Goal: Task Accomplishment & Management: Manage account settings

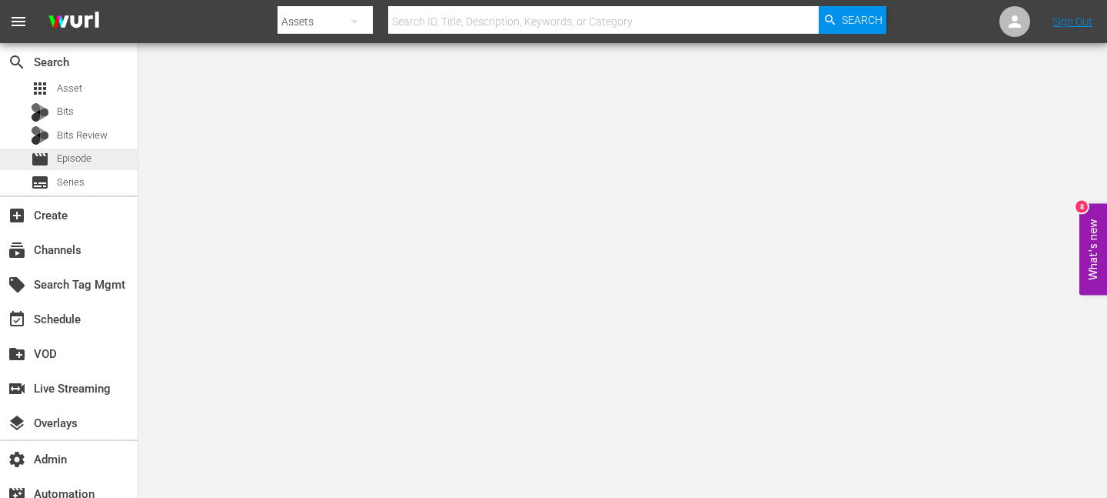
click at [72, 155] on span "Episode" at bounding box center [74, 158] width 35 height 15
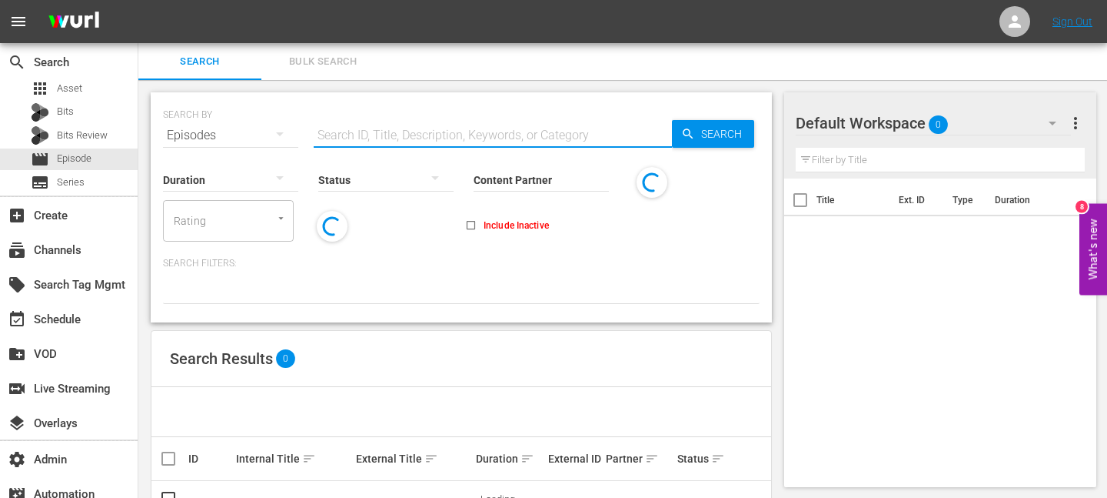
click at [441, 139] on input "text" at bounding box center [493, 135] width 358 height 37
click at [557, 180] on input "Content Partner" at bounding box center [541, 180] width 135 height 55
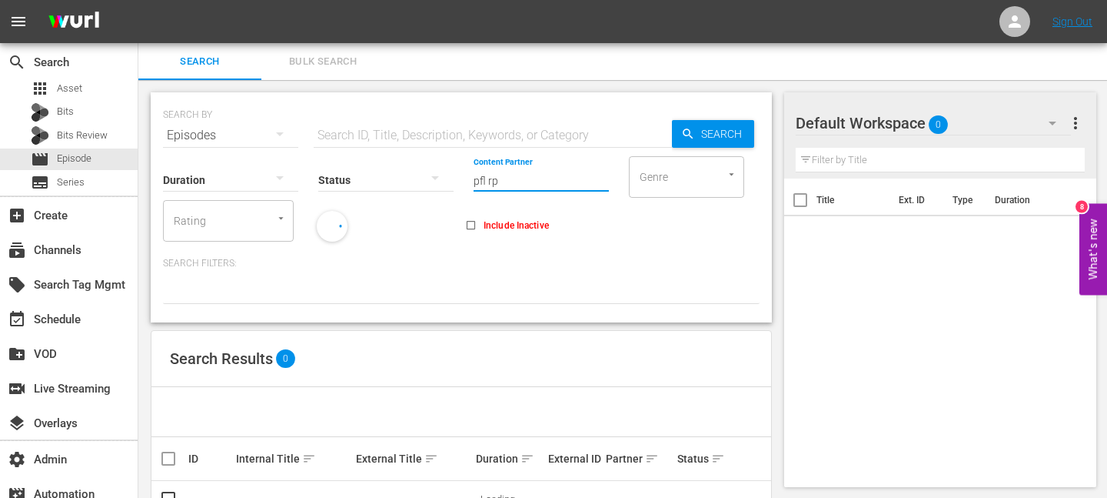
type input "pfl rpk"
click at [506, 69] on div "Search Bulk Search" at bounding box center [622, 61] width 969 height 37
click at [334, 223] on input "SearchTag" at bounding box center [345, 221] width 58 height 28
click at [334, 223] on input "pfl" at bounding box center [345, 221] width 58 height 28
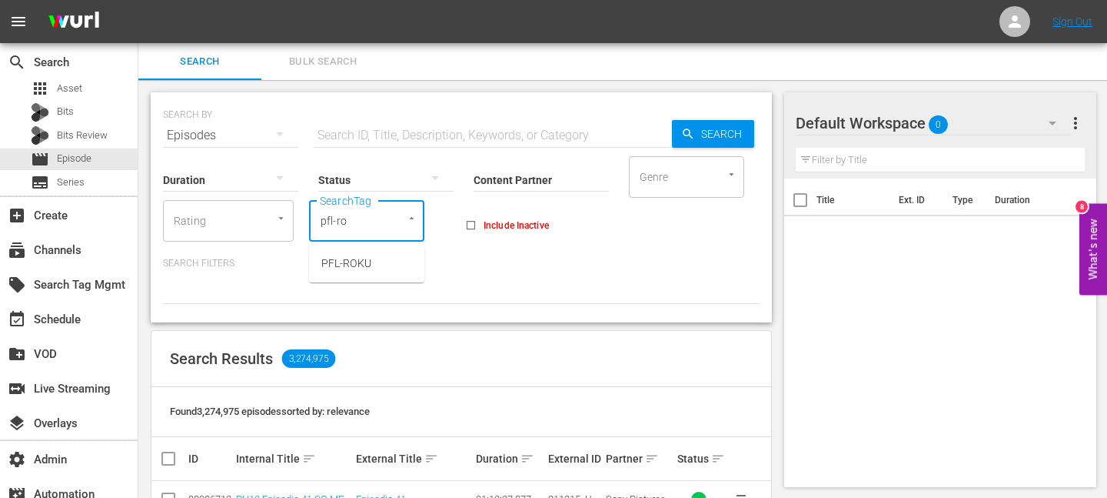
type input "pfl-rok"
click at [334, 259] on span "PFL-ROKU" at bounding box center [346, 263] width 50 height 16
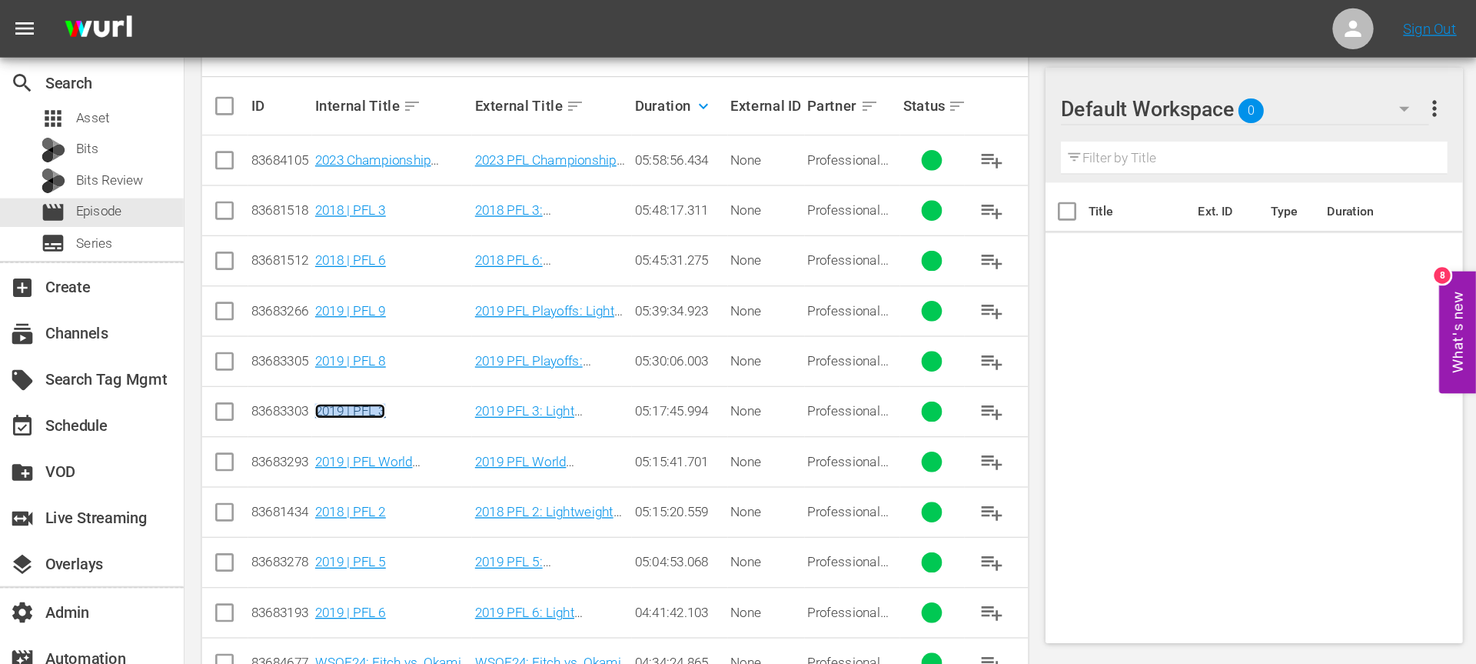
scroll to position [384, 0]
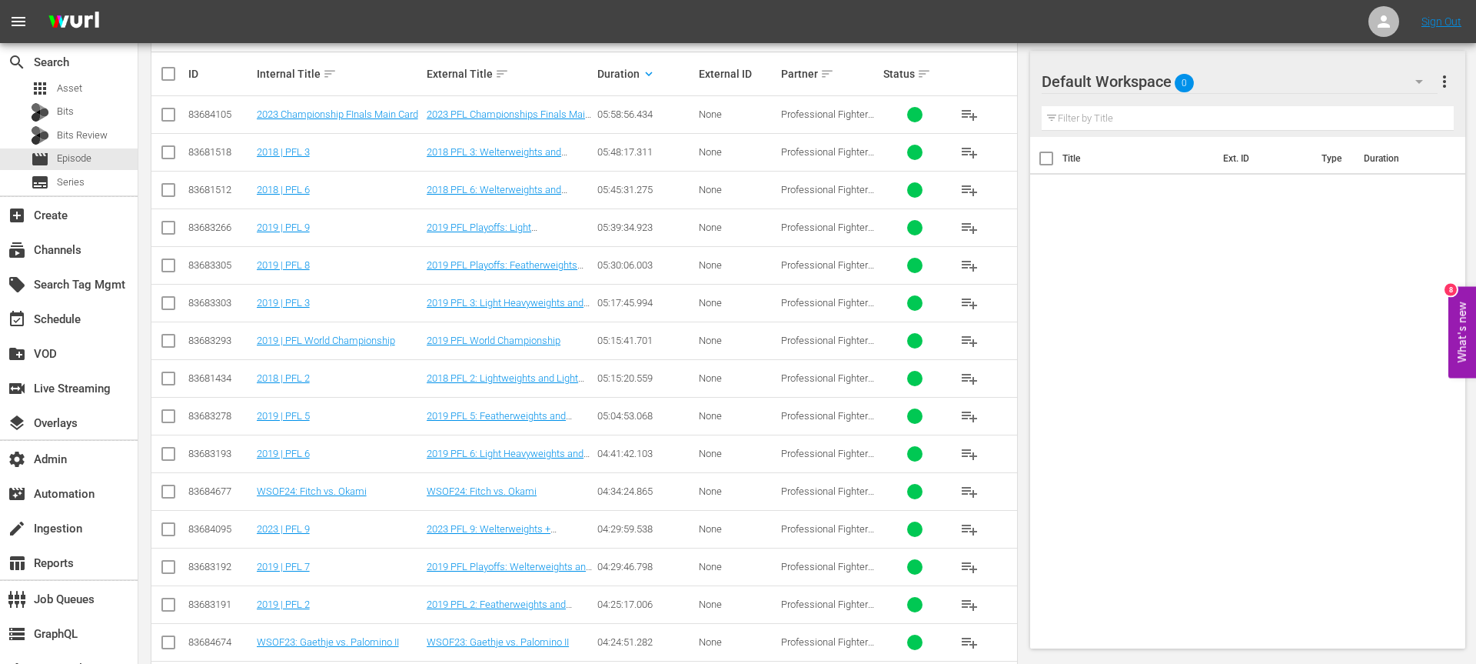
click at [194, 148] on div "83681518" at bounding box center [220, 152] width 64 height 12
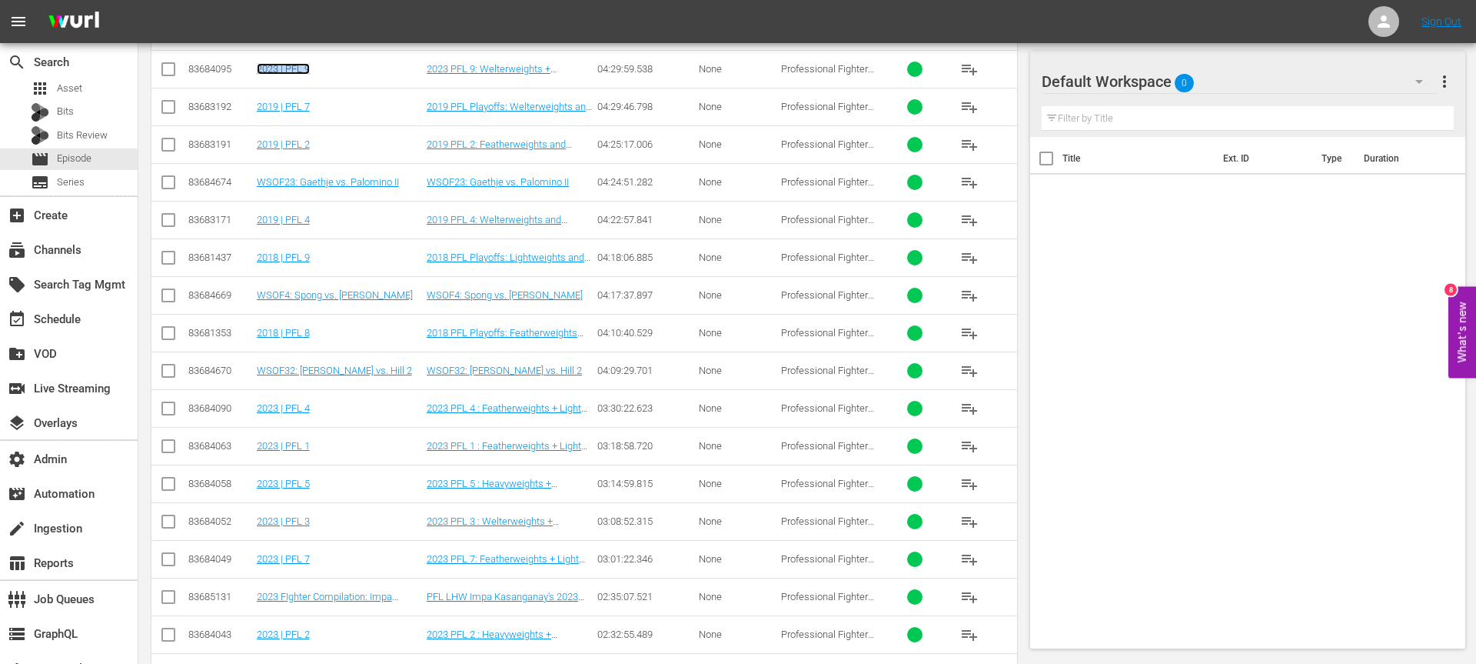
scroll to position [851, 0]
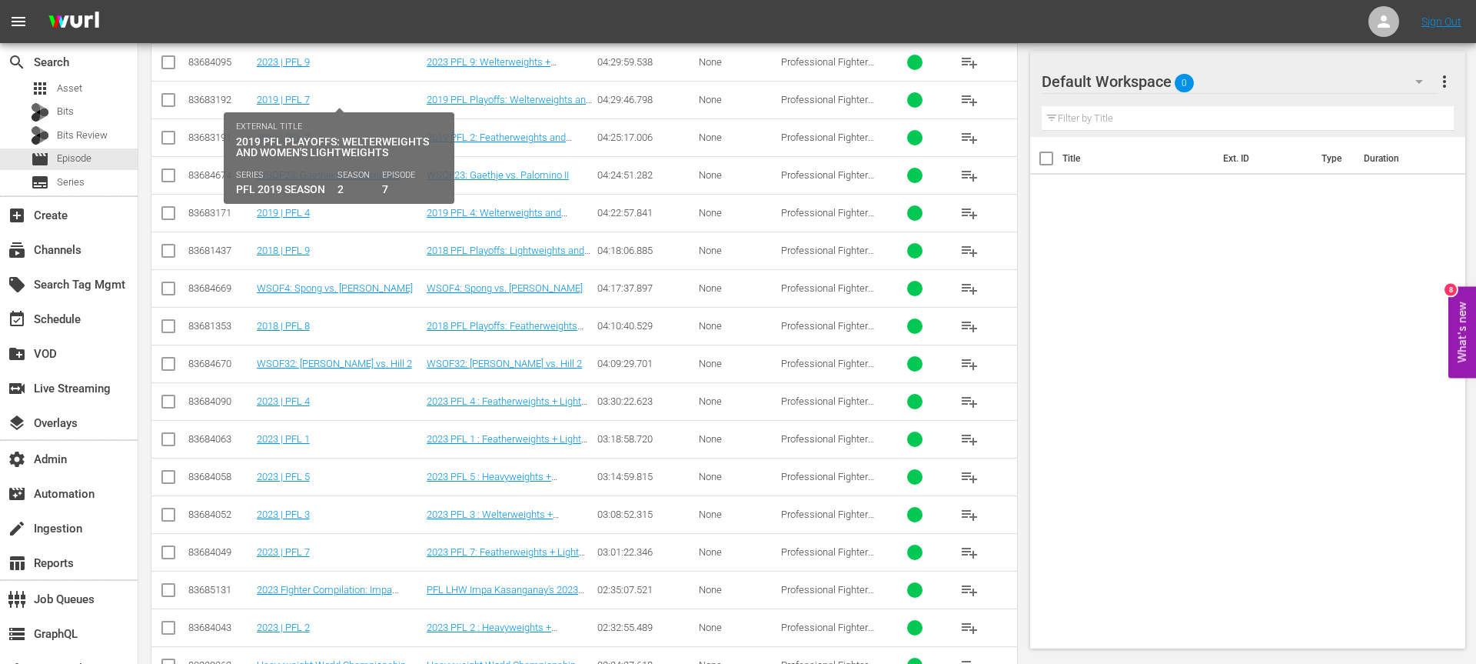
click at [375, 119] on td "2019 | PFL 2" at bounding box center [340, 137] width 170 height 38
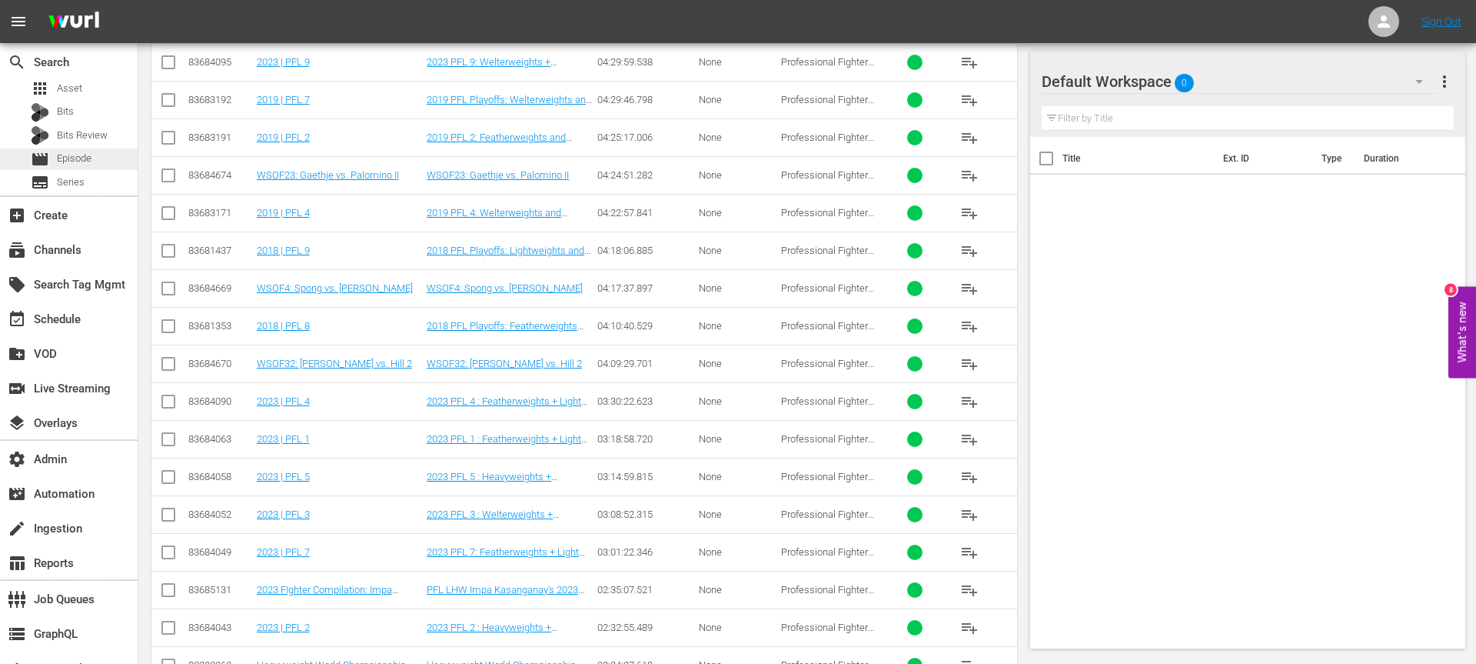
click at [66, 153] on span "Episode" at bounding box center [74, 158] width 35 height 15
click at [88, 162] on span "Episode" at bounding box center [74, 158] width 35 height 15
click at [96, 138] on span "Bits Review" at bounding box center [82, 135] width 51 height 15
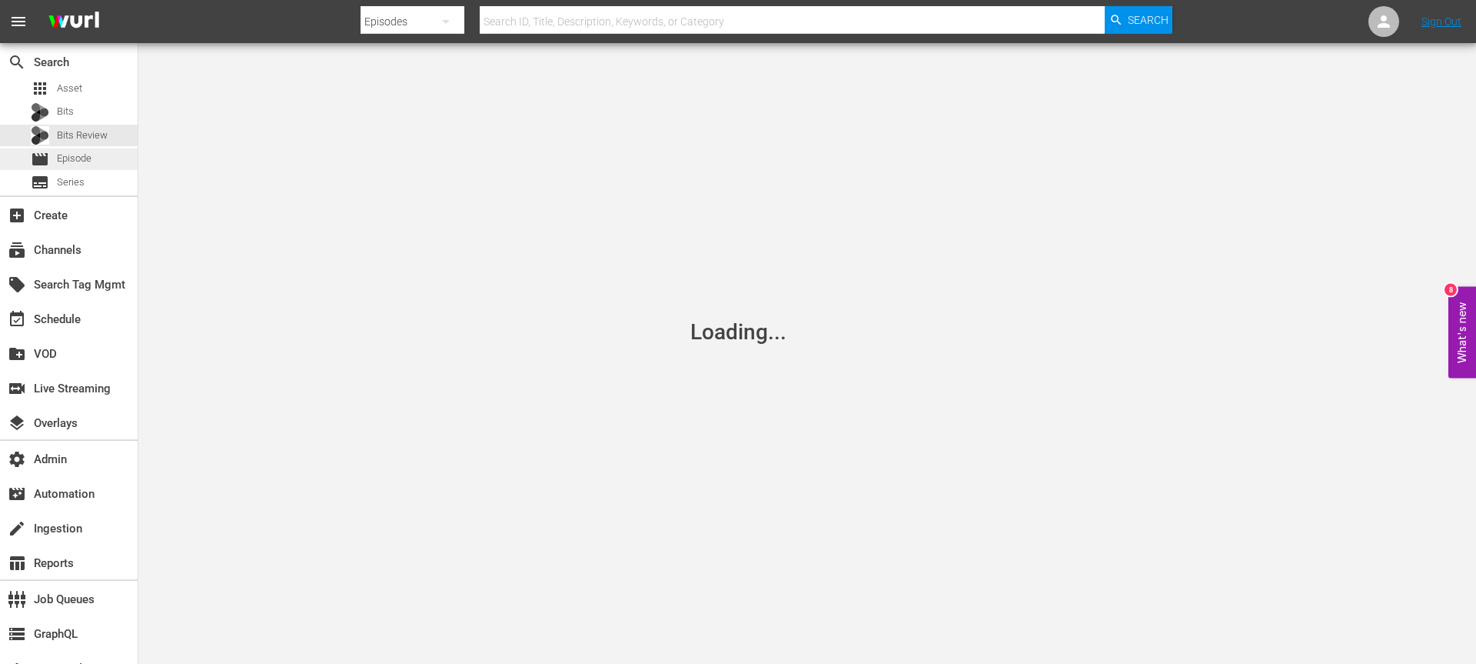
click at [91, 151] on span "Episode" at bounding box center [74, 158] width 35 height 15
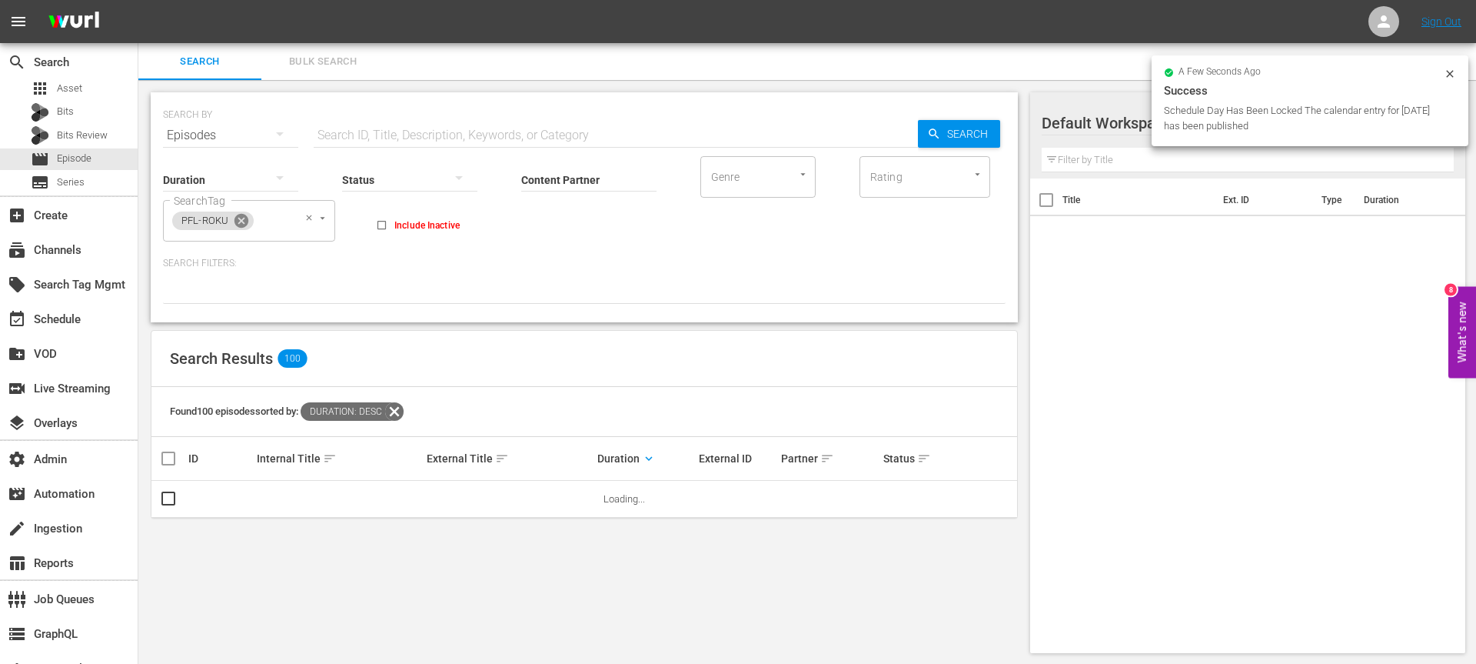
click at [245, 221] on icon at bounding box center [242, 221] width 14 height 14
drag, startPoint x: 218, startPoint y: 223, endPoint x: 202, endPoint y: 221, distance: 15.6
click at [218, 223] on input "SearchTag" at bounding box center [199, 221] width 58 height 28
click at [202, 221] on input "SearchTag" at bounding box center [199, 221] width 58 height 28
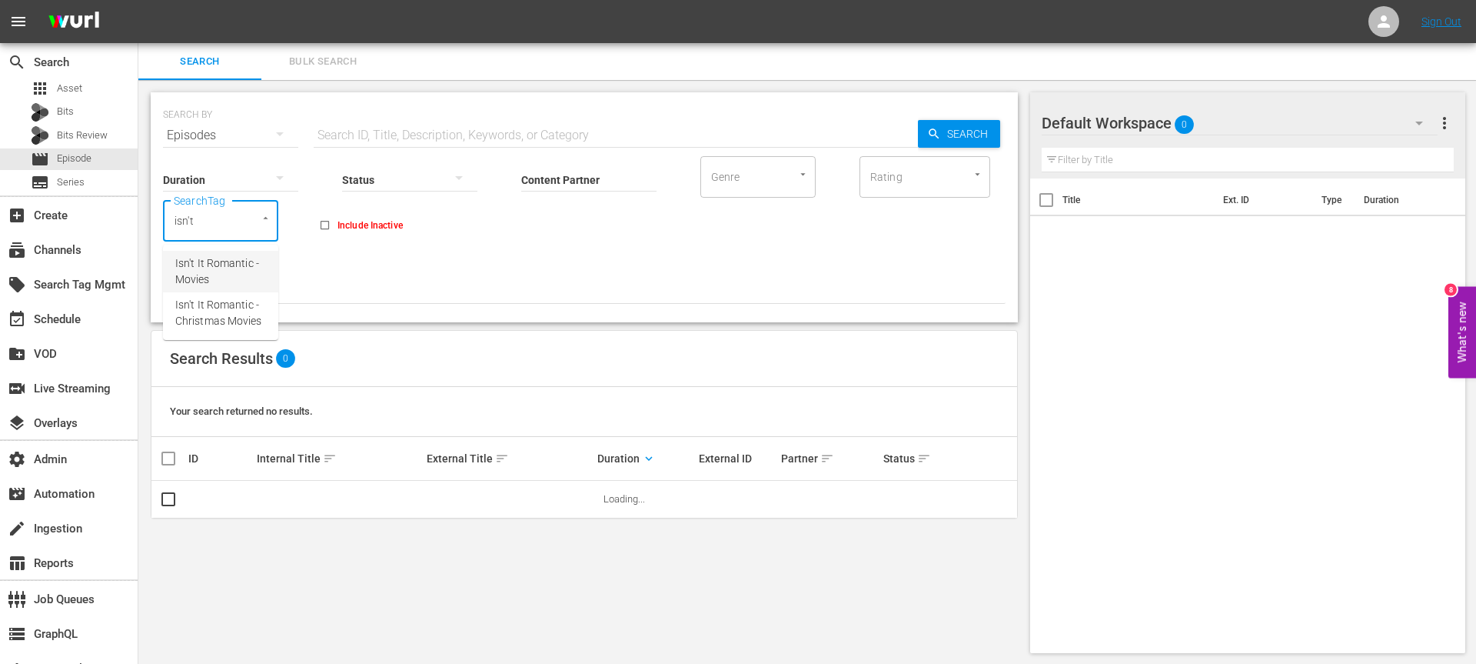
type input "isn't"
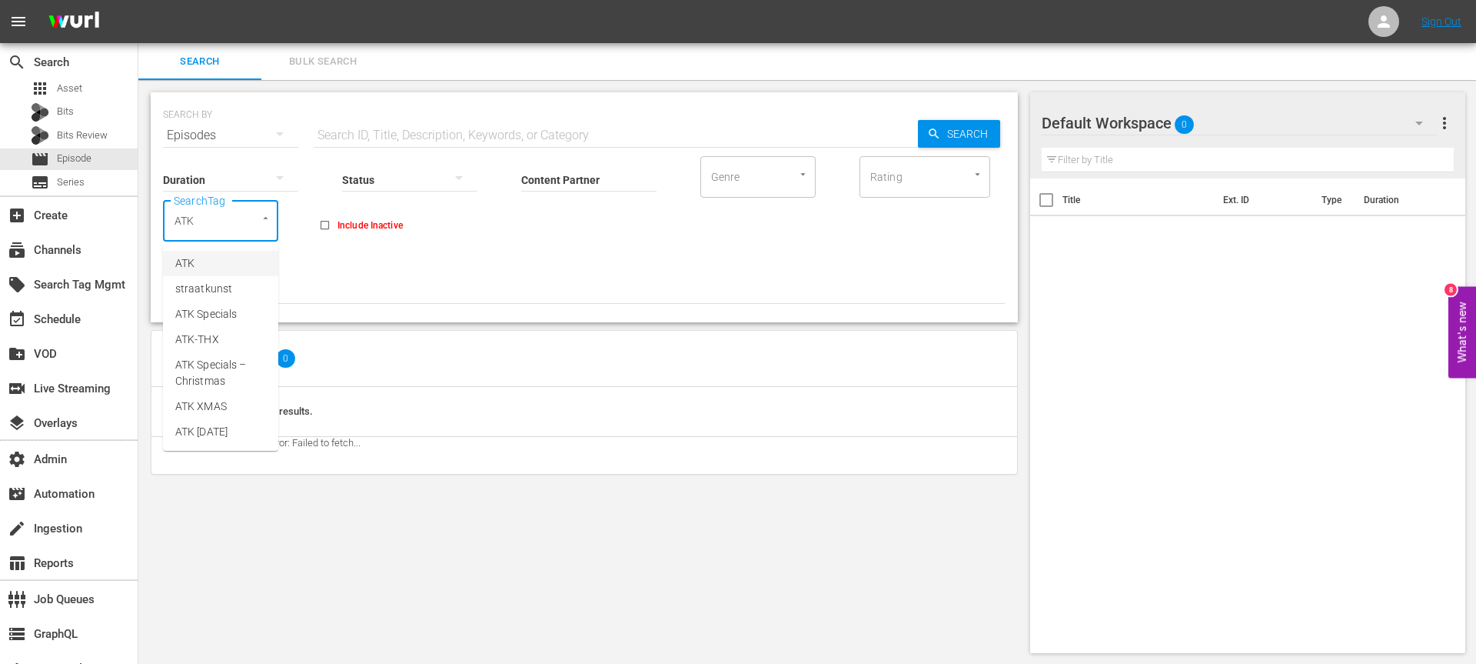
type input "ATK"
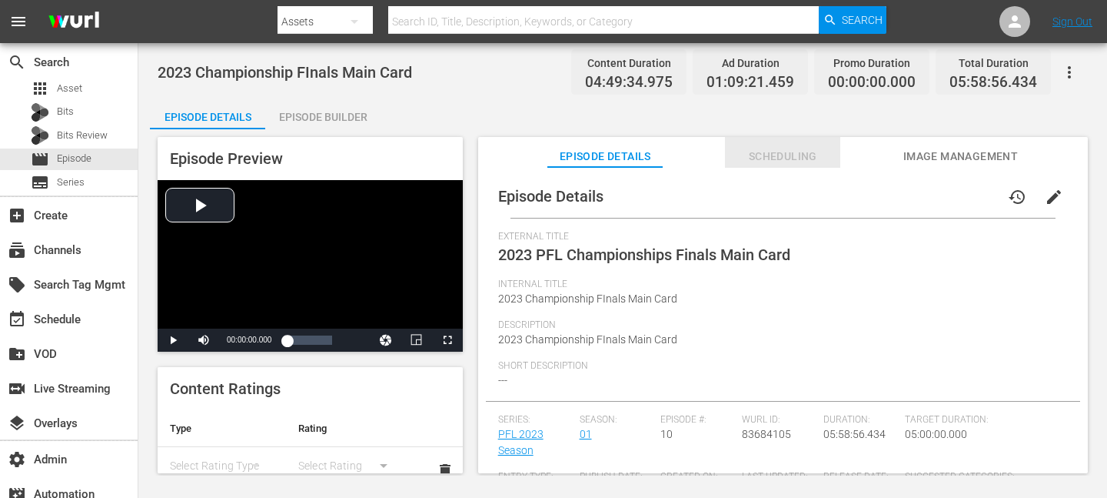
click at [796, 150] on span "Scheduling" at bounding box center [782, 156] width 115 height 19
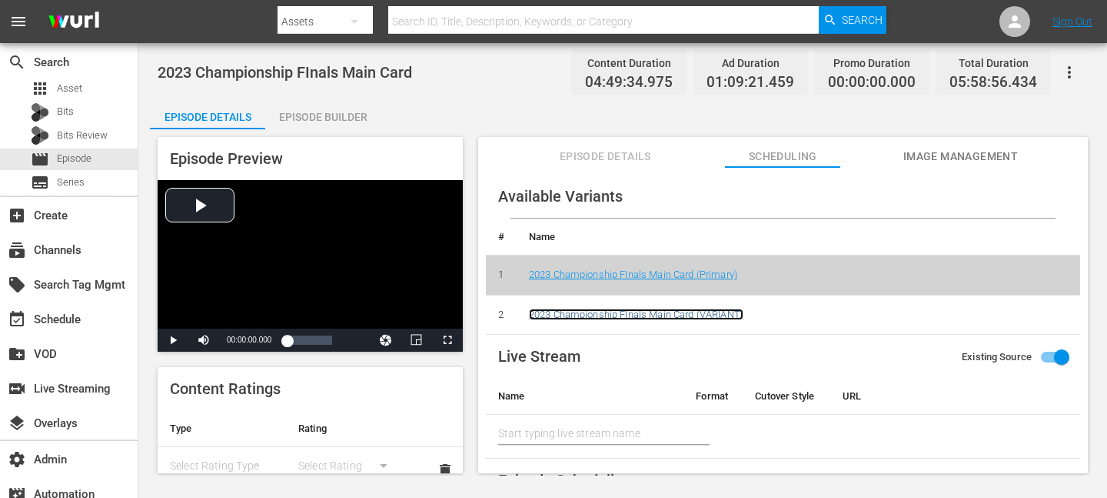
click at [718, 318] on link "2023 Championship FInals Main Card (VARIANT)" at bounding box center [636, 314] width 215 height 12
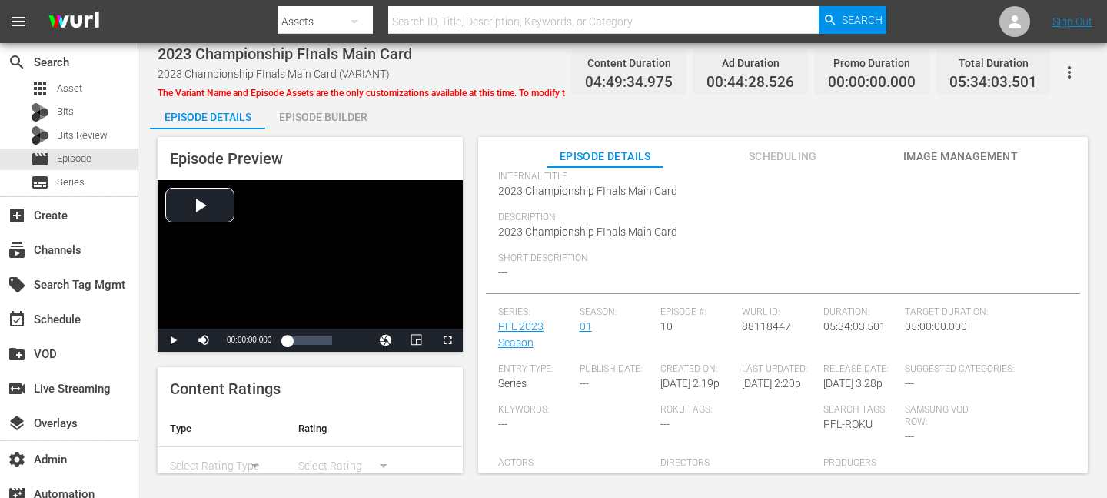
scroll to position [124, 0]
click at [755, 159] on span "Scheduling" at bounding box center [782, 156] width 115 height 19
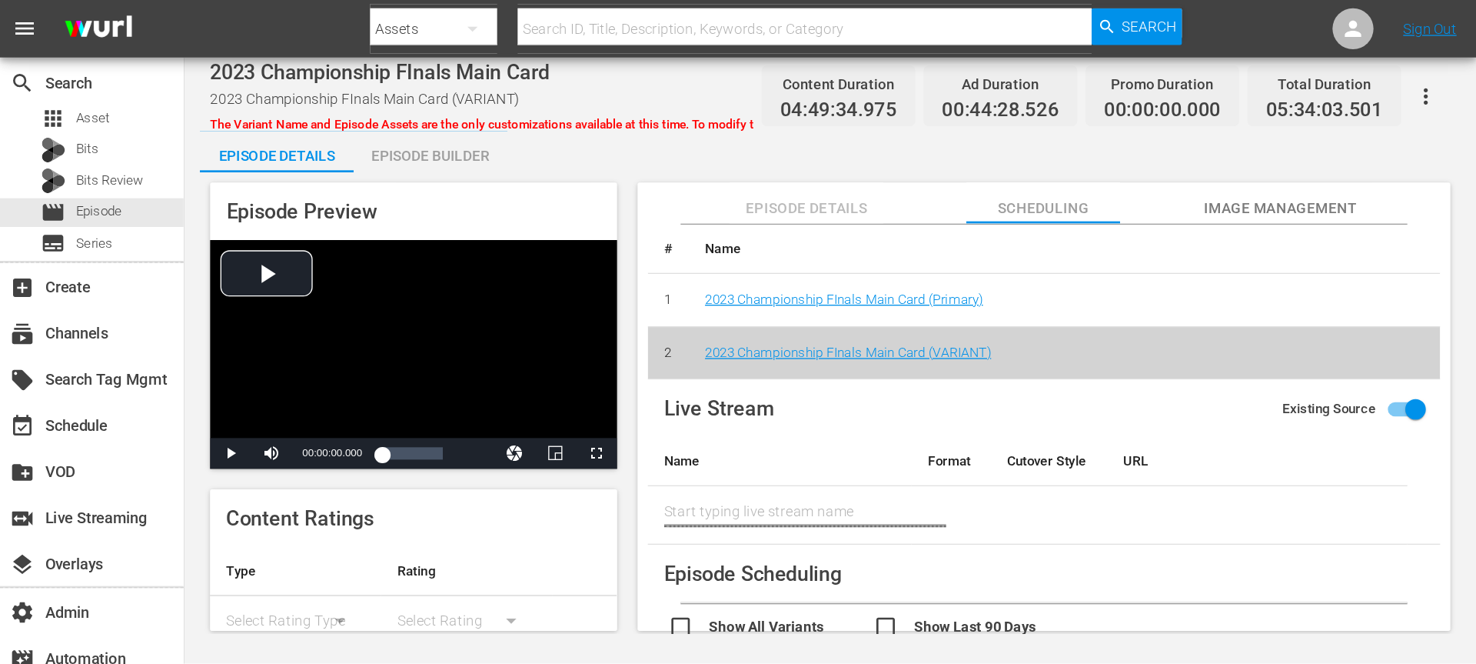
scroll to position [0, 0]
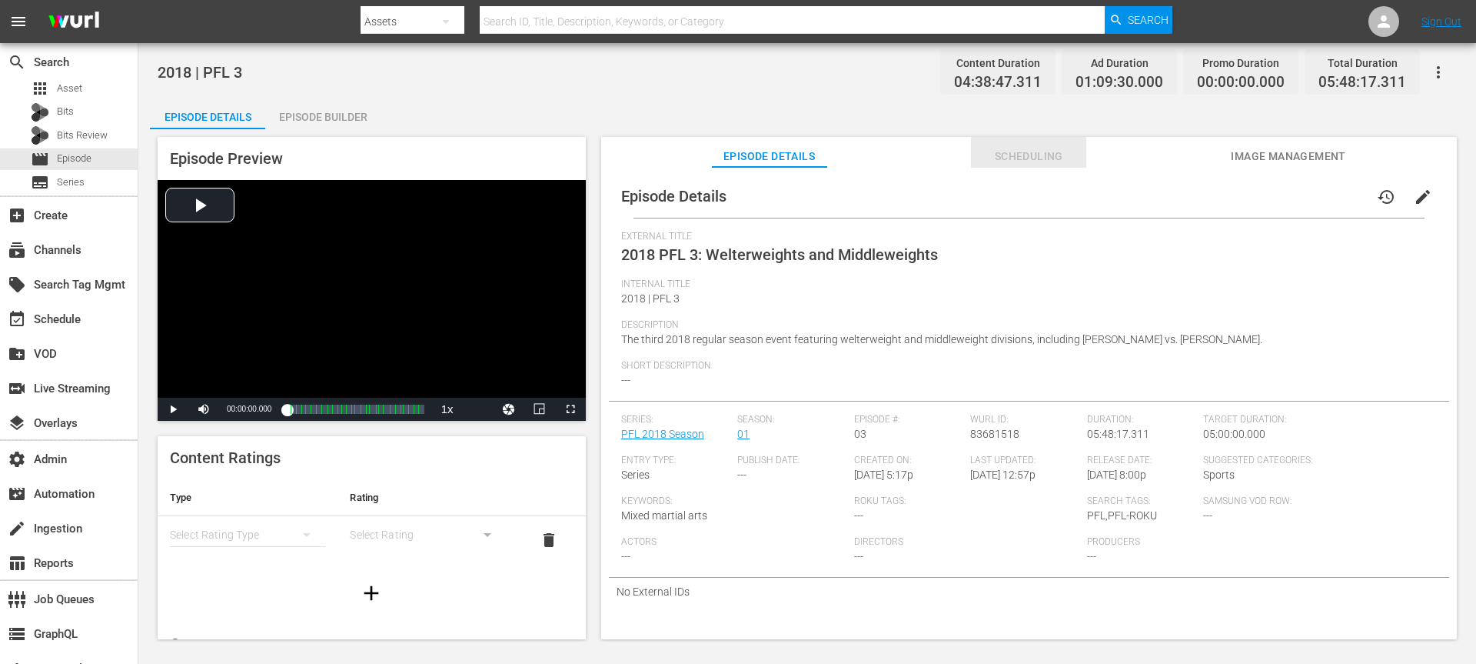
click at [1004, 156] on span "Scheduling" at bounding box center [1028, 156] width 115 height 19
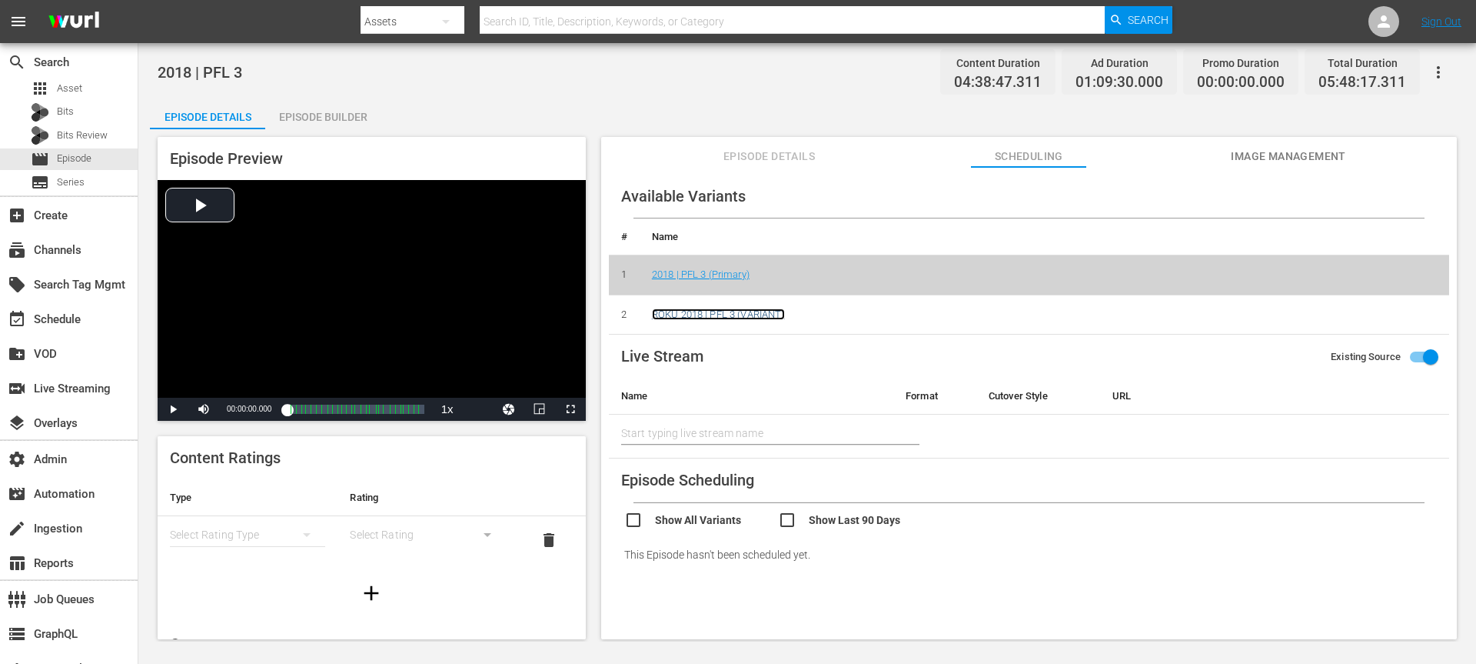
click at [743, 312] on link "ROKU 2018 | PFL 3 (VARIANT)" at bounding box center [718, 314] width 133 height 12
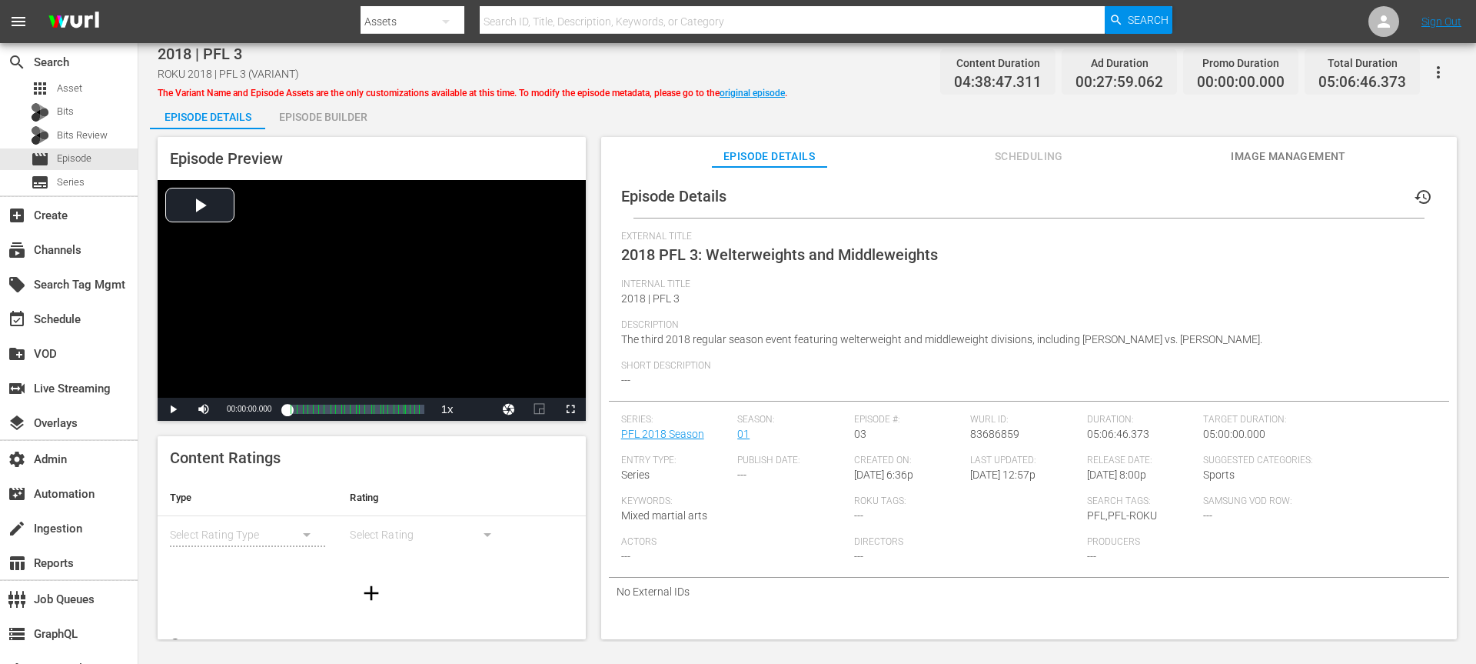
click at [1011, 154] on span "Scheduling" at bounding box center [1028, 156] width 115 height 19
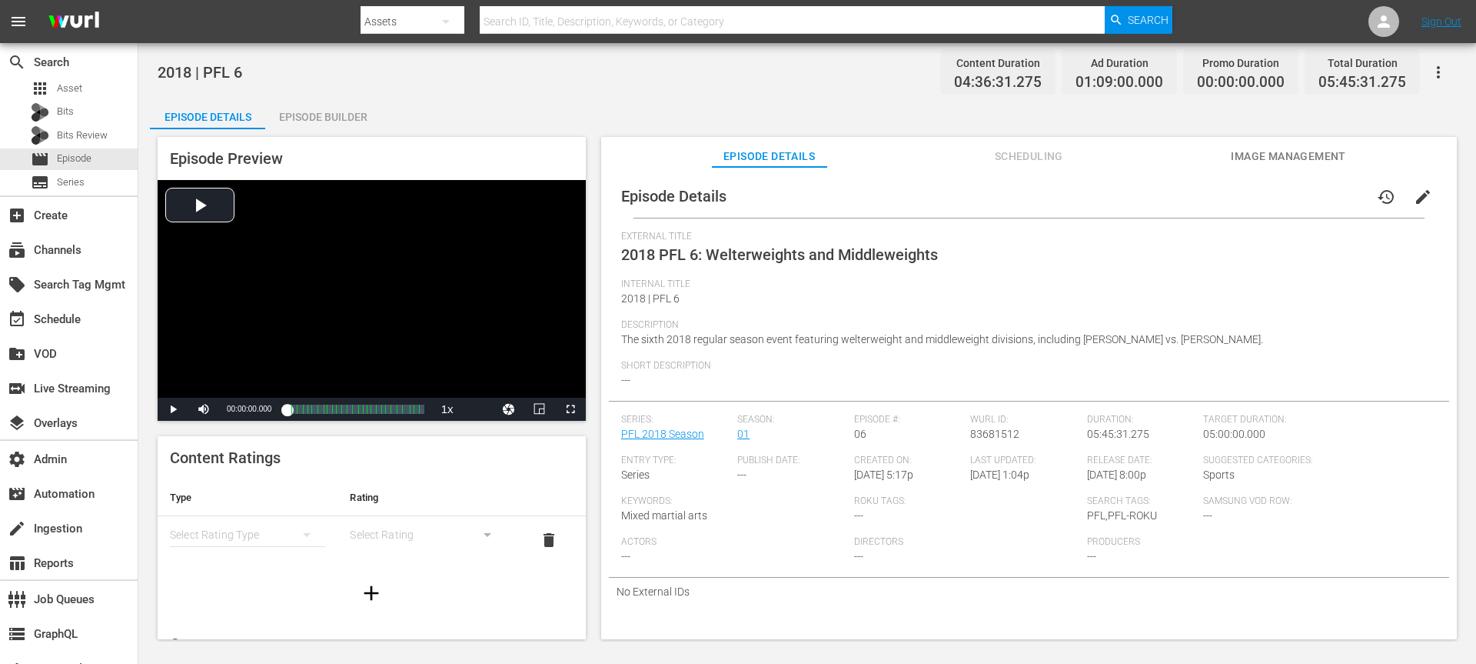
click at [1043, 154] on span "Scheduling" at bounding box center [1028, 156] width 115 height 19
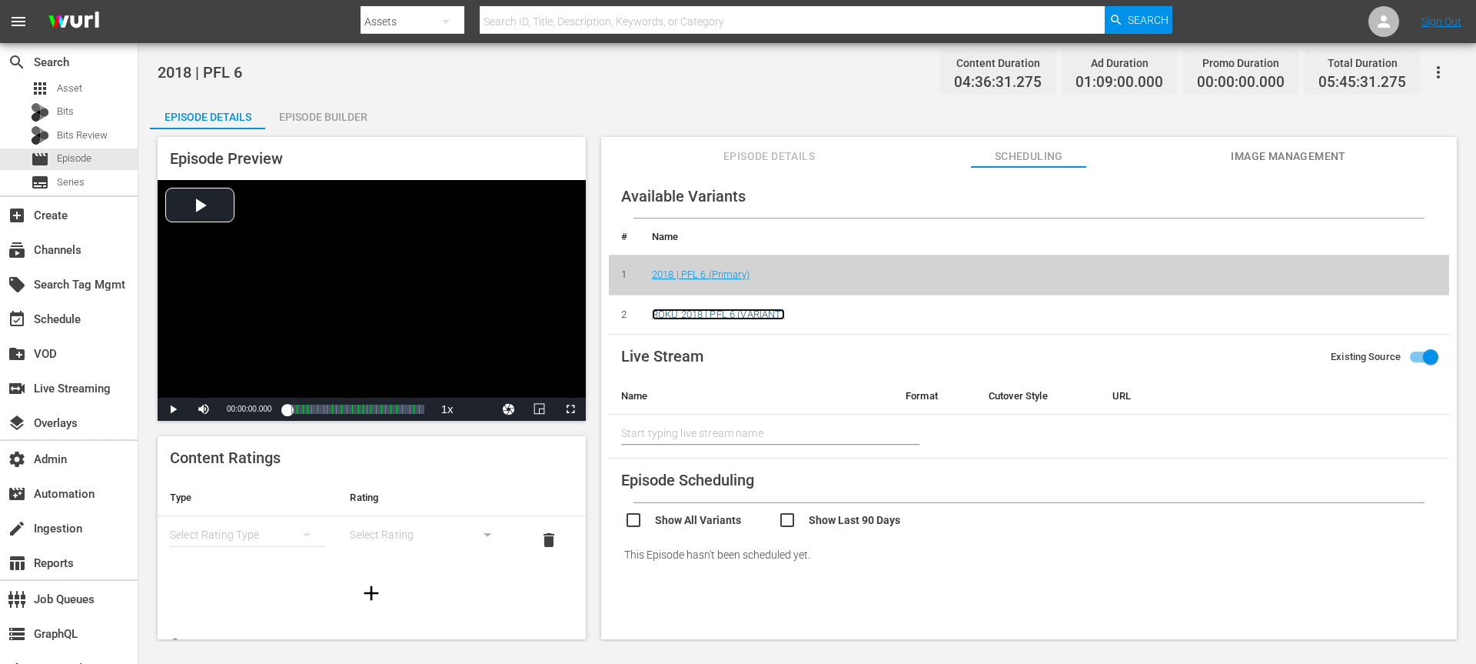
click at [717, 318] on link "ROKU 2018 | PFL 6 (VARIANT)" at bounding box center [718, 314] width 133 height 12
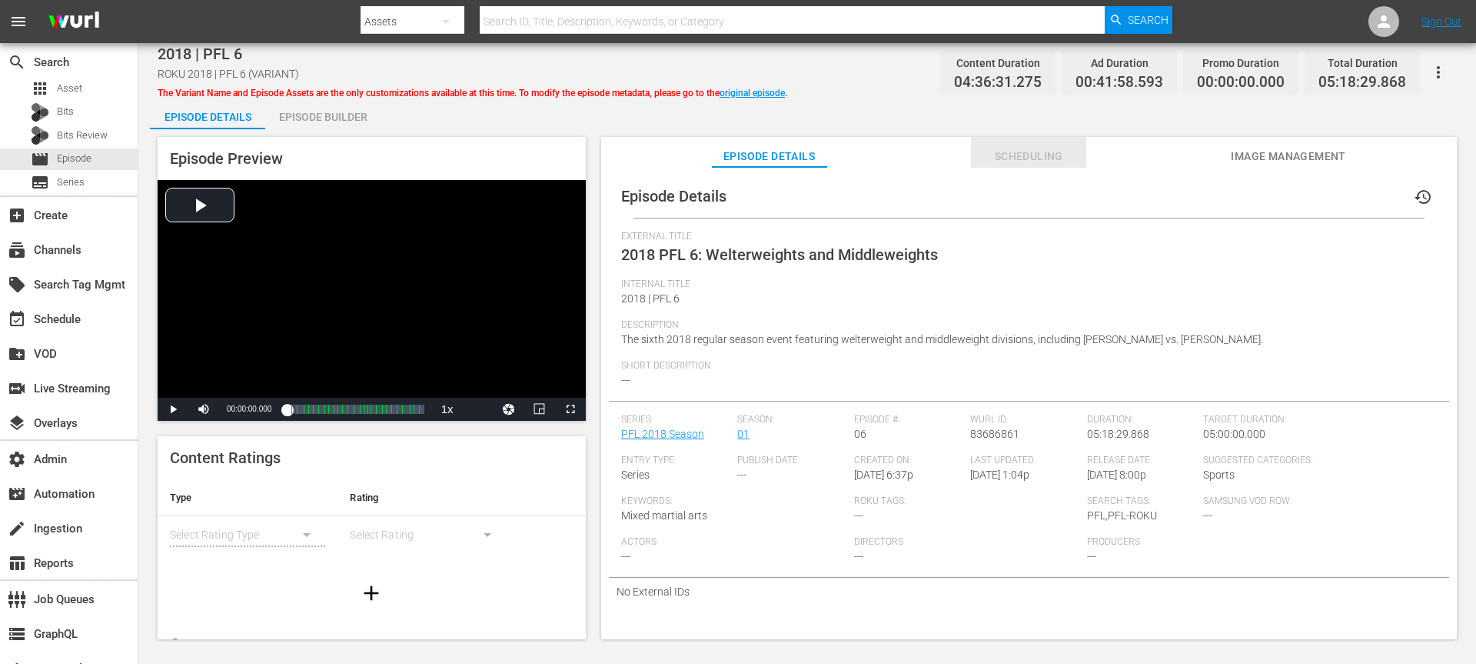
click at [1023, 165] on span "Scheduling" at bounding box center [1028, 156] width 115 height 19
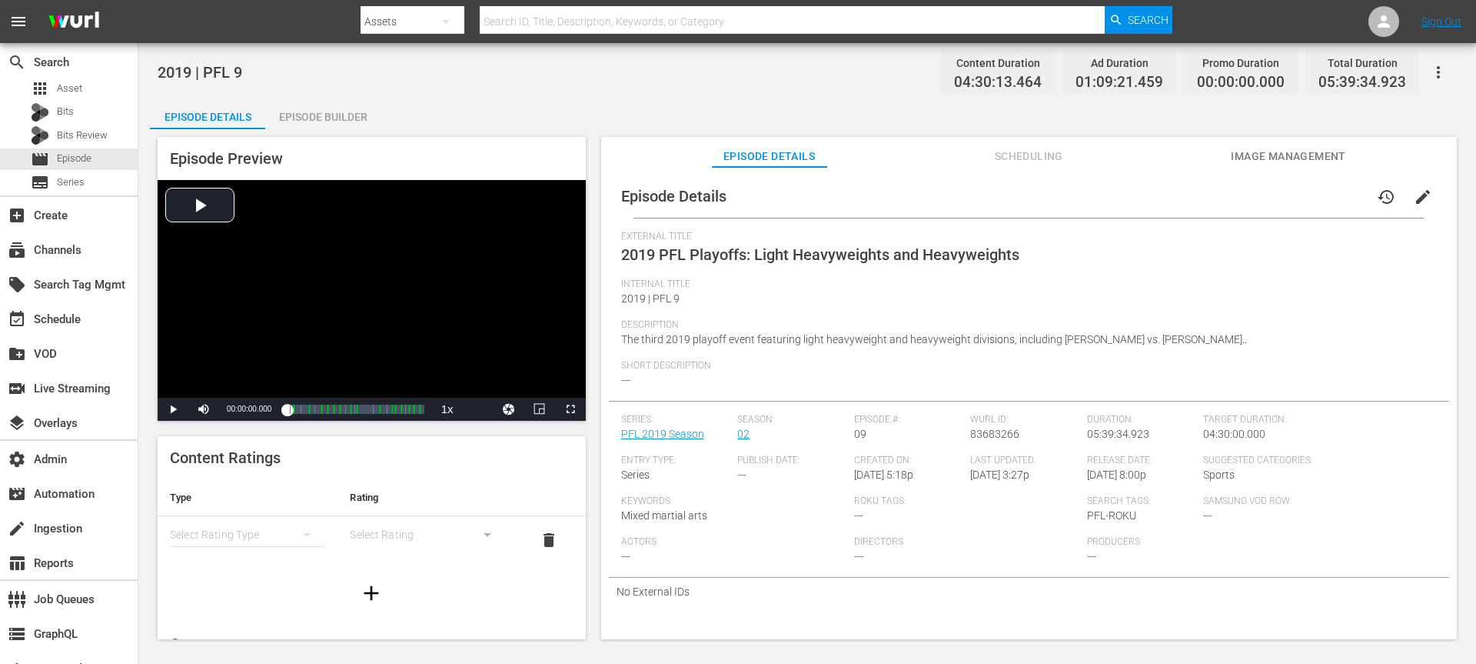
click at [1055, 170] on div "Episode Details history edit External Title 2019 PFL Playoffs: Light Heavyweigh…" at bounding box center [1029, 410] width 856 height 487
click at [1055, 161] on span "Scheduling" at bounding box center [1028, 156] width 115 height 19
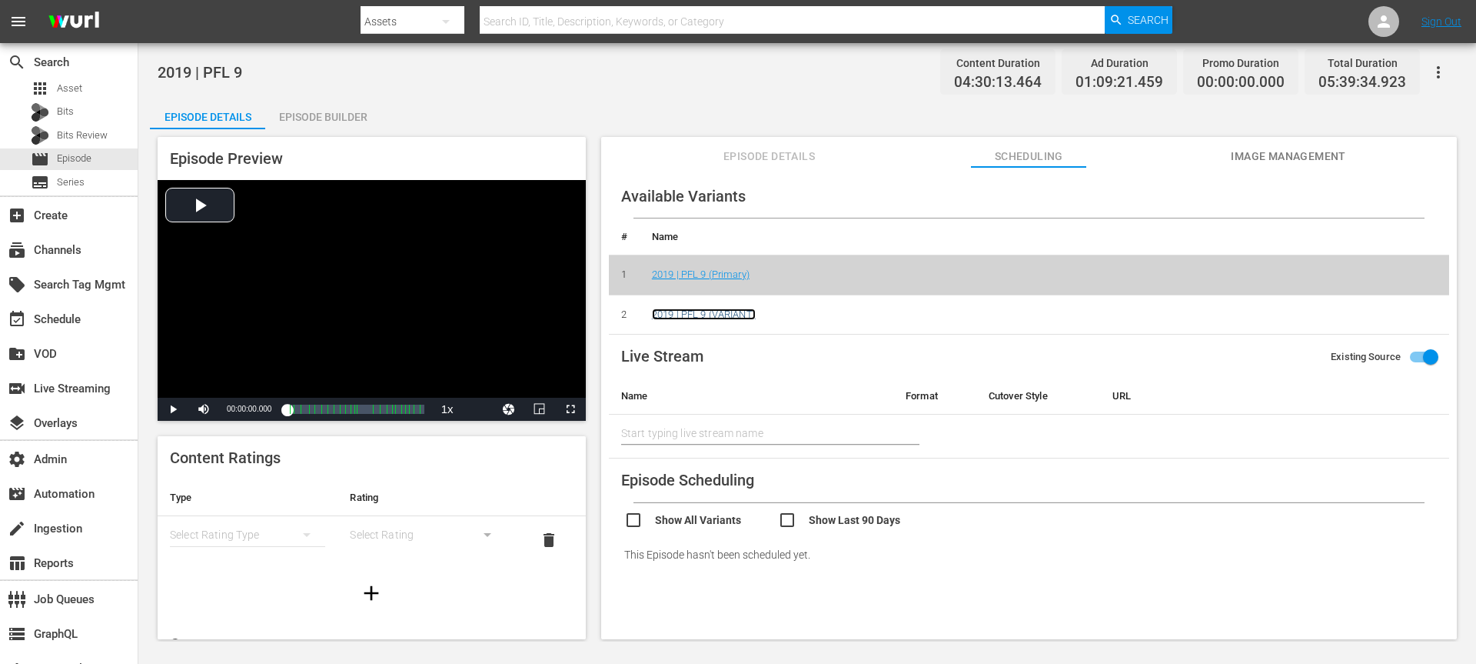
click at [704, 314] on link "2019 | PFL 9 (VARIANT)" at bounding box center [704, 314] width 104 height 12
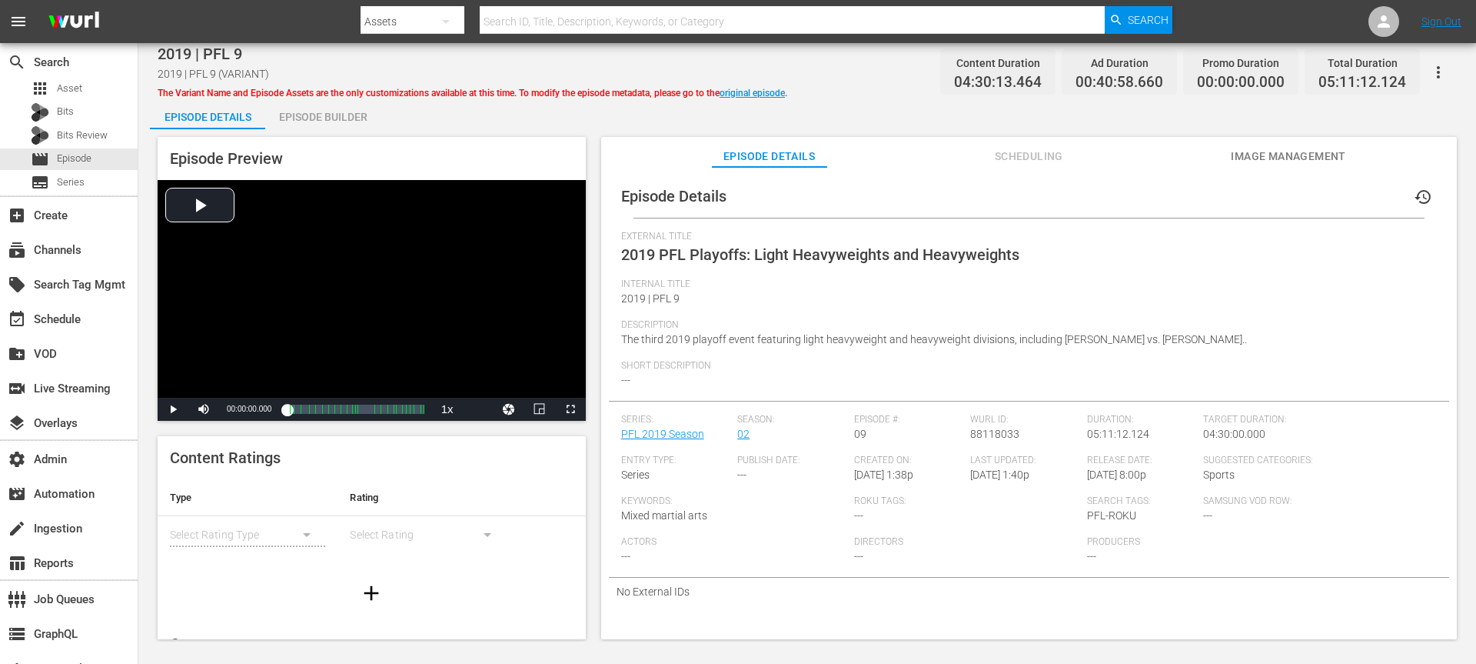
click at [1021, 165] on span "Scheduling" at bounding box center [1028, 156] width 115 height 19
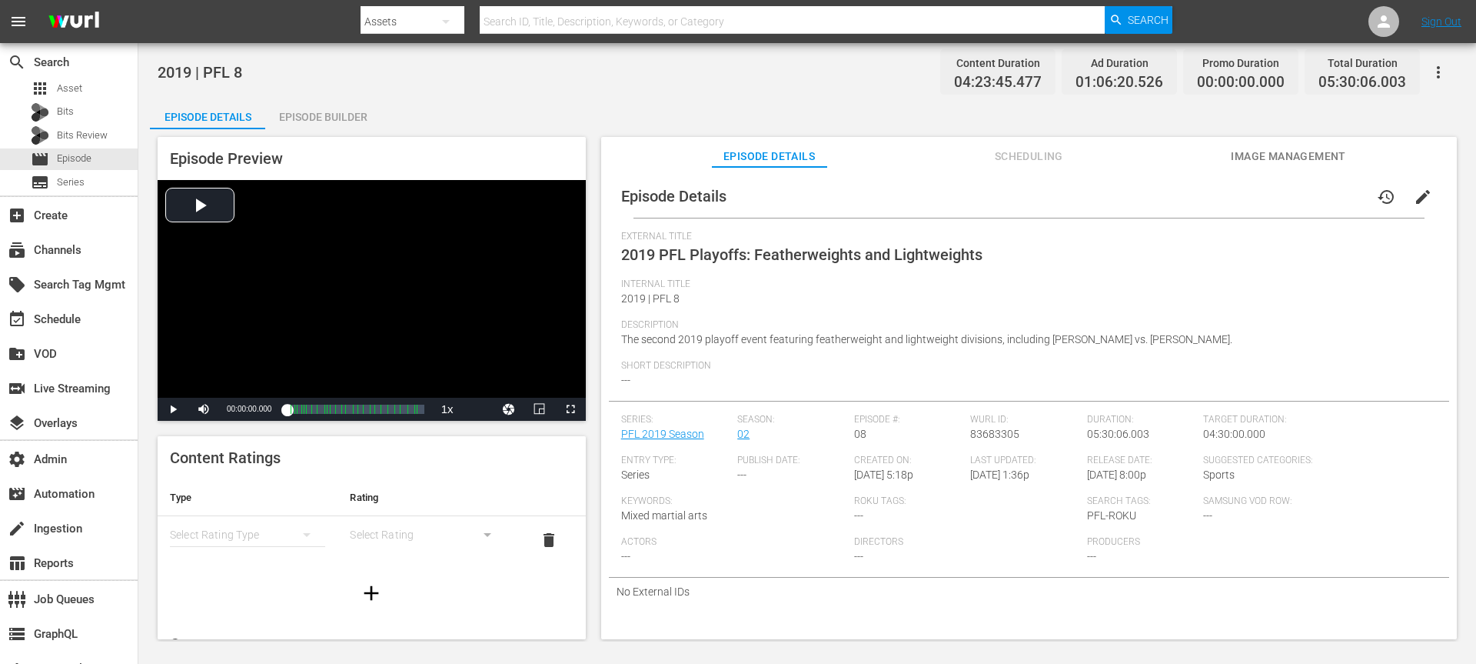
click at [1022, 165] on span "Scheduling" at bounding box center [1028, 156] width 115 height 19
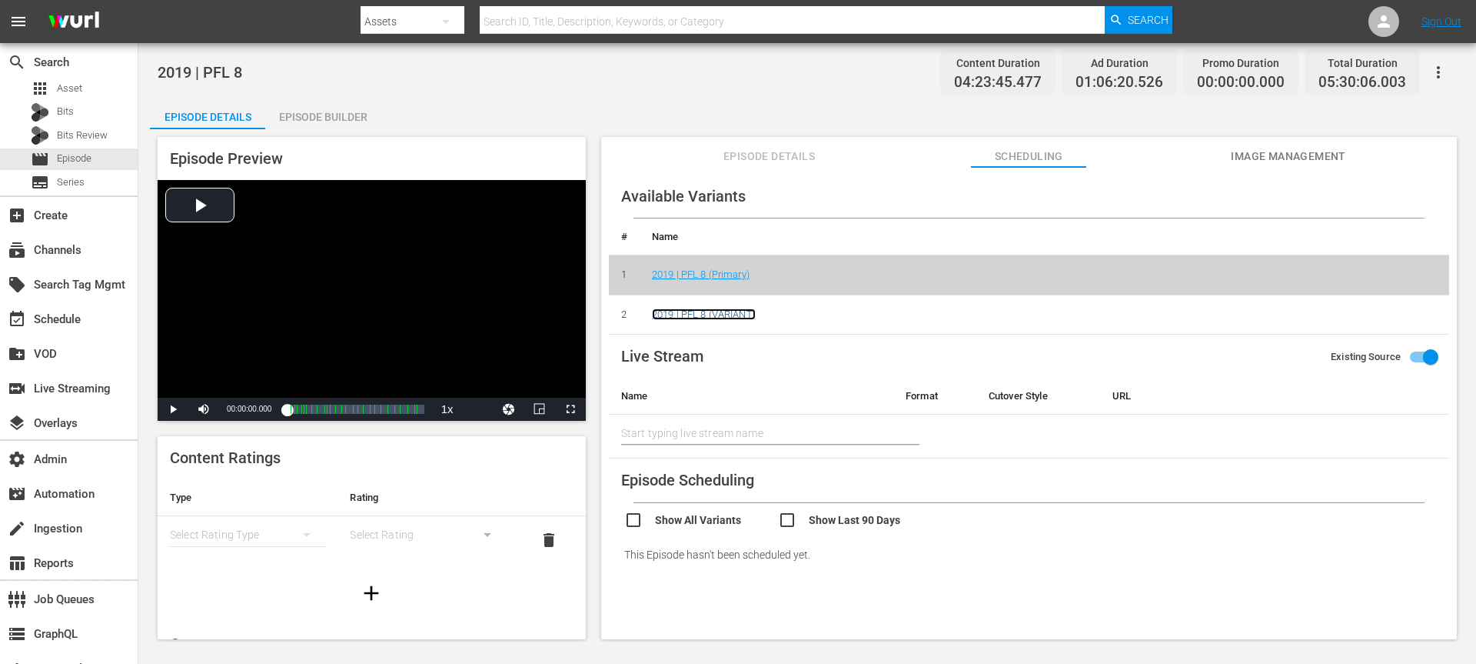
click at [704, 315] on link "2019 | PFL 8 (VARIANT)" at bounding box center [704, 314] width 104 height 12
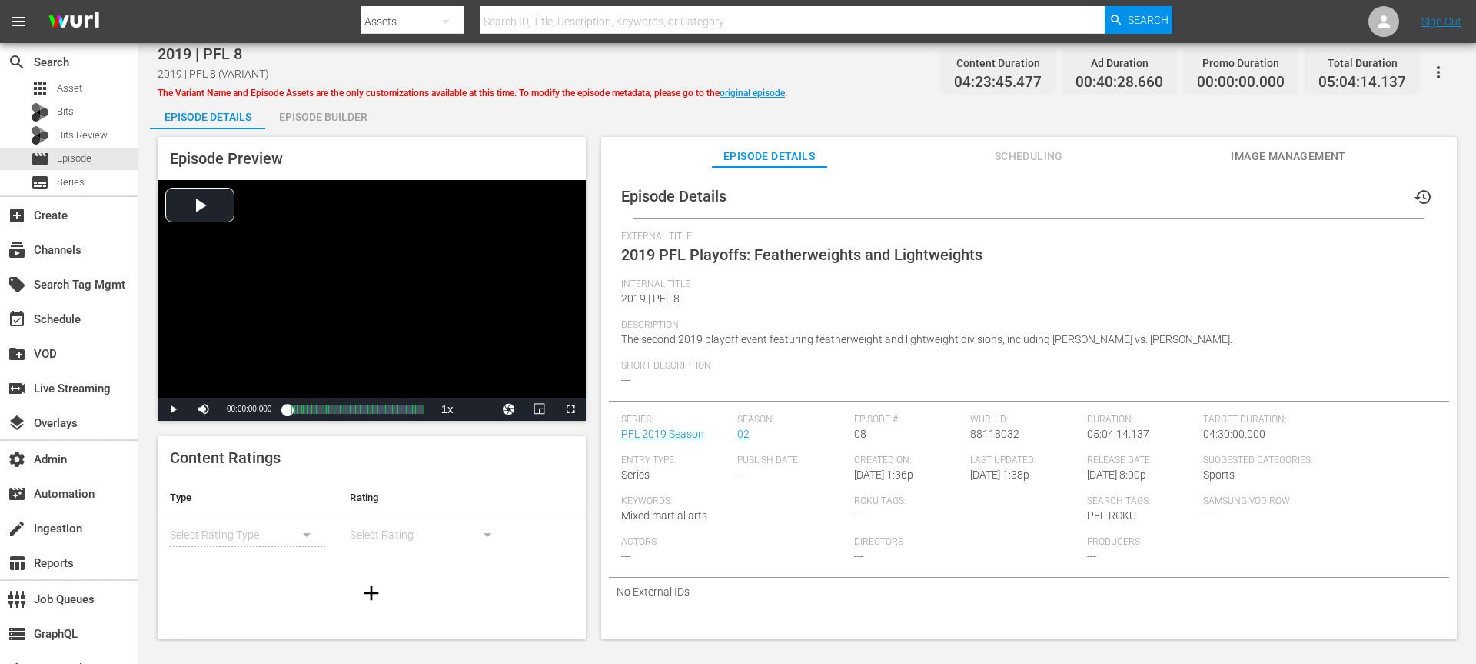
click at [1035, 158] on span "Scheduling" at bounding box center [1028, 156] width 115 height 19
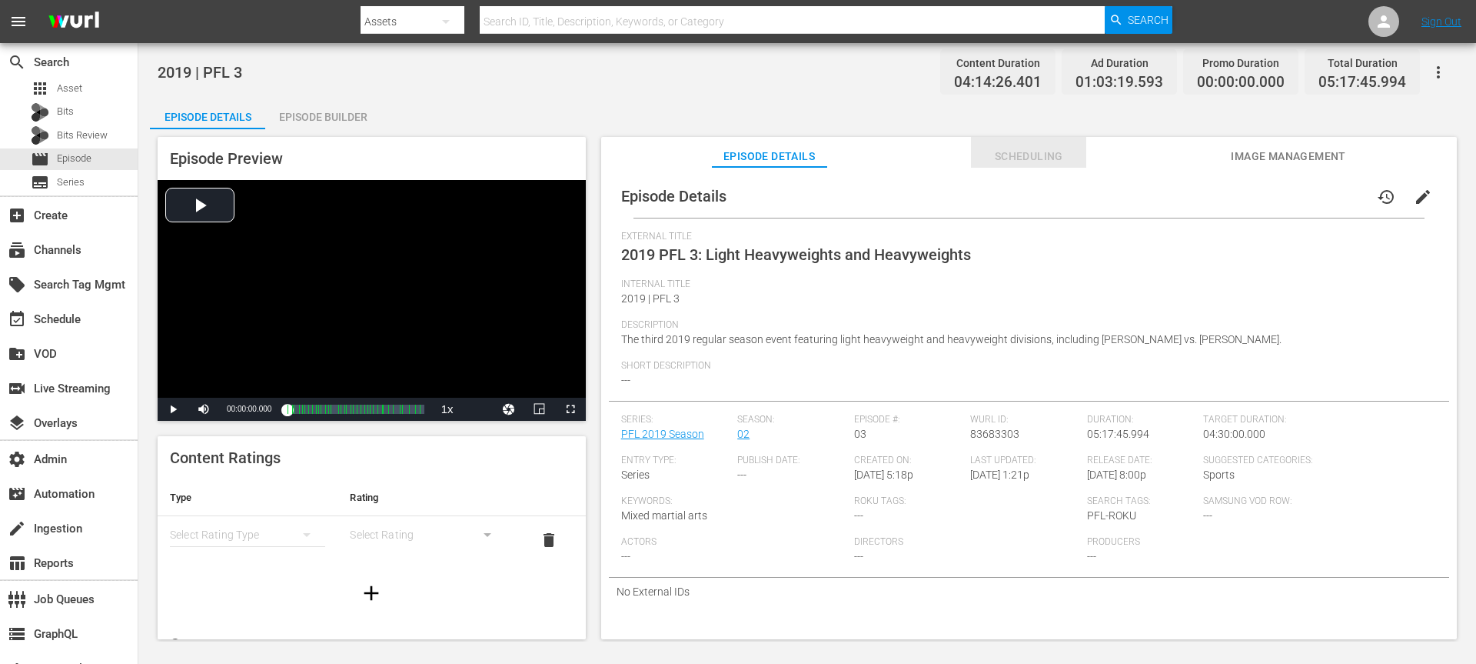
click at [1009, 152] on span "Scheduling" at bounding box center [1028, 156] width 115 height 19
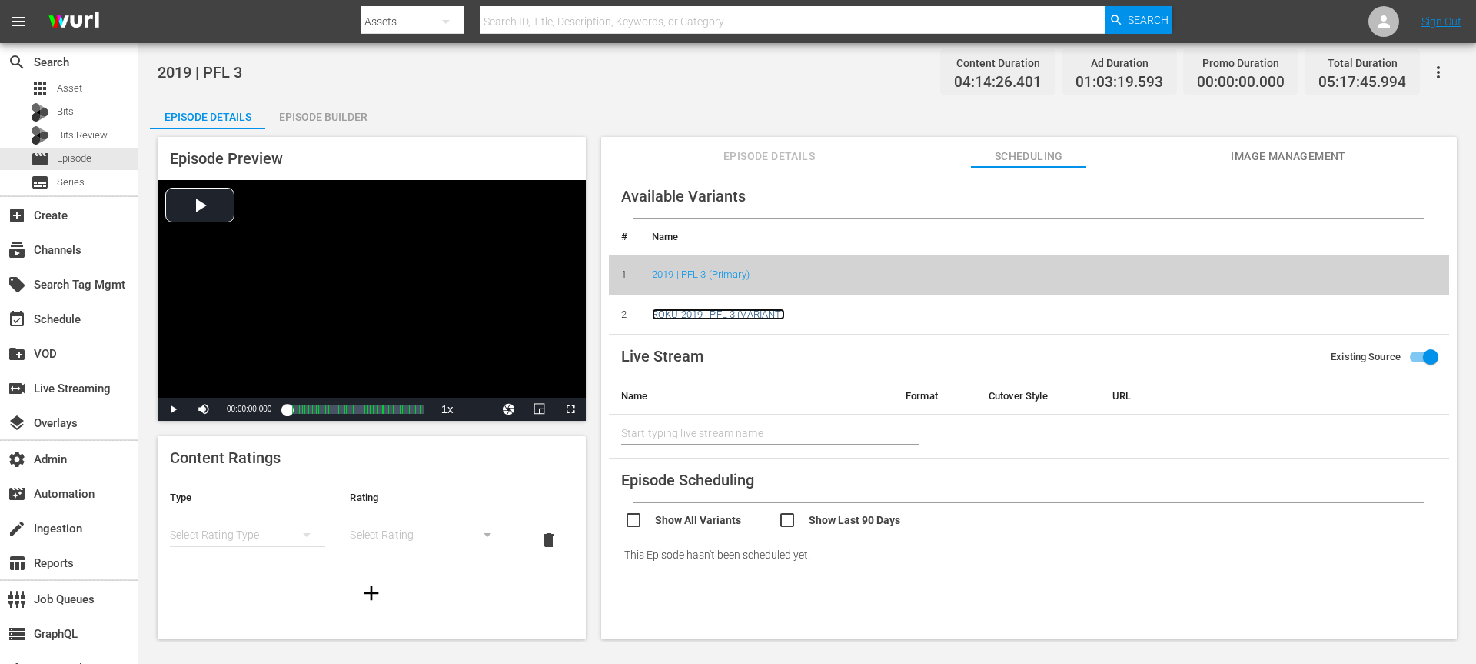
click at [726, 318] on link "ROKU 2019 | PFL 3 (VARIANT)" at bounding box center [718, 314] width 133 height 12
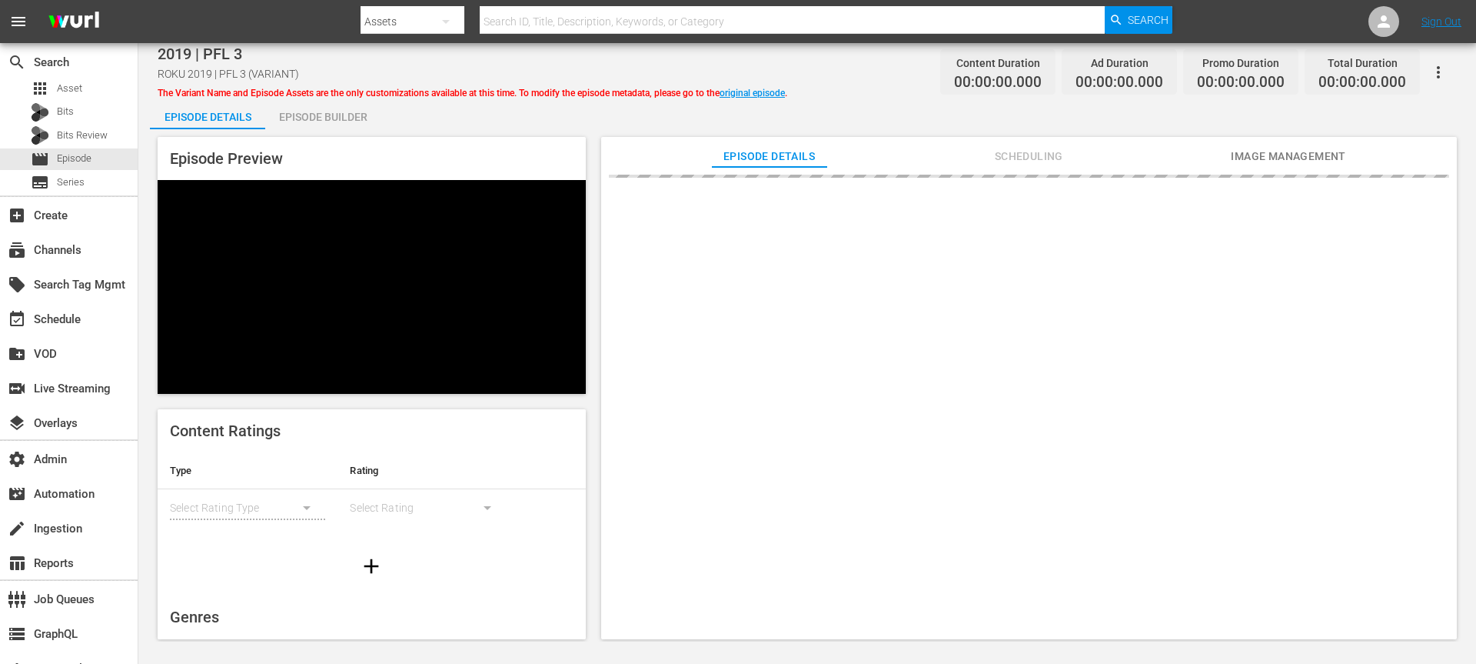
click at [1038, 150] on span "Scheduling" at bounding box center [1028, 156] width 115 height 19
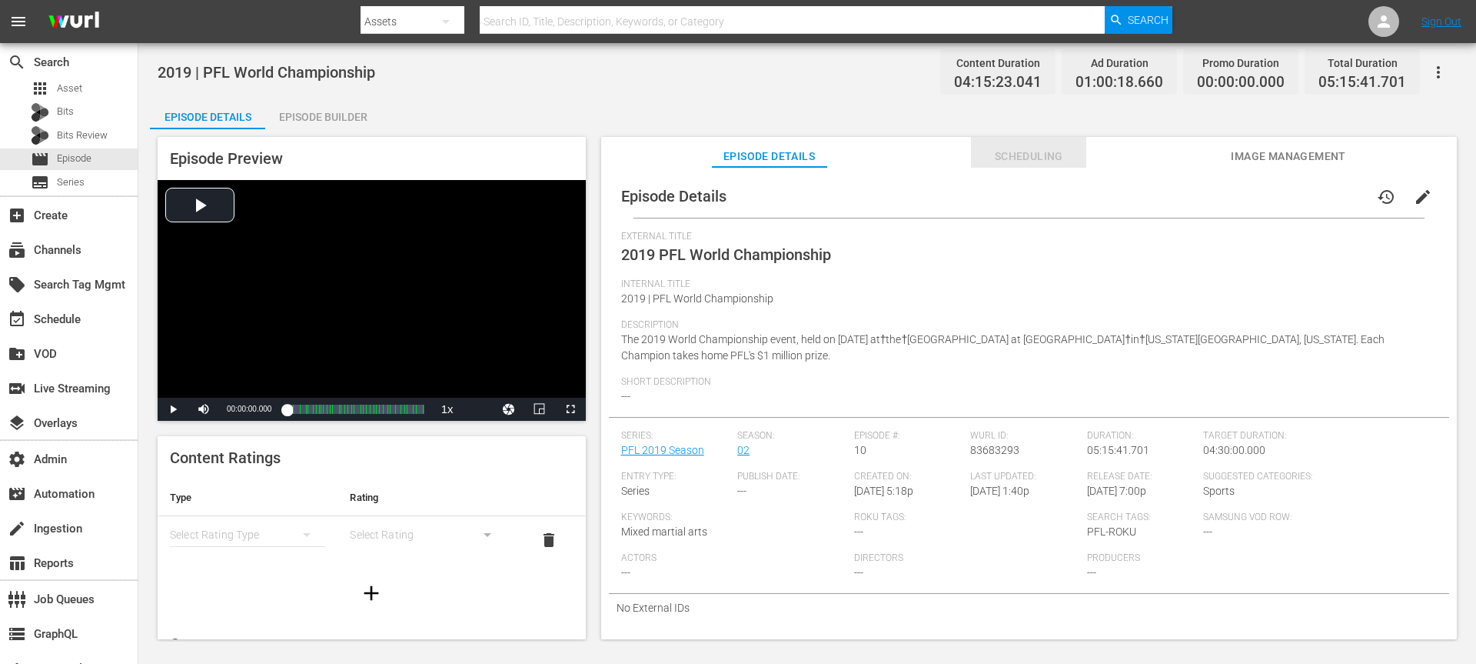
click at [995, 140] on button "Scheduling" at bounding box center [1028, 152] width 115 height 31
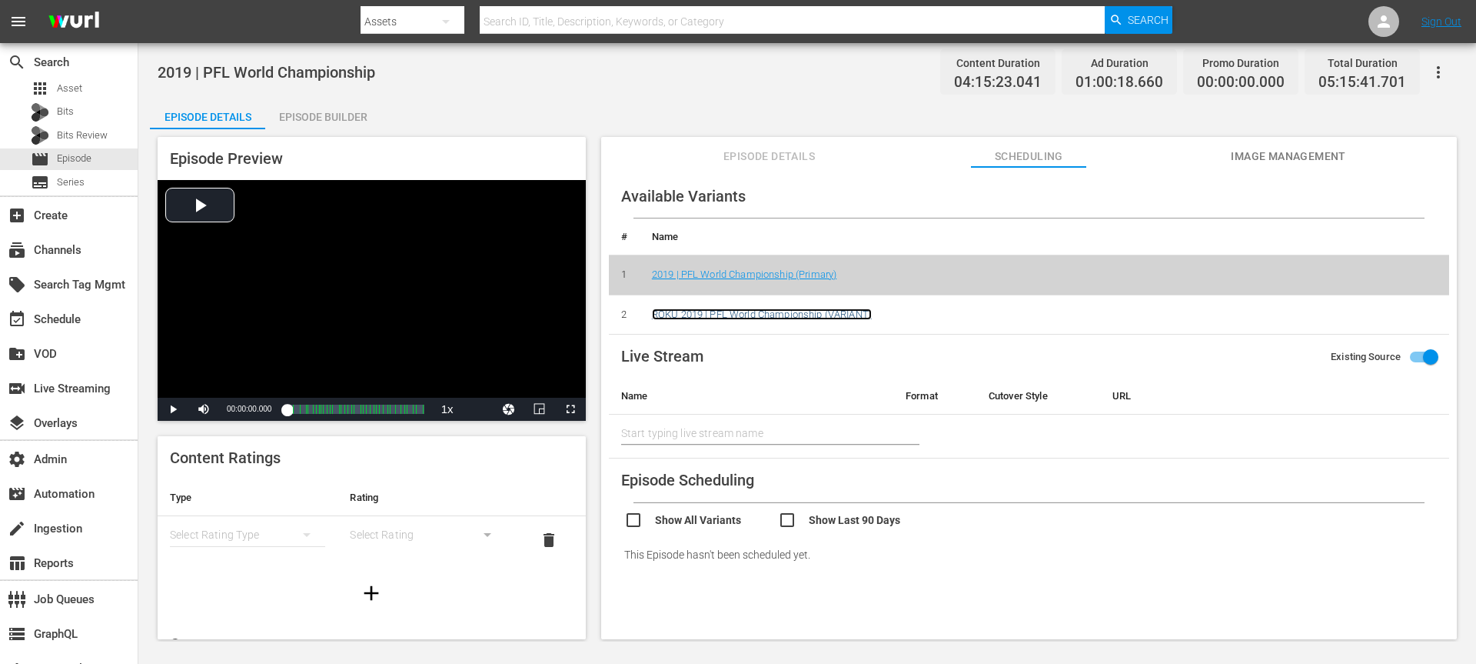
click at [731, 318] on link "ROKU 2019 | PFL World Championship (VARIANT)" at bounding box center [762, 314] width 220 height 12
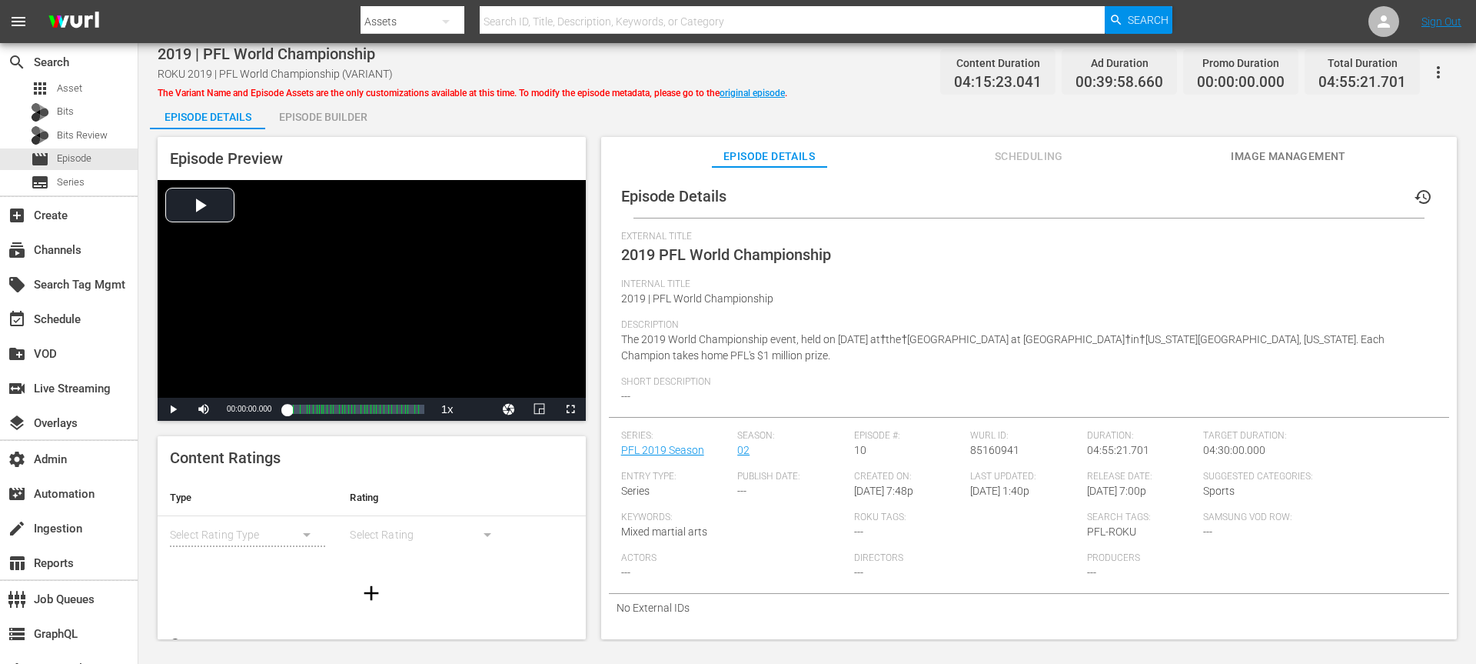
click at [1023, 154] on span "Scheduling" at bounding box center [1028, 156] width 115 height 19
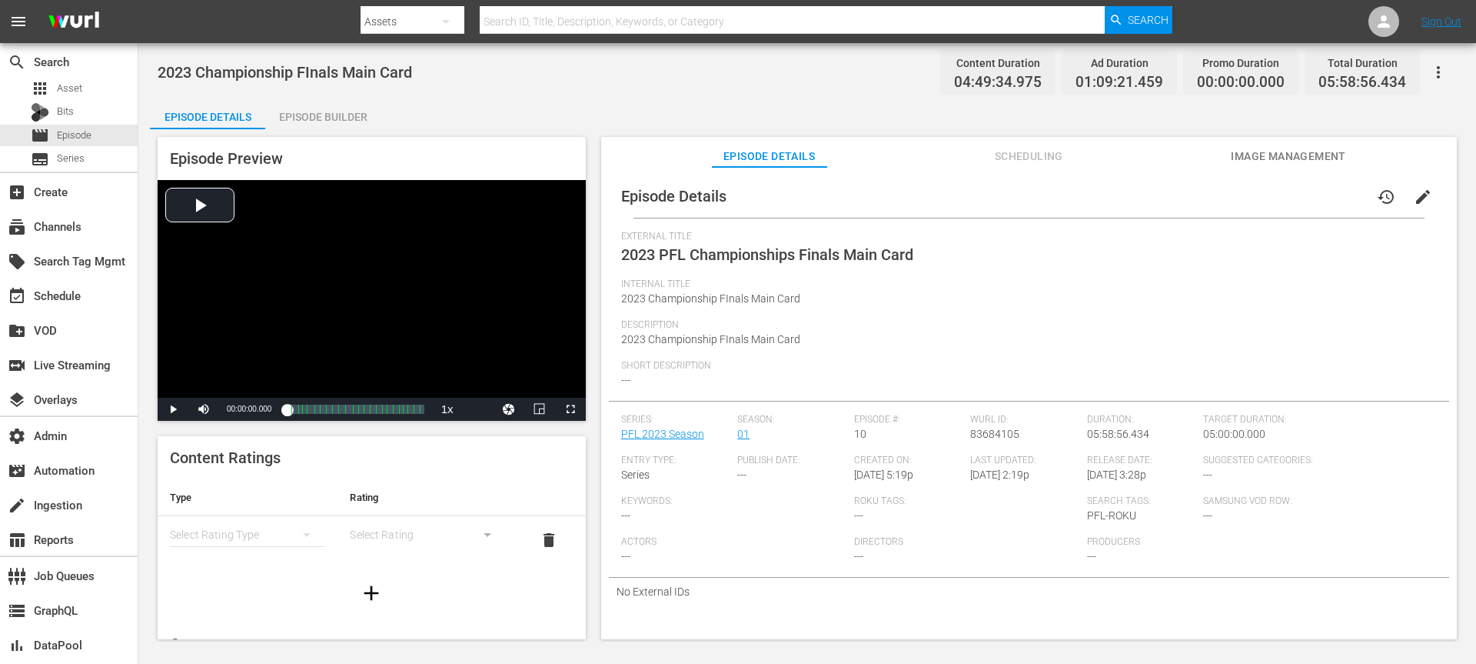
click at [1107, 198] on span "edit" at bounding box center [1423, 197] width 18 height 18
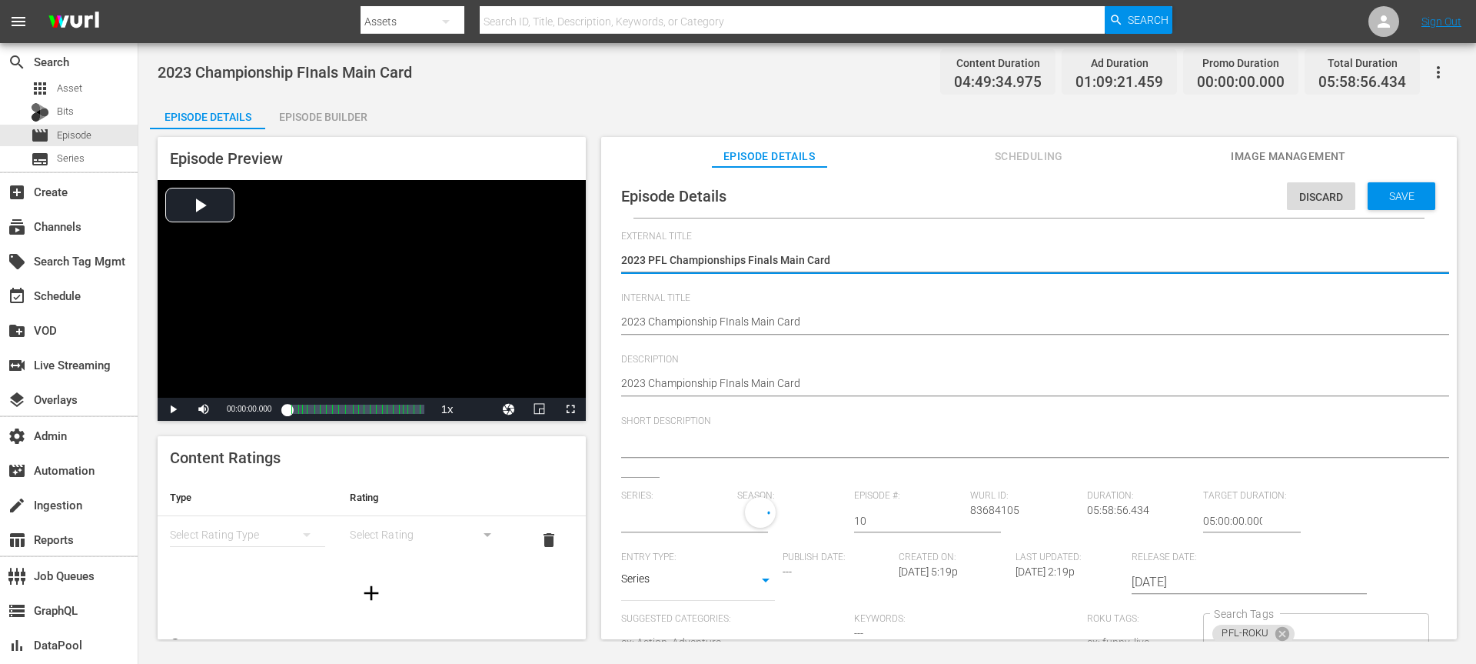
type input "PFL 2023 Season"
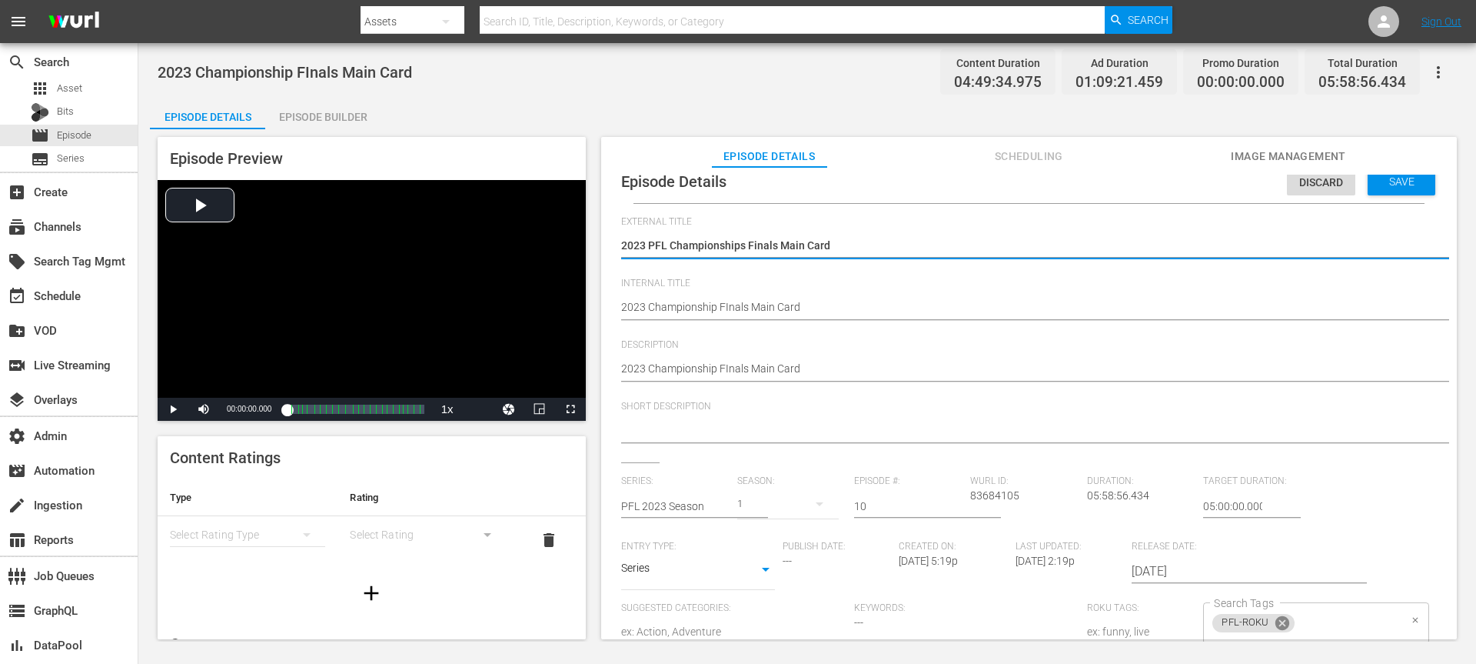
click at [1107, 497] on icon at bounding box center [1282, 623] width 14 height 14
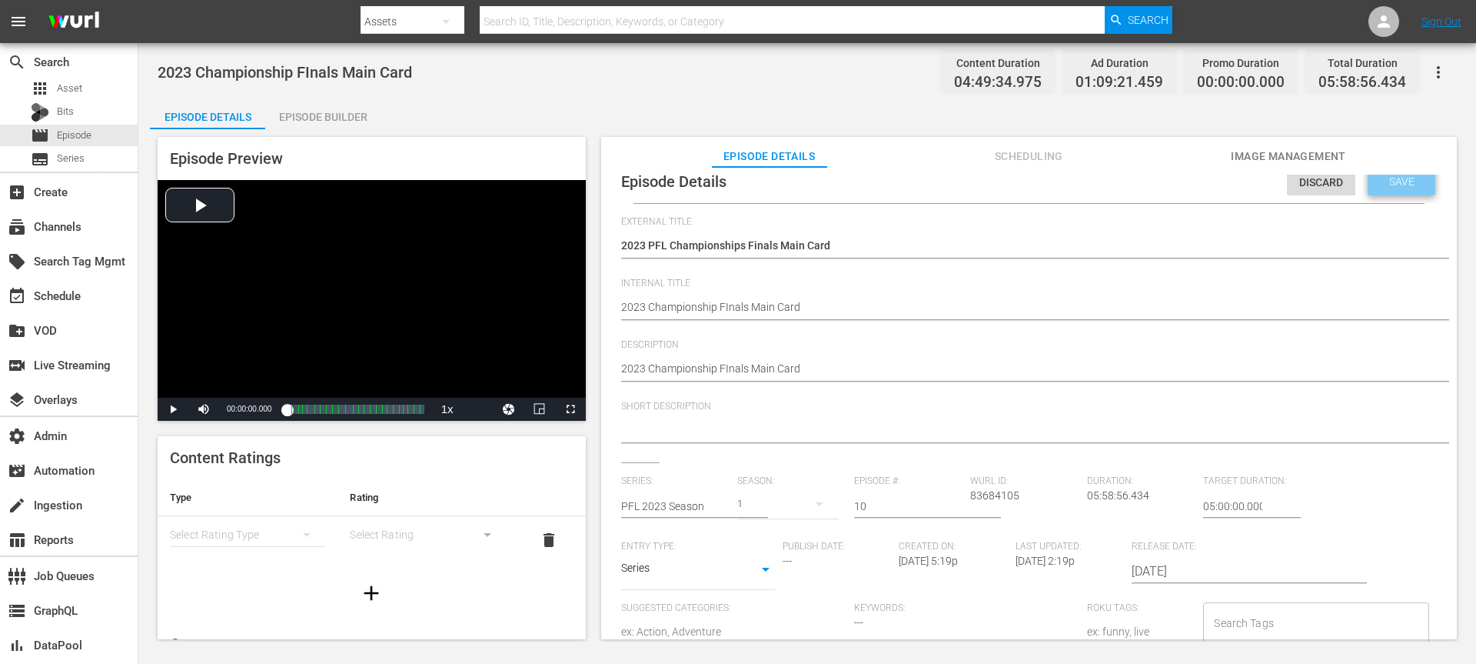
click at [1107, 191] on div "Save" at bounding box center [1402, 182] width 68 height 28
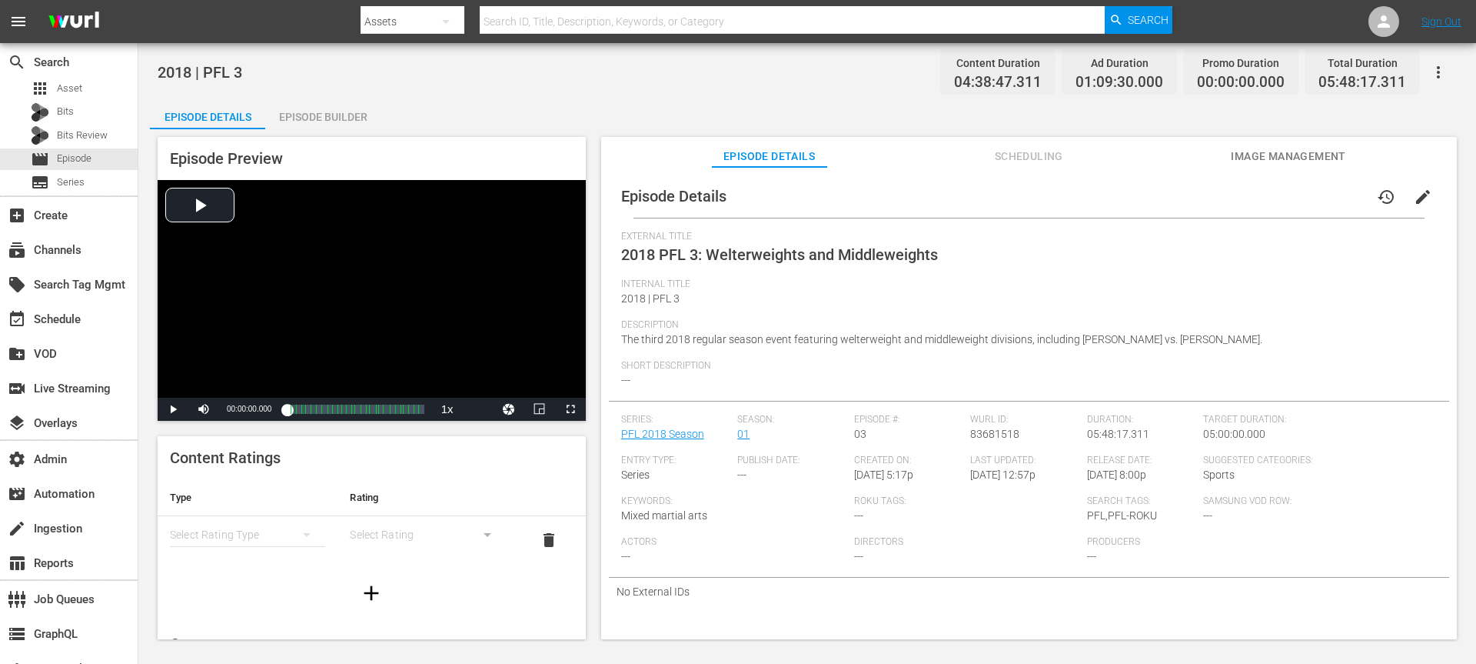
click at [1107, 205] on button "edit" at bounding box center [1423, 196] width 37 height 37
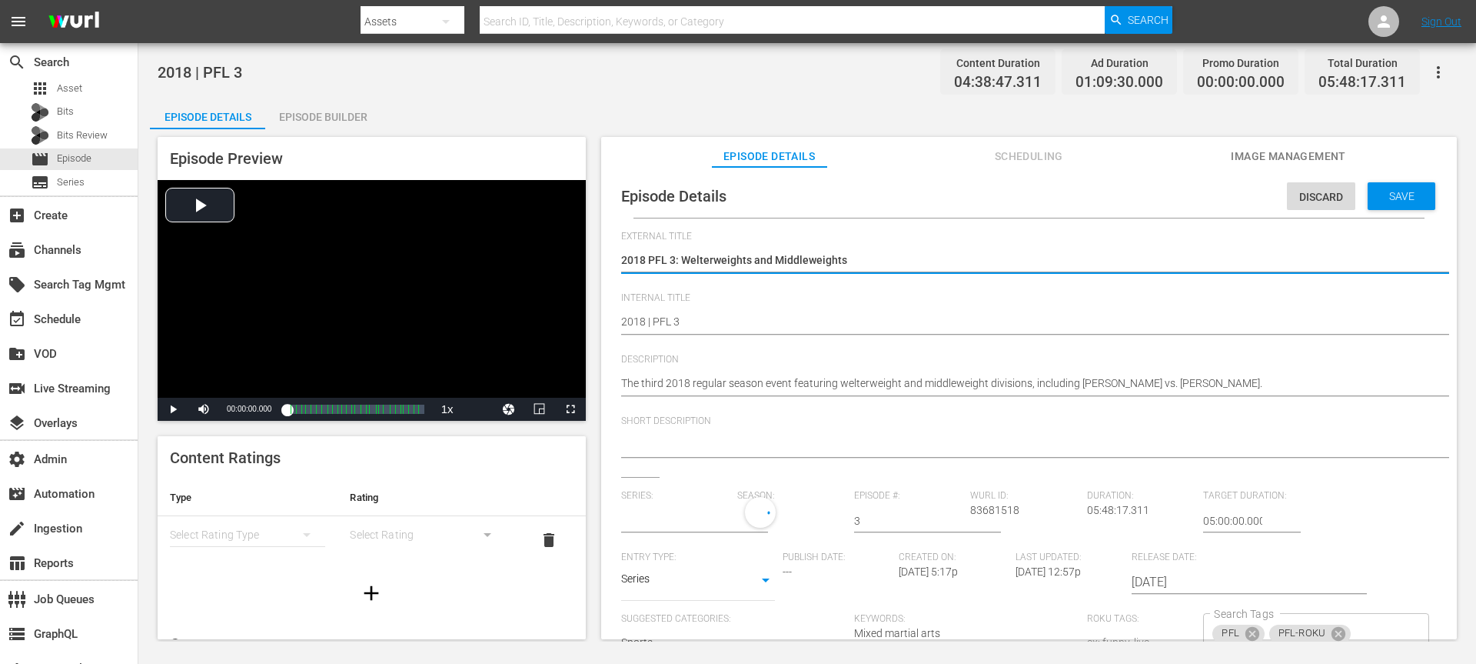
type input "PFL 2018 Season"
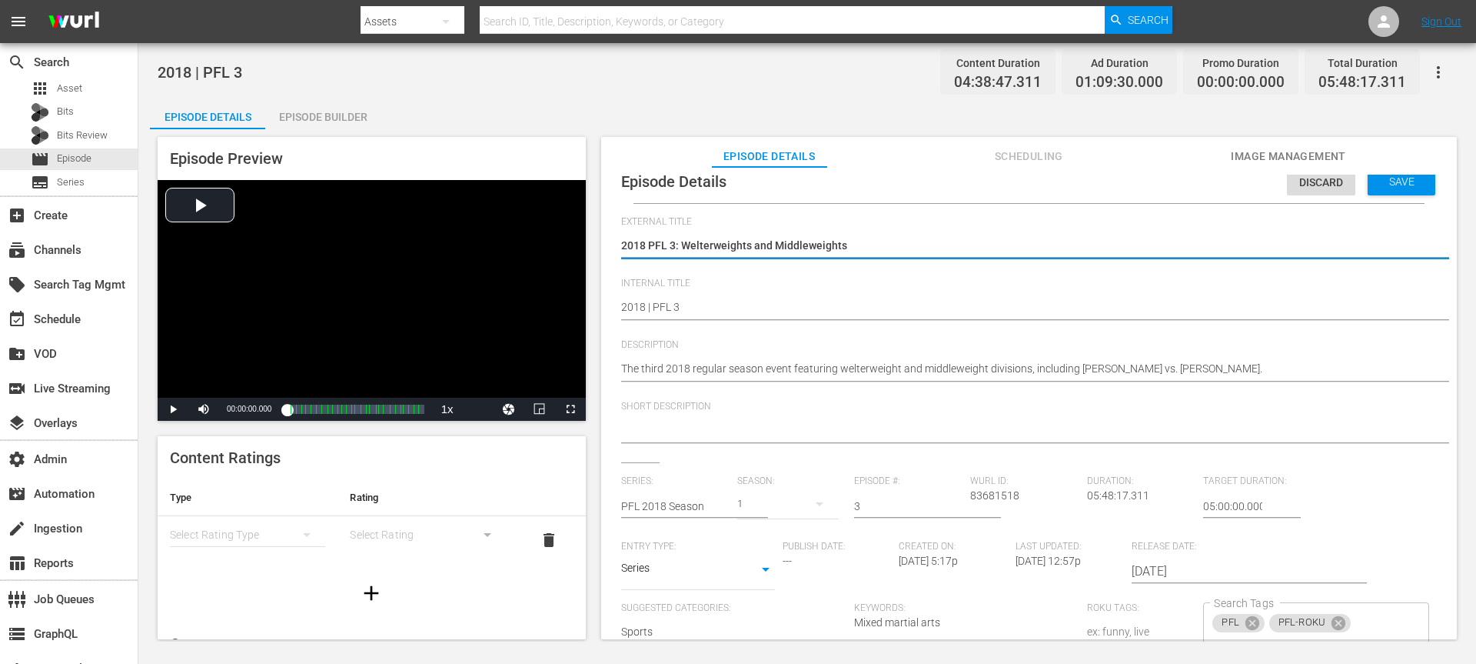
drag, startPoint x: 1327, startPoint y: 624, endPoint x: 1333, endPoint y: 525, distance: 99.4
click at [1107, 497] on icon at bounding box center [1339, 623] width 14 height 14
click at [1107, 174] on div "Episode Details Discard Save External Title 2018 PFL 3: Welterweights and Middl…" at bounding box center [1029, 410] width 856 height 487
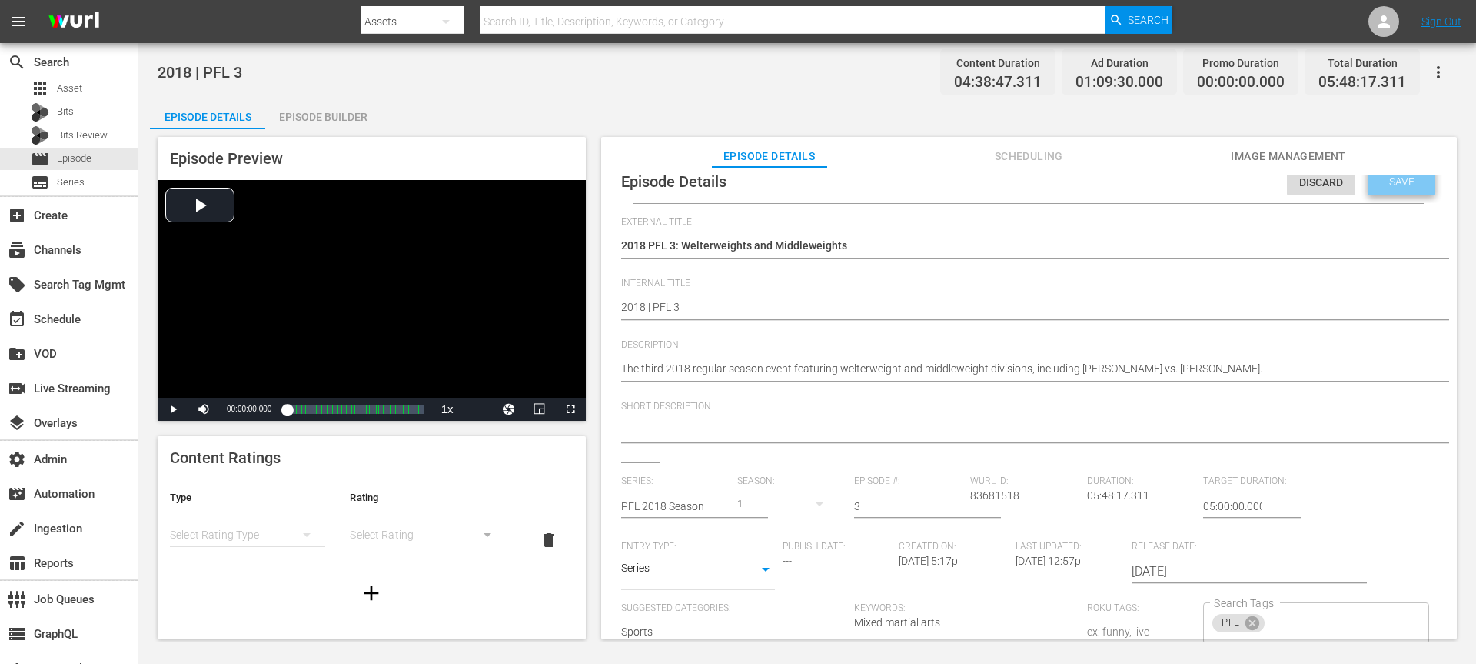
click at [1107, 183] on span "Save" at bounding box center [1402, 181] width 50 height 12
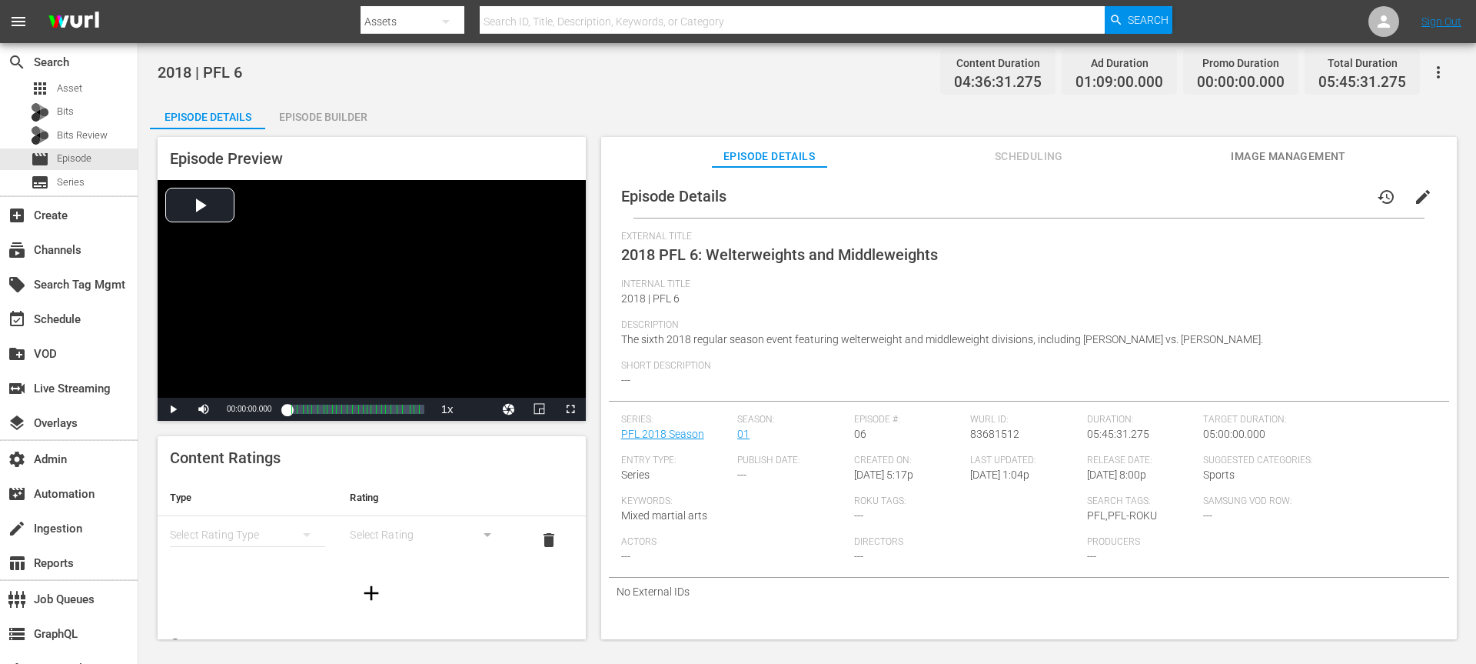
click at [1107, 198] on span "edit" at bounding box center [1423, 197] width 18 height 18
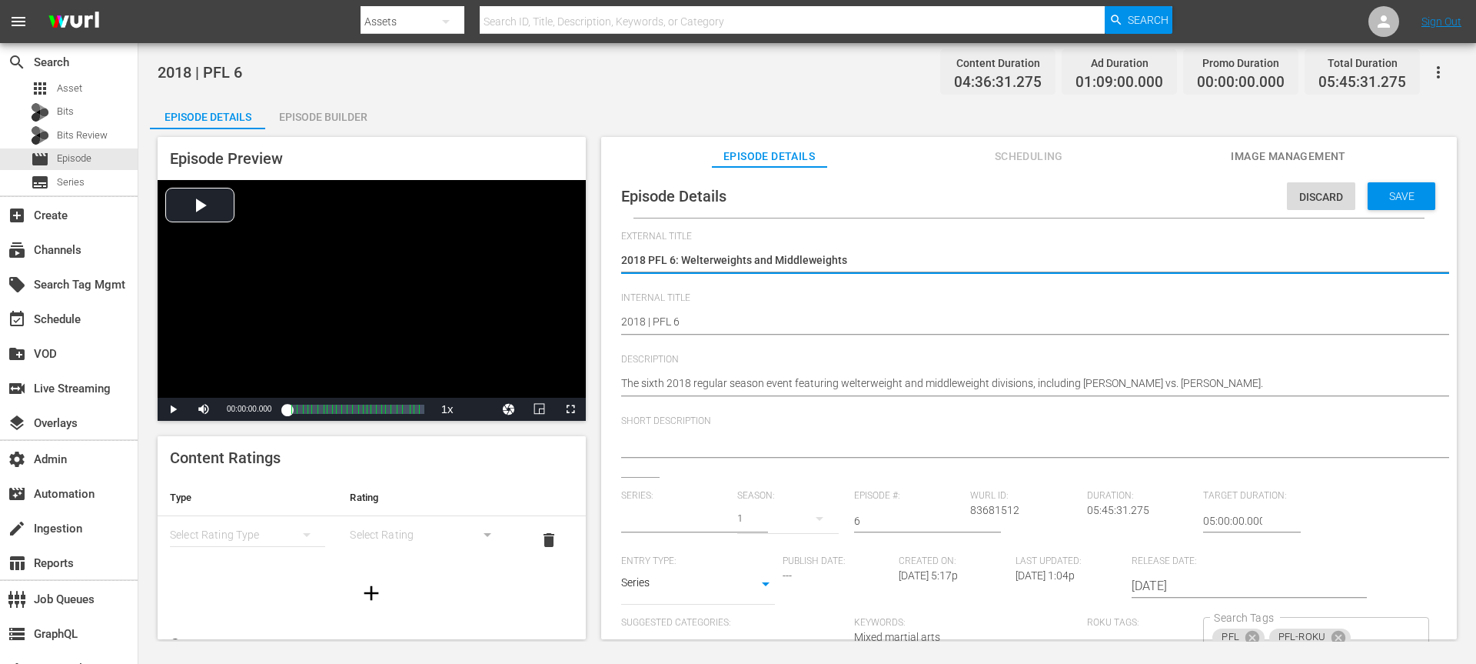
scroll to position [15, 0]
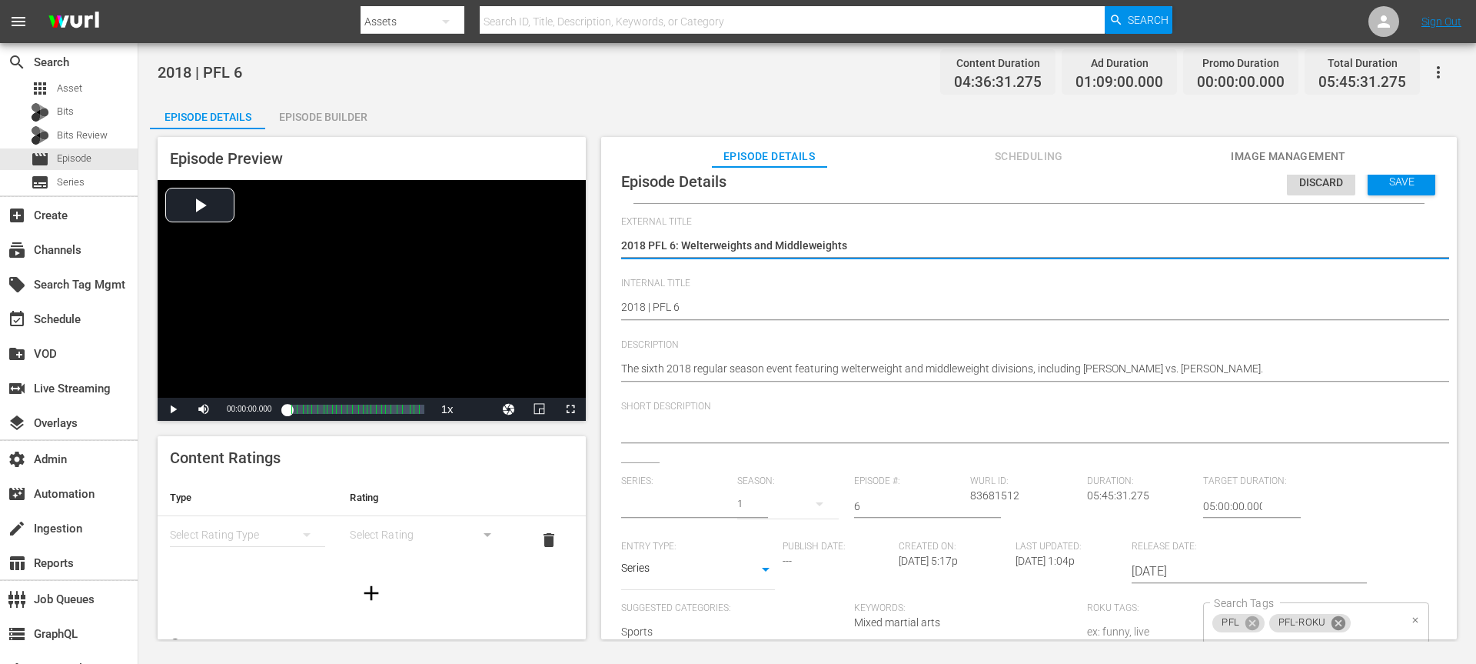
click at [1107, 497] on icon at bounding box center [1339, 623] width 14 height 14
type input "PFL 2018 Season"
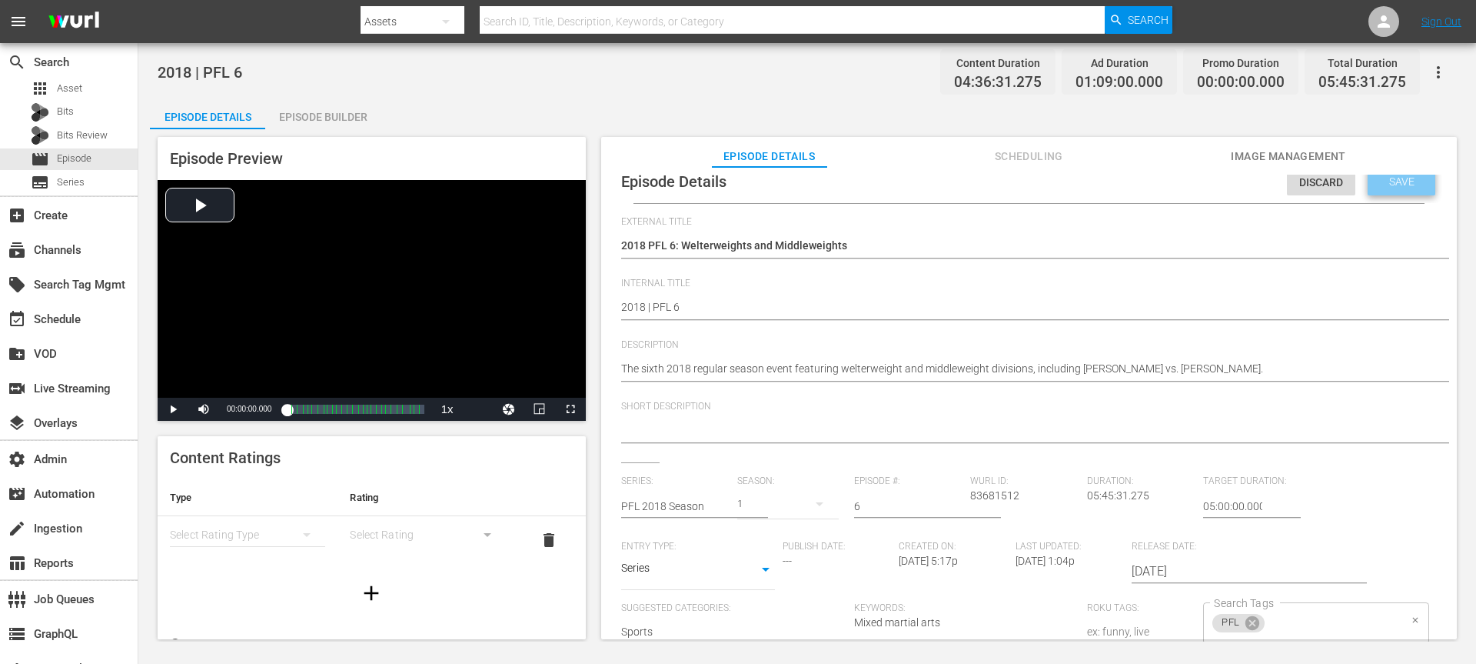
click at [1107, 184] on span "Save" at bounding box center [1402, 181] width 50 height 12
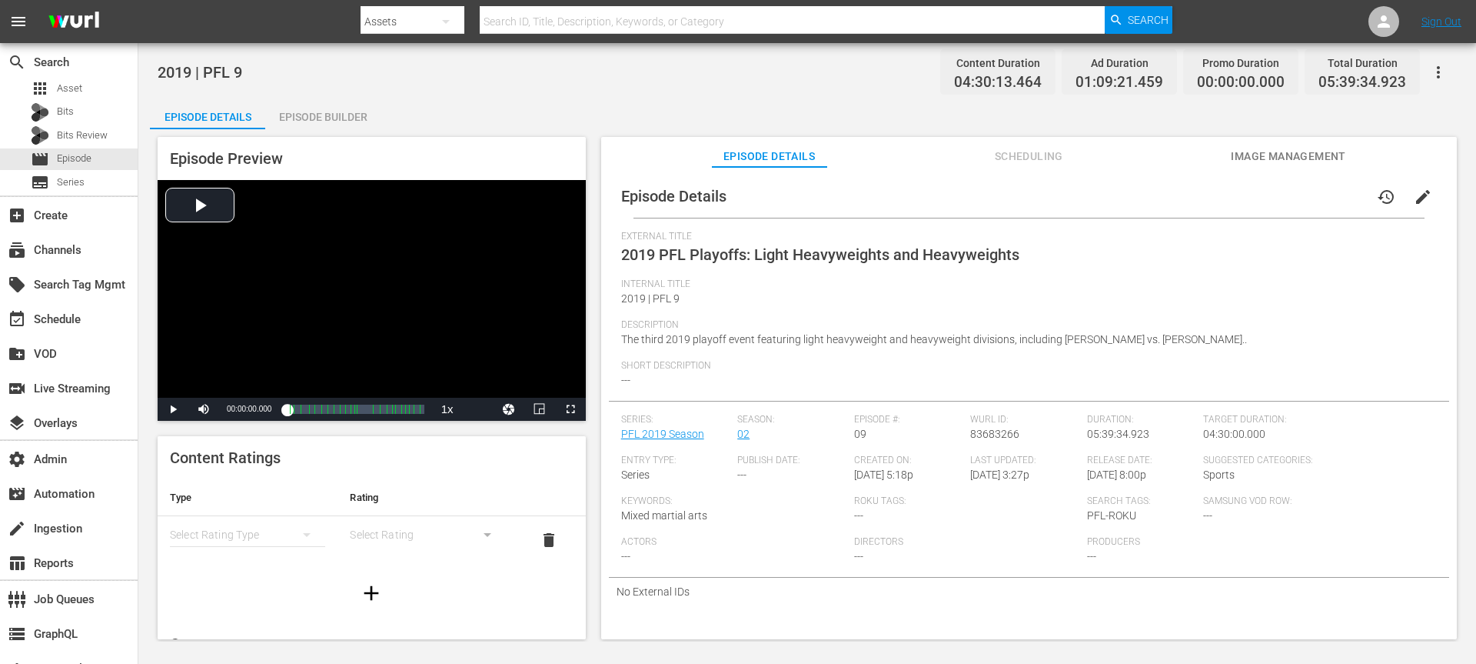
click at [1107, 212] on button "edit" at bounding box center [1423, 196] width 37 height 37
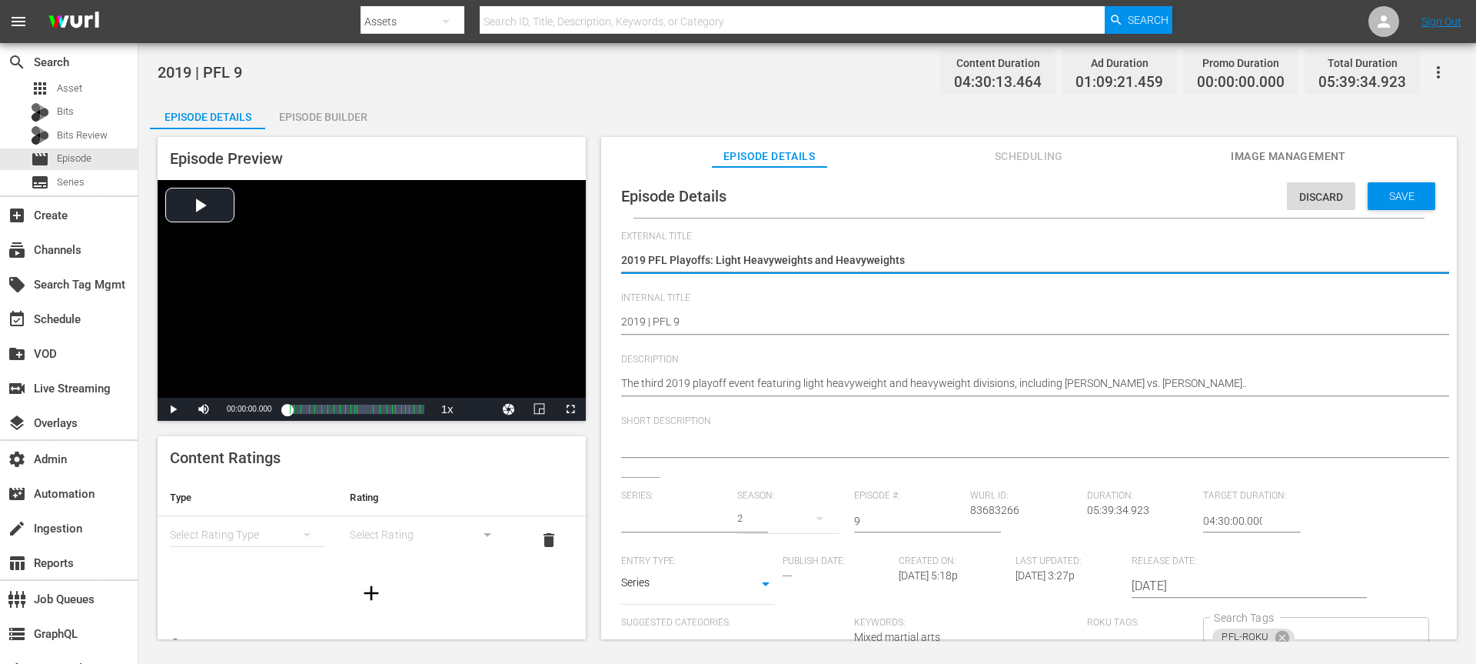
type input "PFL 2019 Season"
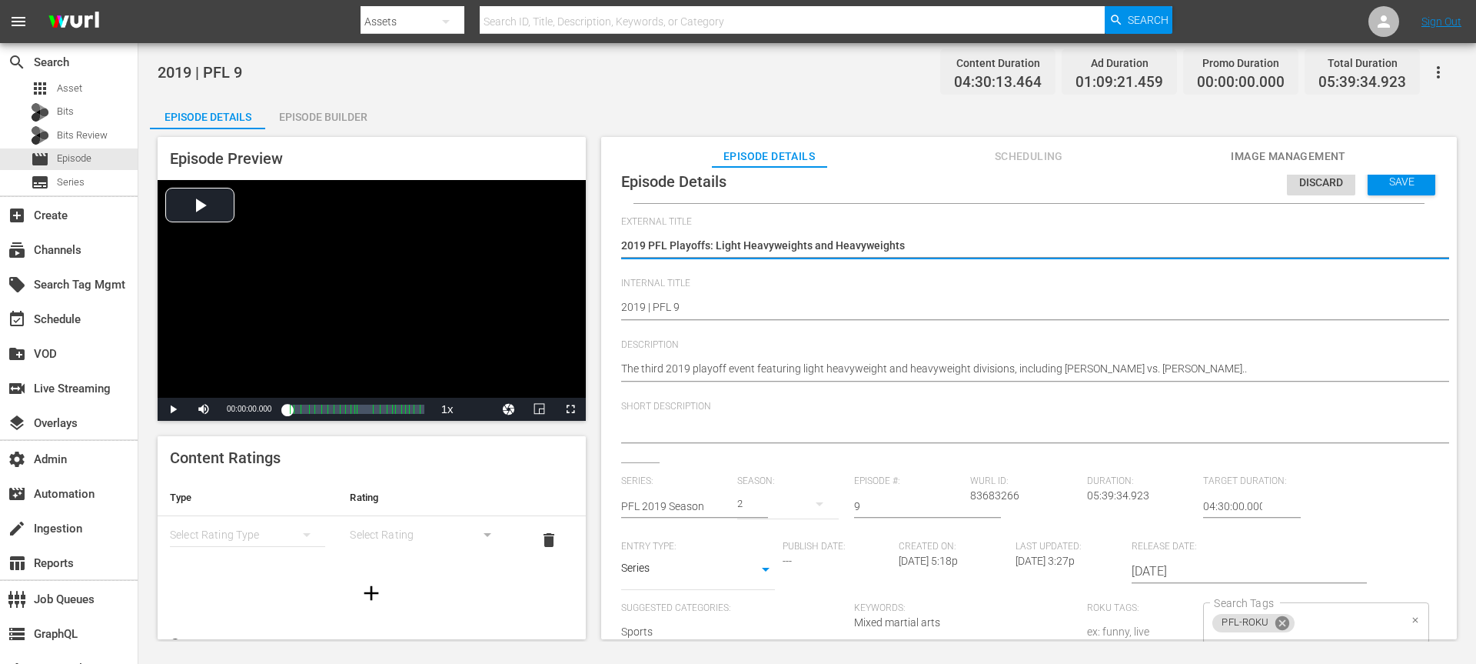
click at [1107, 497] on icon at bounding box center [1282, 622] width 17 height 17
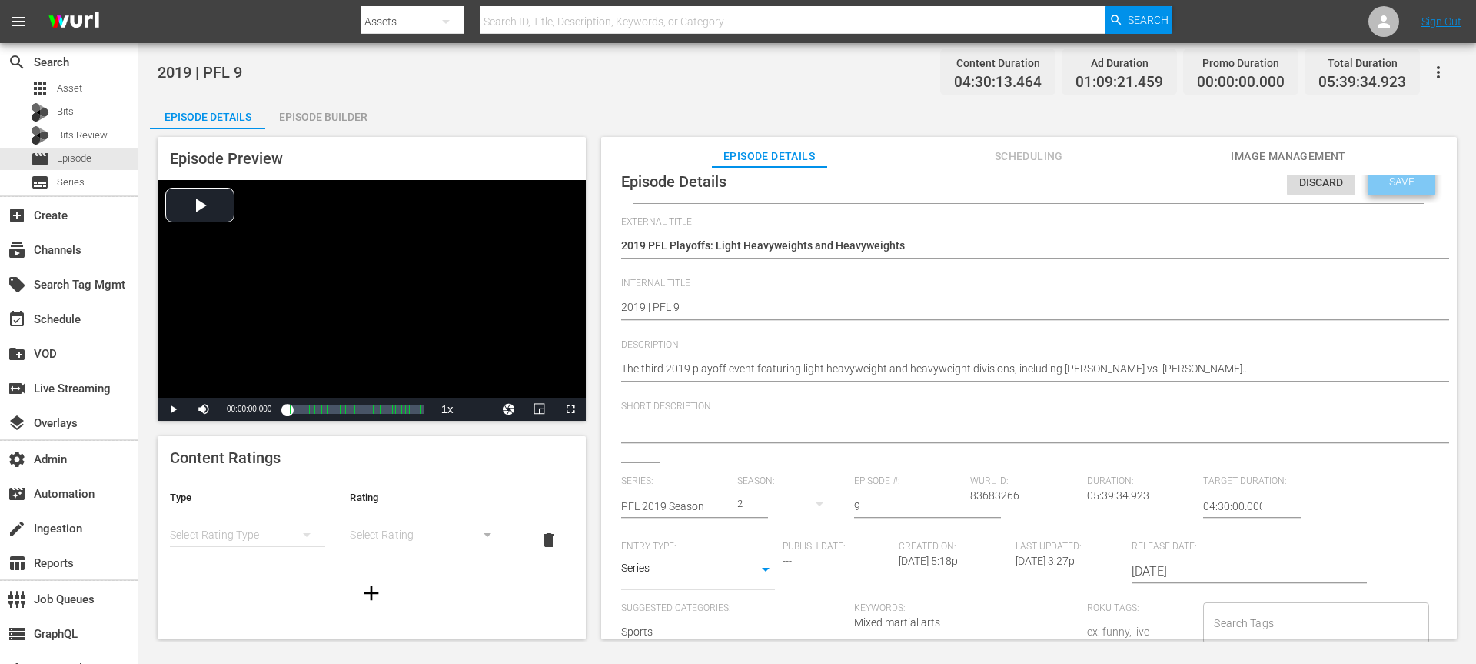
click at [1107, 177] on span "Save" at bounding box center [1402, 181] width 50 height 12
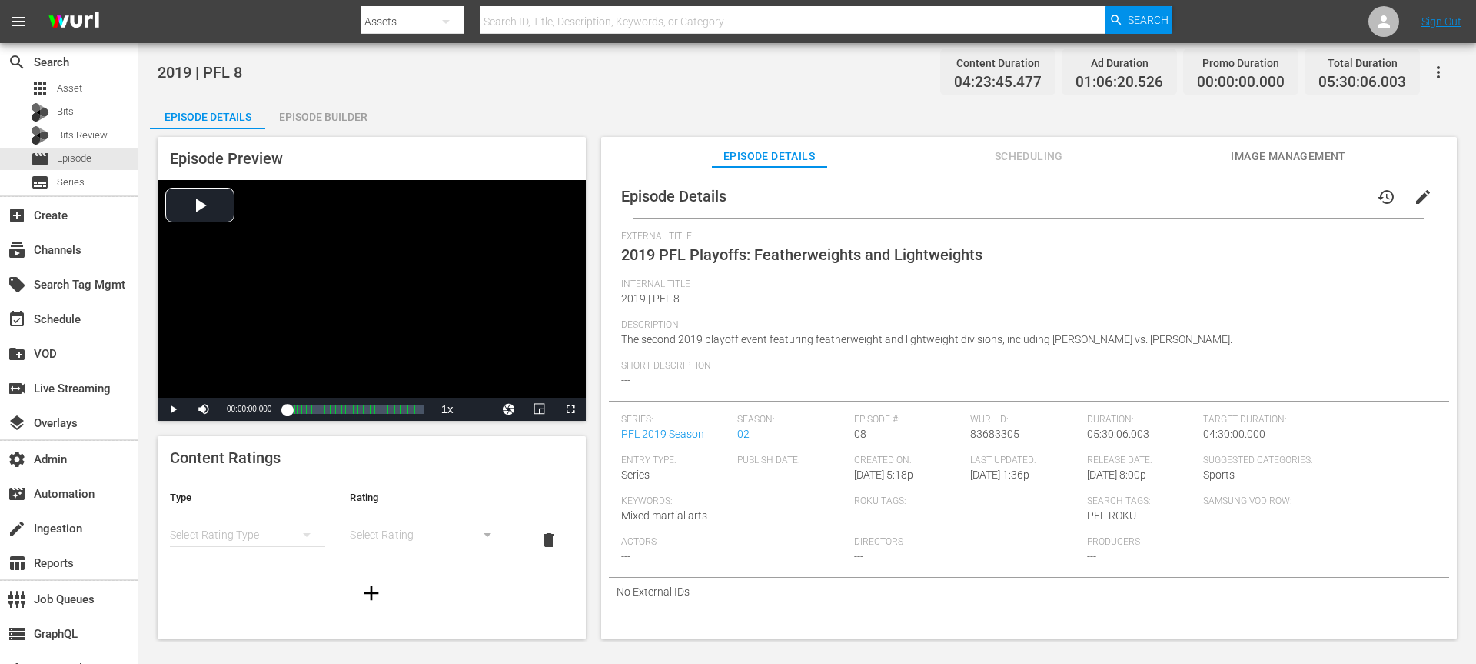
click at [1107, 202] on button "edit" at bounding box center [1423, 196] width 37 height 37
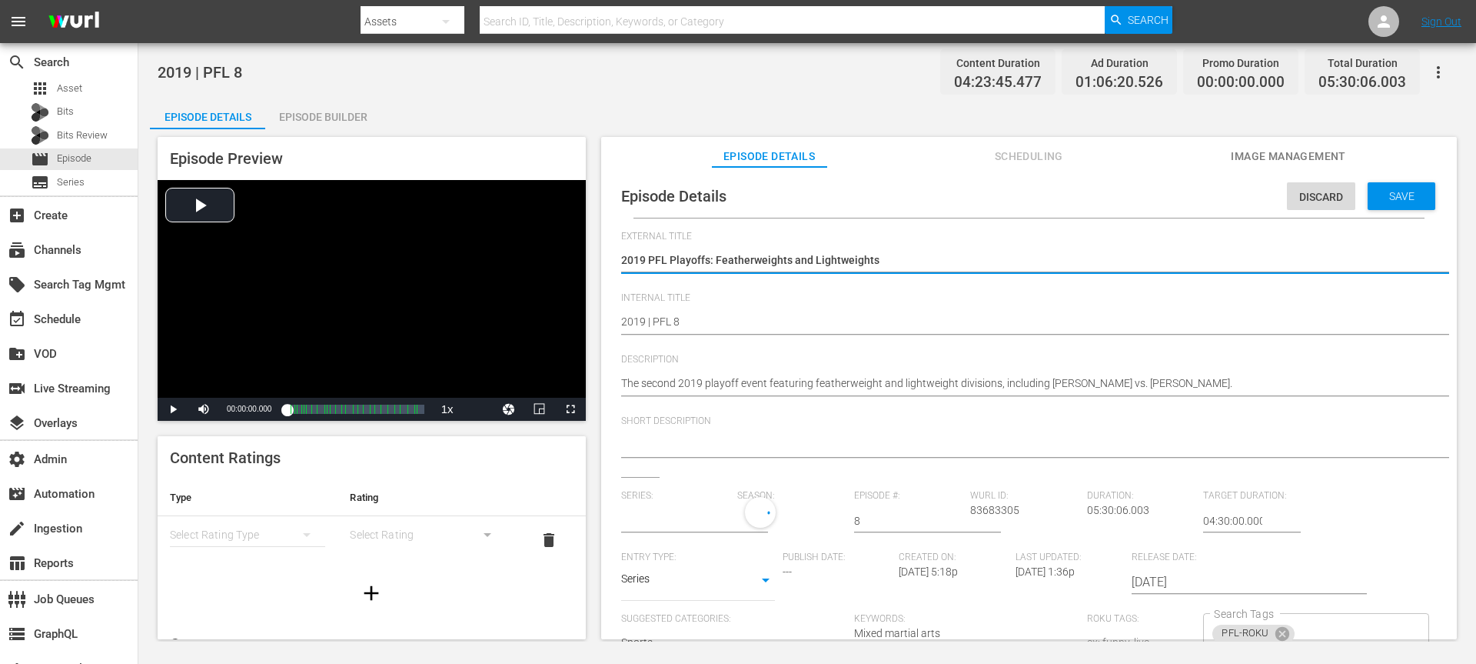
type input "PFL 2019 Season"
click at [1107, 497] on icon at bounding box center [1282, 637] width 17 height 17
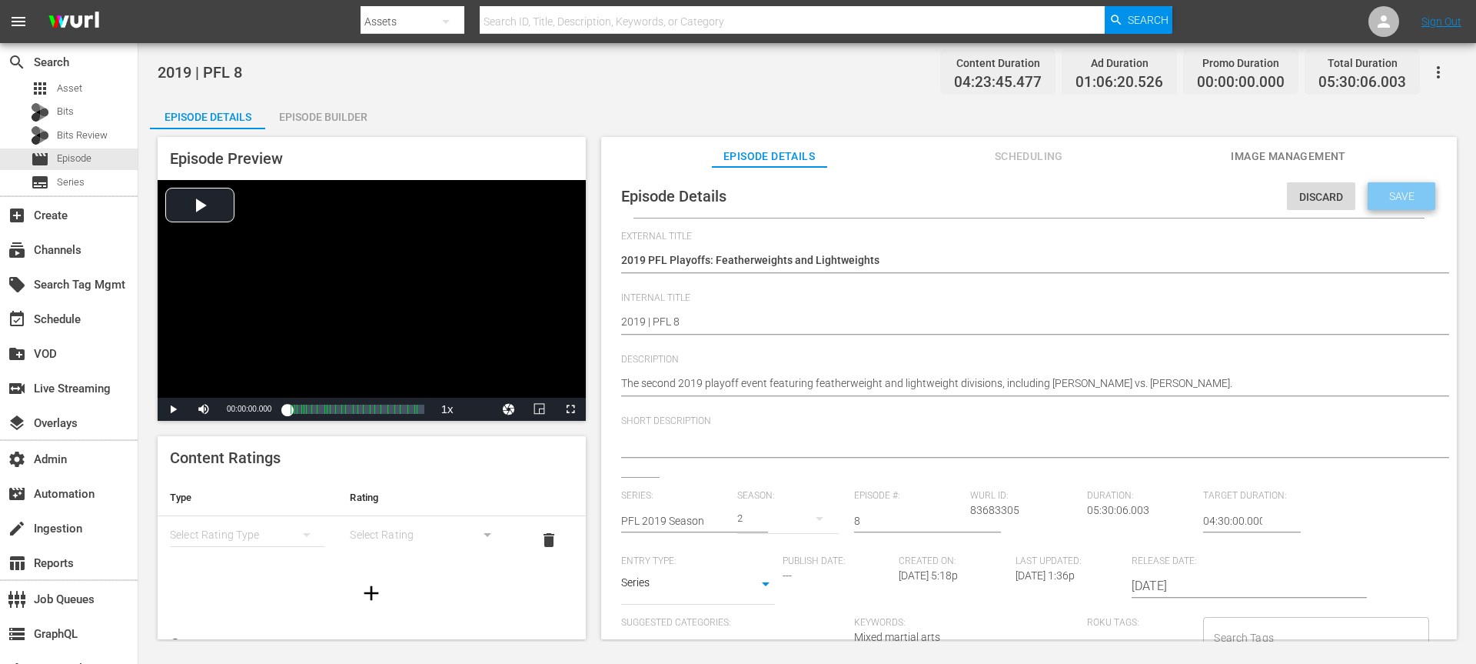
click at [1107, 195] on span "Save" at bounding box center [1402, 196] width 50 height 12
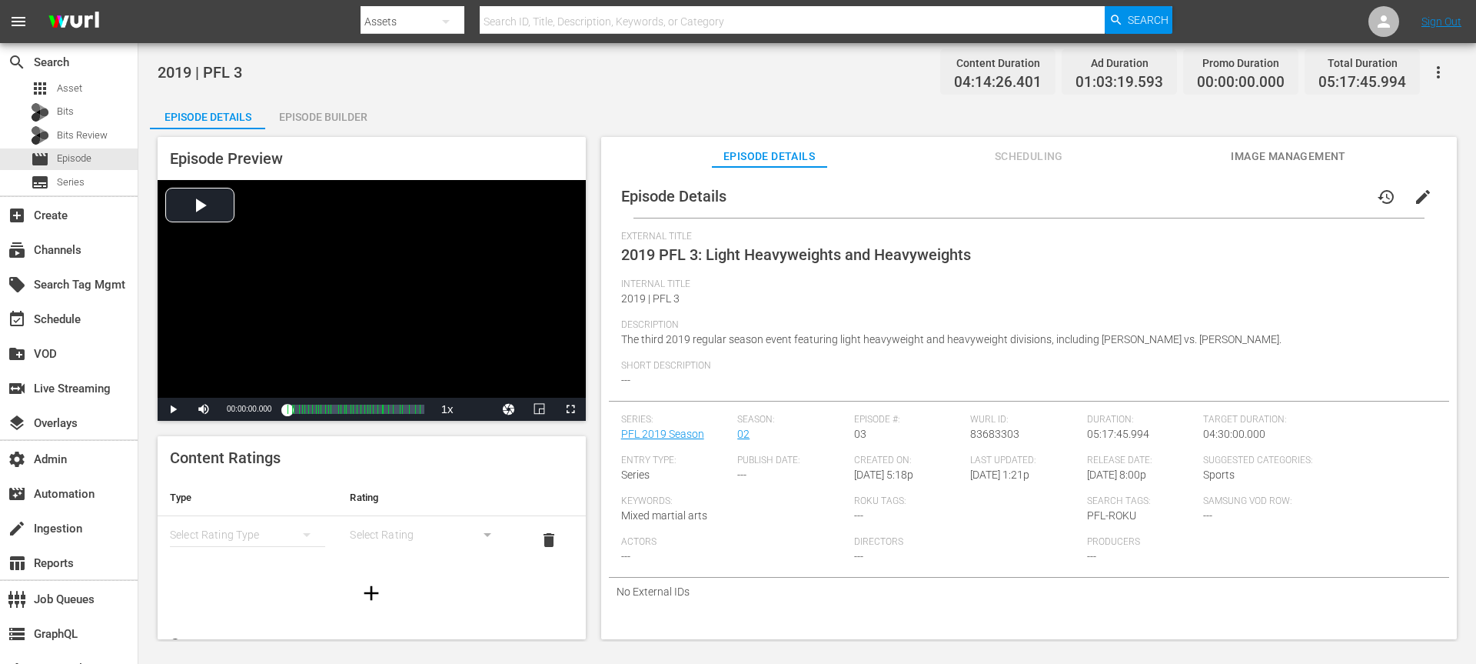
click at [1107, 196] on button "edit" at bounding box center [1423, 196] width 37 height 37
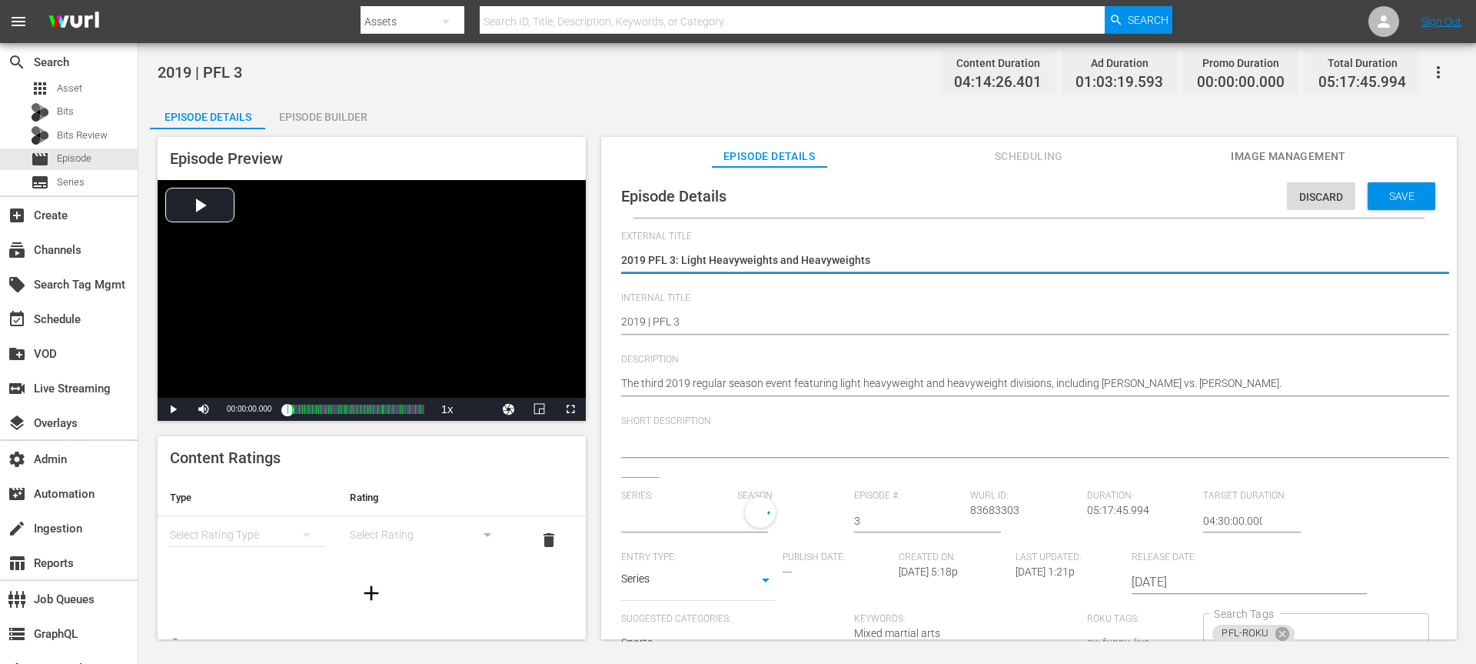
type input "PFL 2019 Season"
click at [1107, 497] on div "PFL-ROKU Search Tags" at bounding box center [1315, 634] width 225 height 42
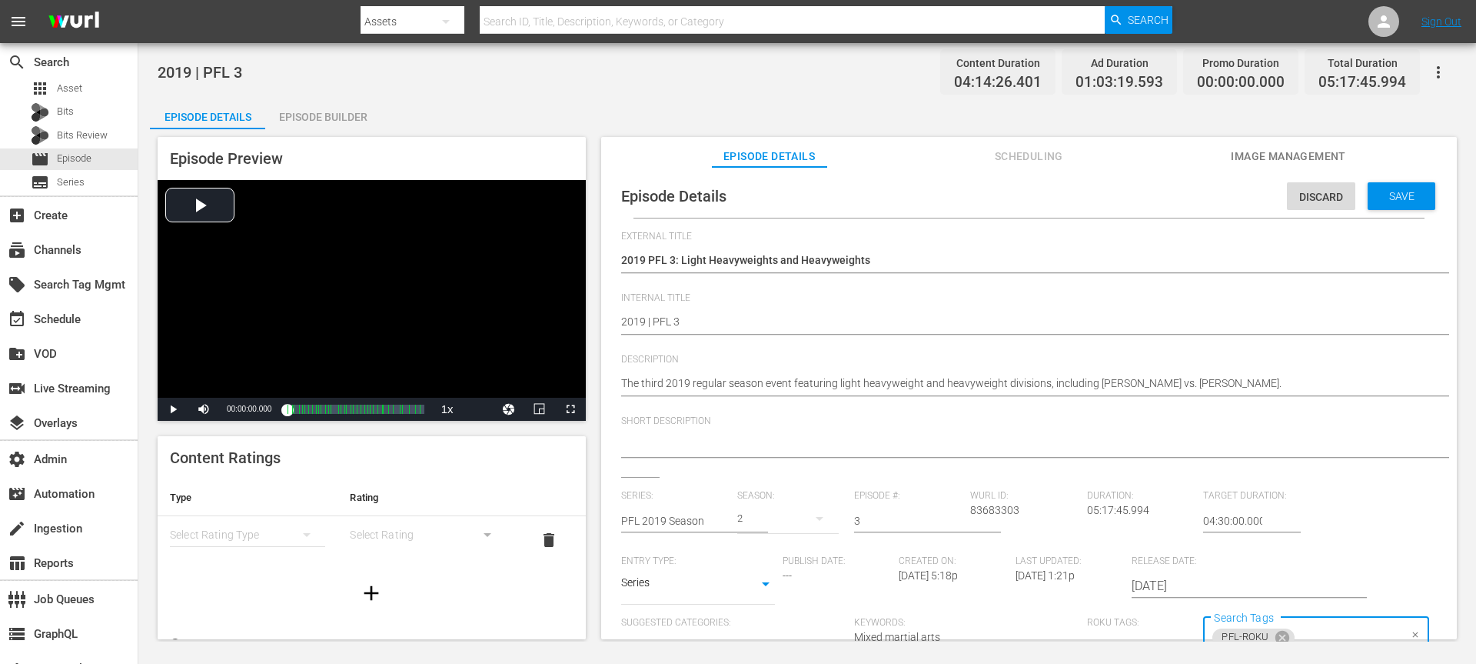
scroll to position [9, 0]
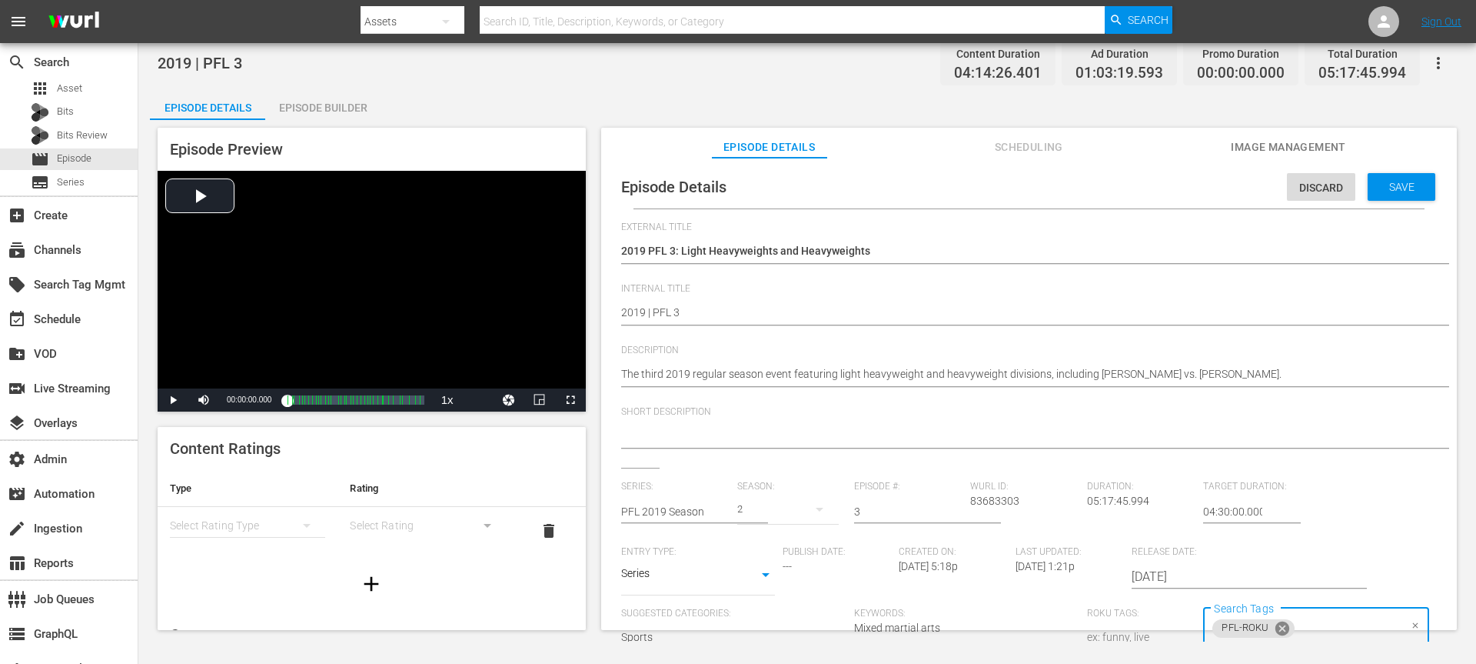
click at [1107, 497] on icon at bounding box center [1282, 628] width 14 height 14
click at [1107, 191] on span "Save" at bounding box center [1402, 187] width 50 height 12
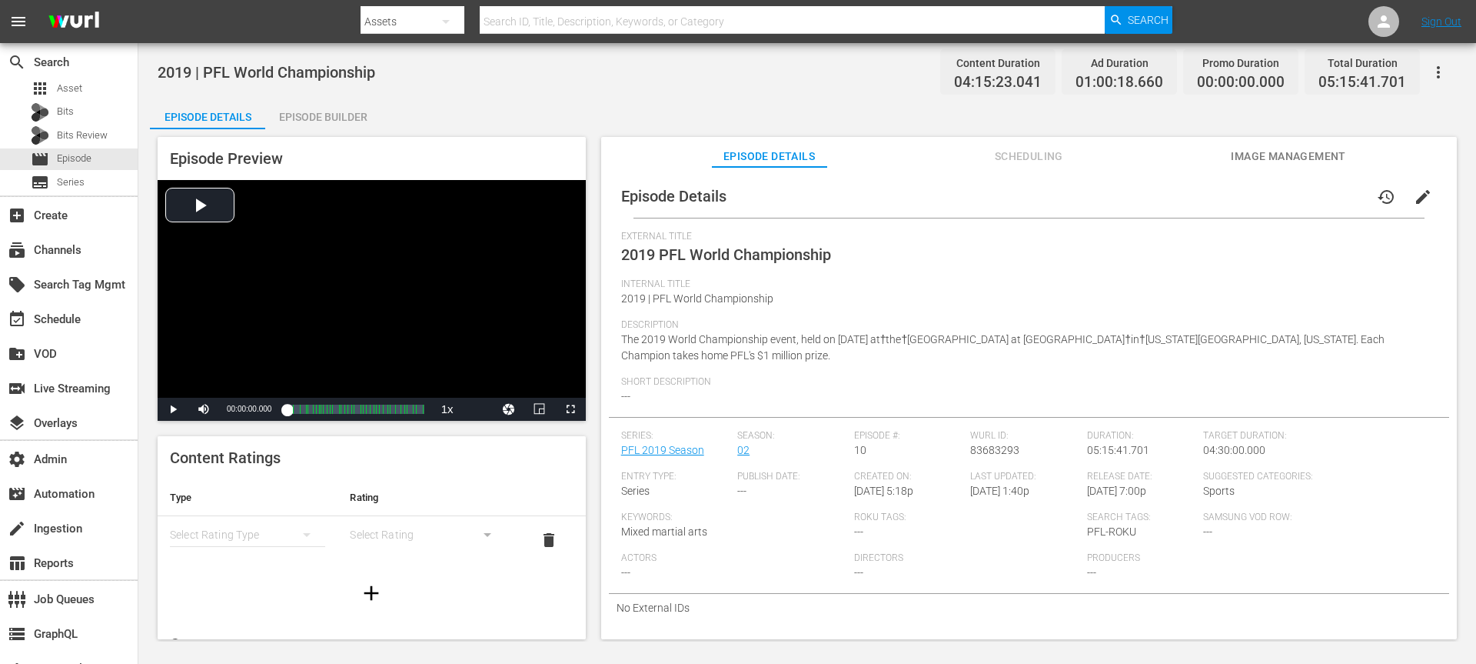
click at [1107, 207] on button "edit" at bounding box center [1423, 196] width 37 height 37
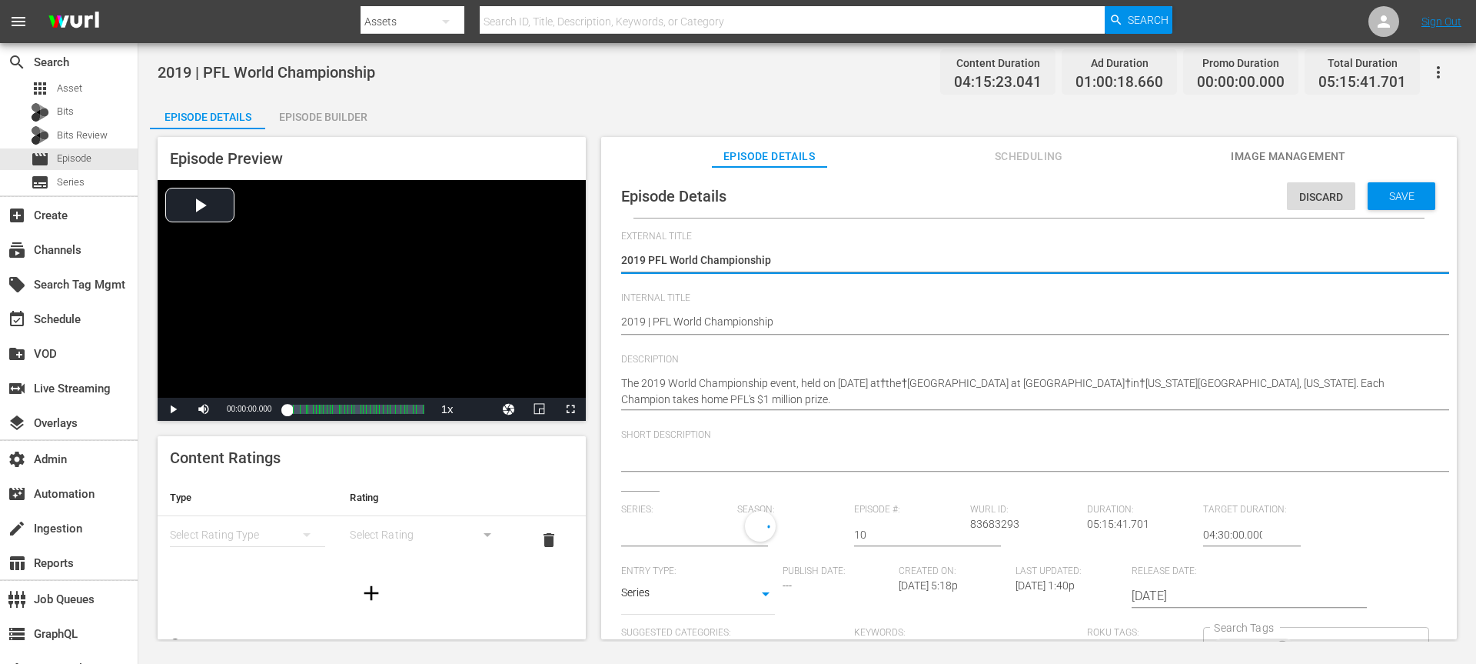
type input "PFL 2019 Season"
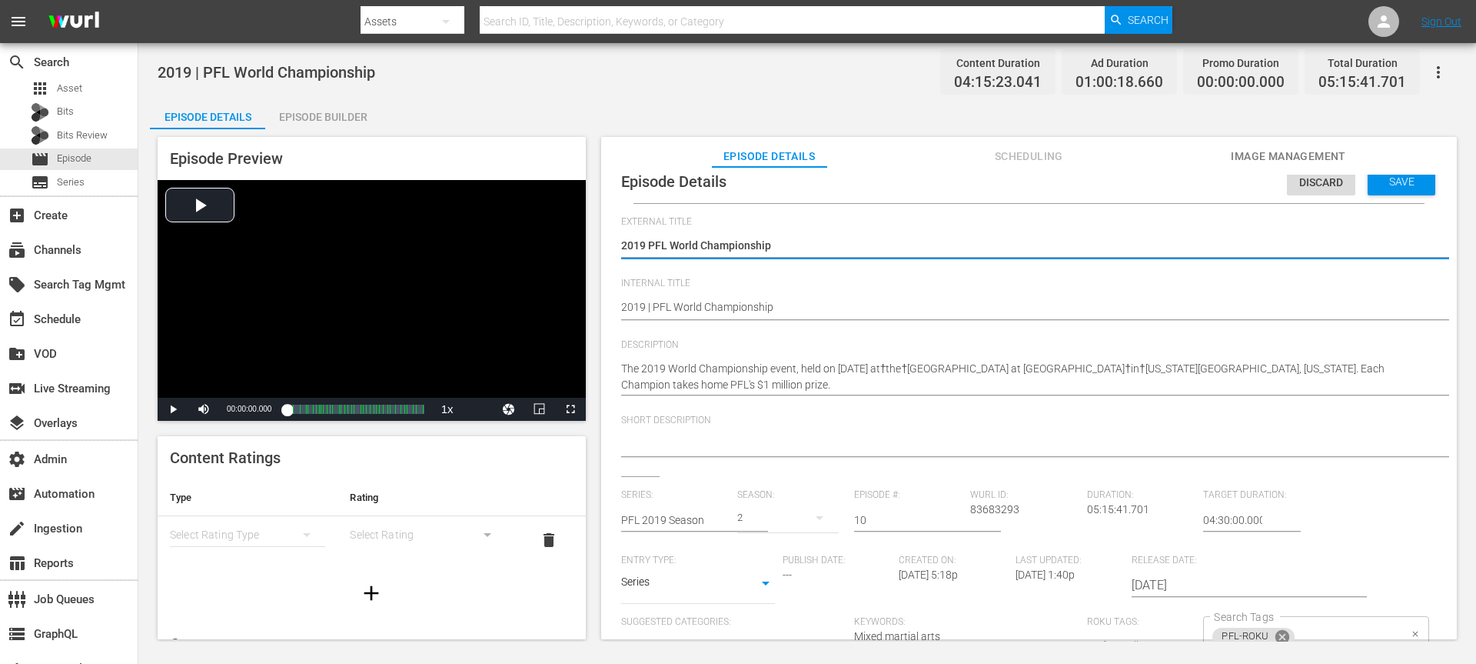
click at [1107, 497] on icon at bounding box center [1282, 637] width 14 height 14
click at [1107, 168] on div "Episode Details Discard Save External Title 2019 PFL World Championship 2019 PF…" at bounding box center [1029, 410] width 856 height 487
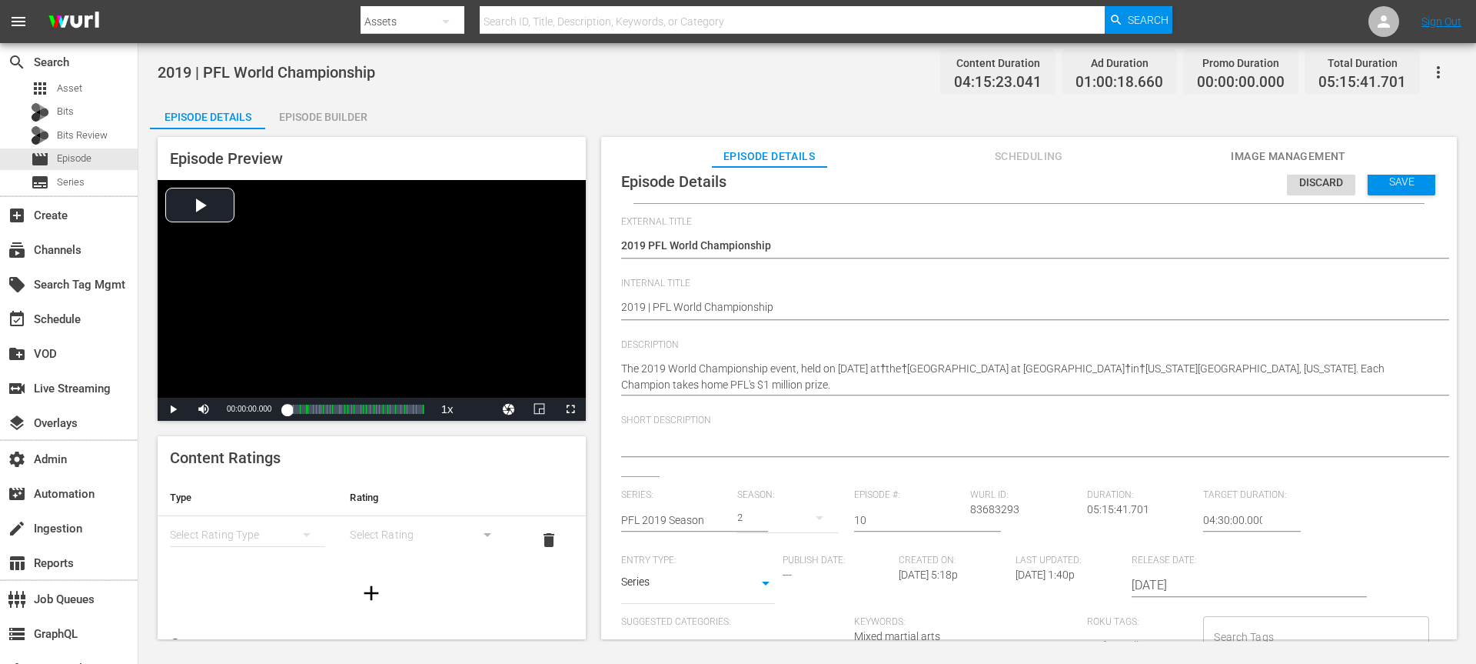
click at [1107, 195] on div "Save" at bounding box center [1402, 182] width 68 height 28
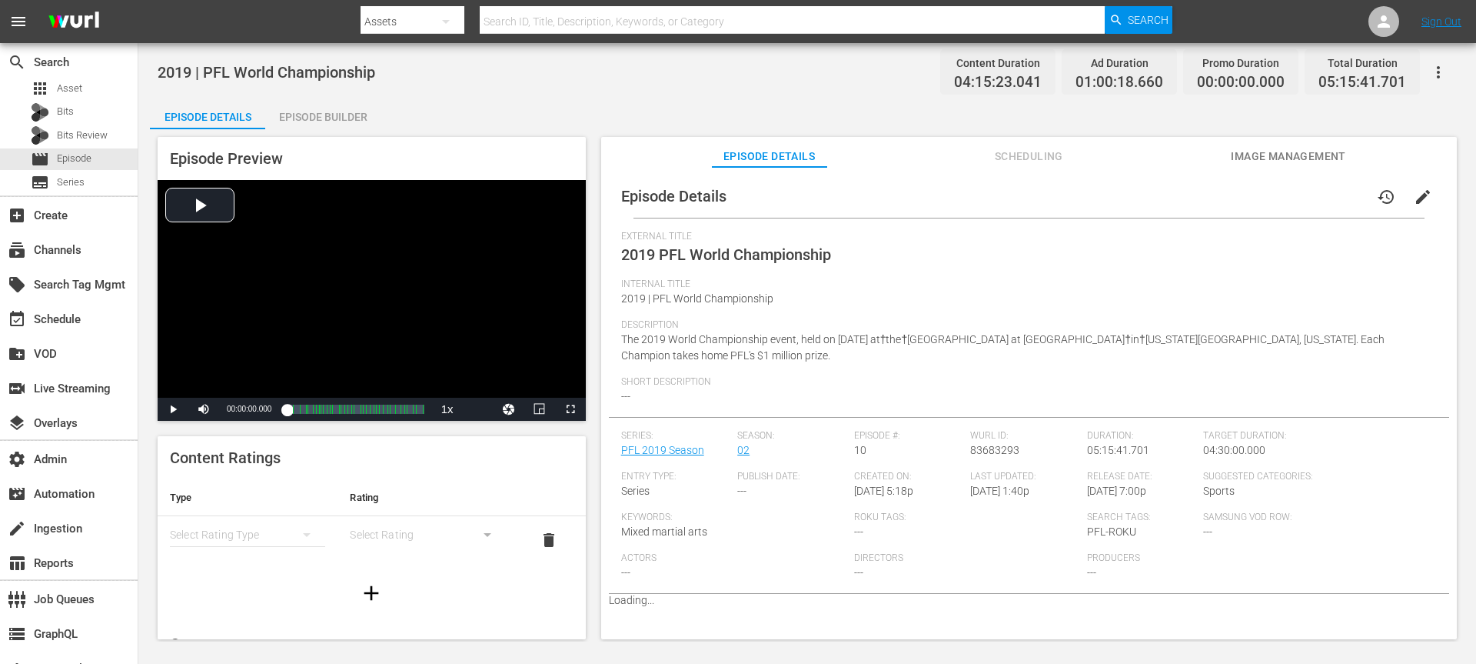
scroll to position [0, 0]
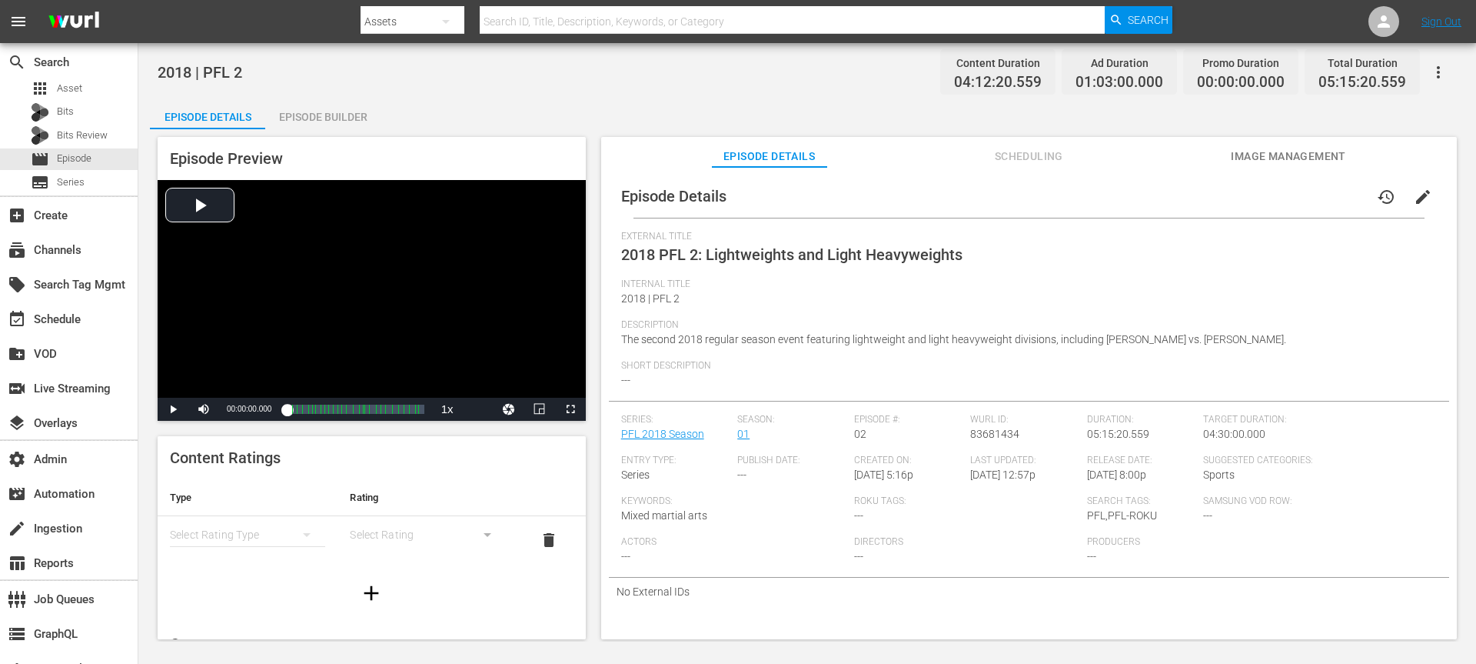
click at [1008, 172] on div "Episode Details history edit External Title 2018 PFL 2: Lightweights and Light …" at bounding box center [1029, 410] width 856 height 487
click at [1016, 154] on span "Scheduling" at bounding box center [1028, 156] width 115 height 19
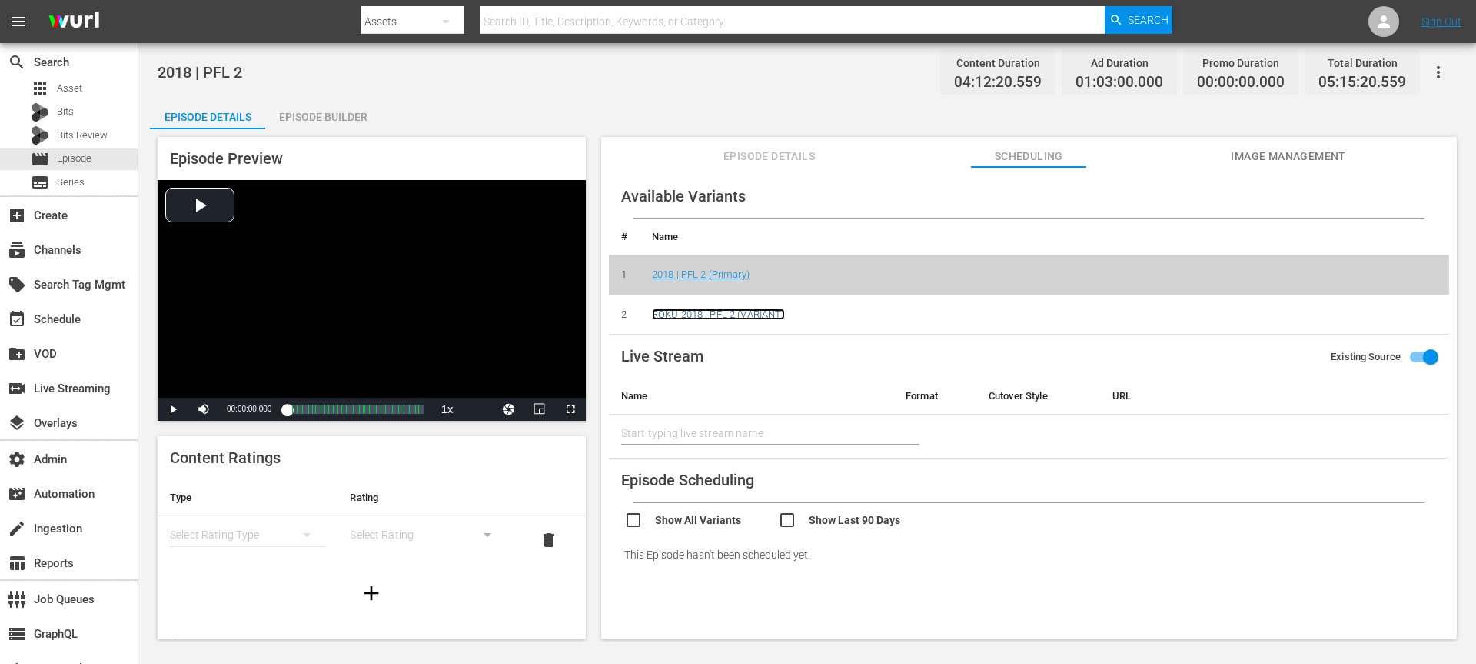
click at [744, 311] on link "ROKU 2018 | PFL 2 (VARIANT)" at bounding box center [718, 314] width 133 height 12
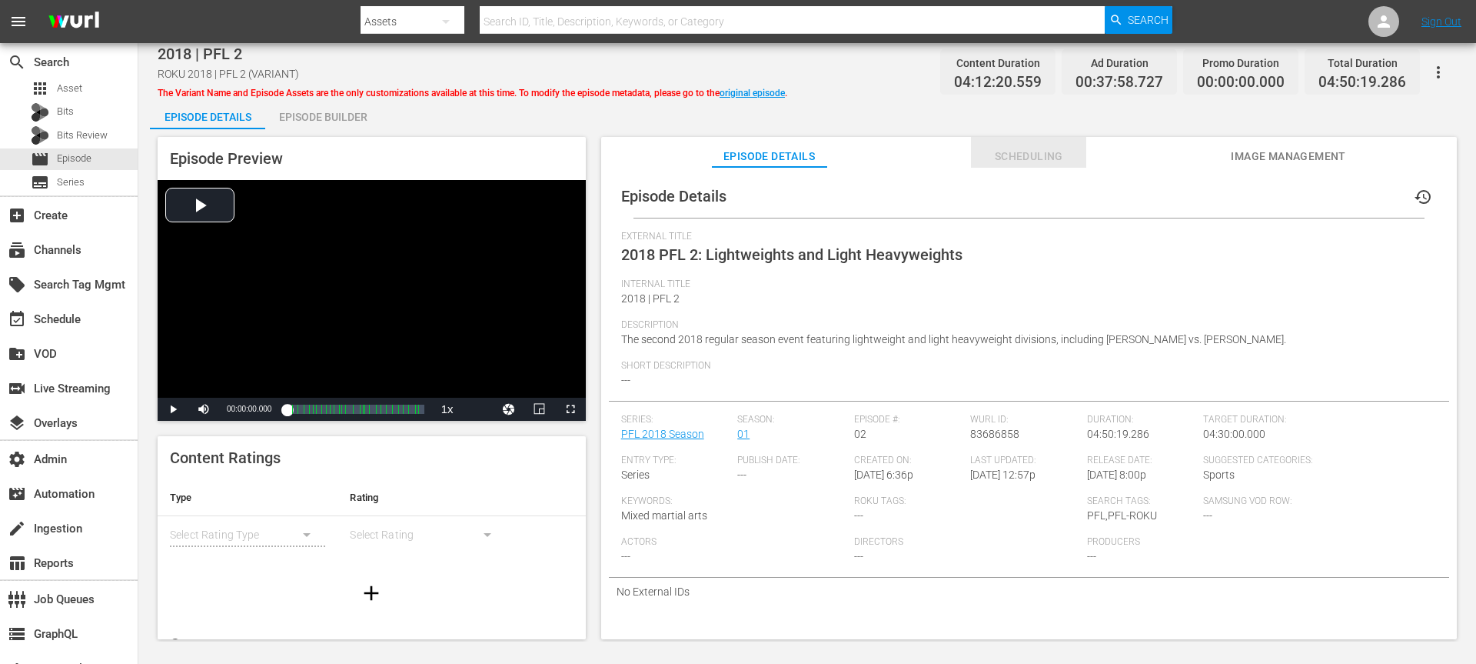
click at [1026, 151] on span "Scheduling" at bounding box center [1028, 156] width 115 height 19
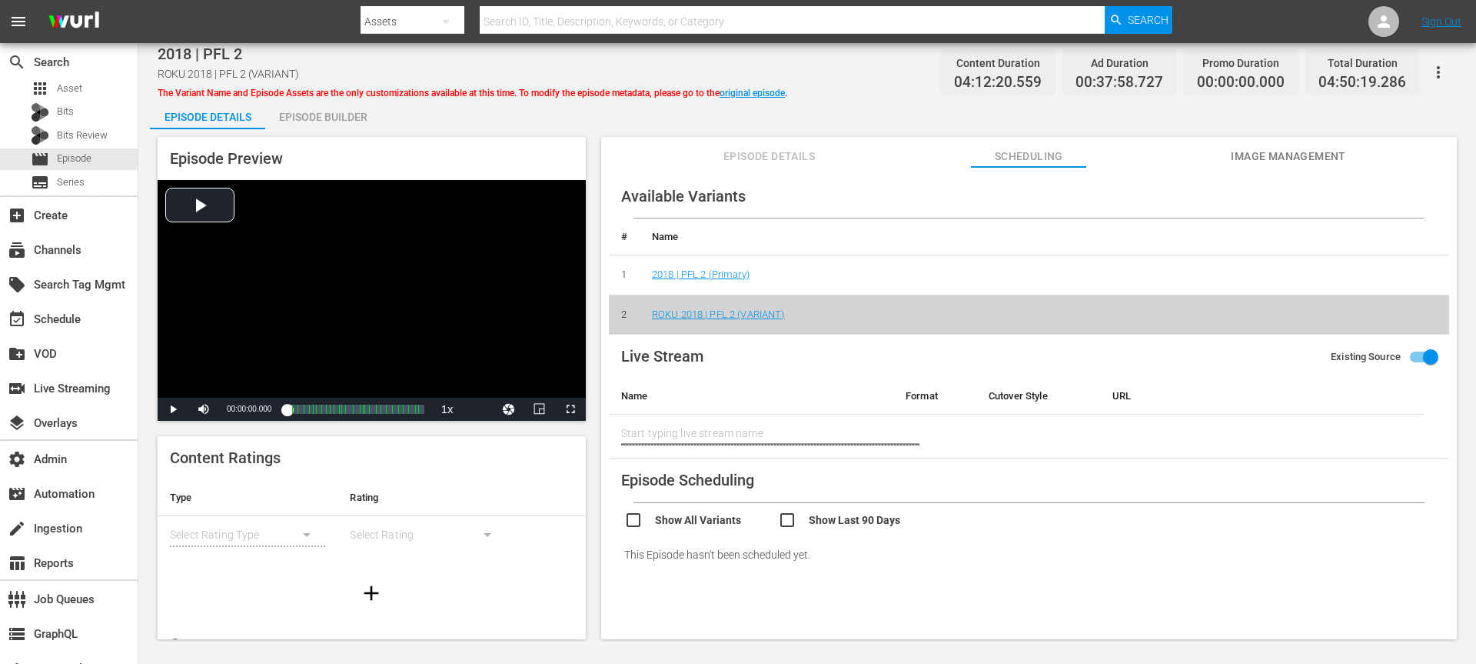
click at [725, 147] on span "Episode Details" at bounding box center [769, 156] width 115 height 19
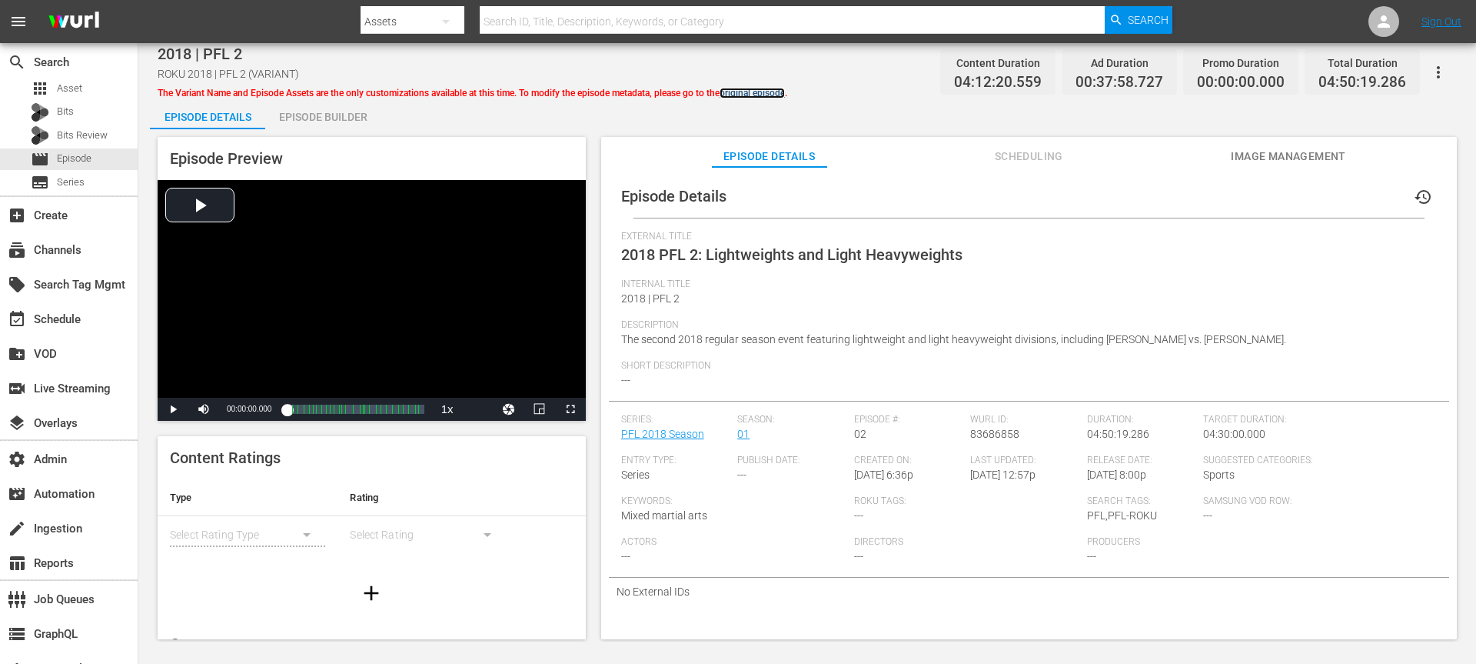
click at [771, 95] on link "original episode" at bounding box center [752, 93] width 65 height 11
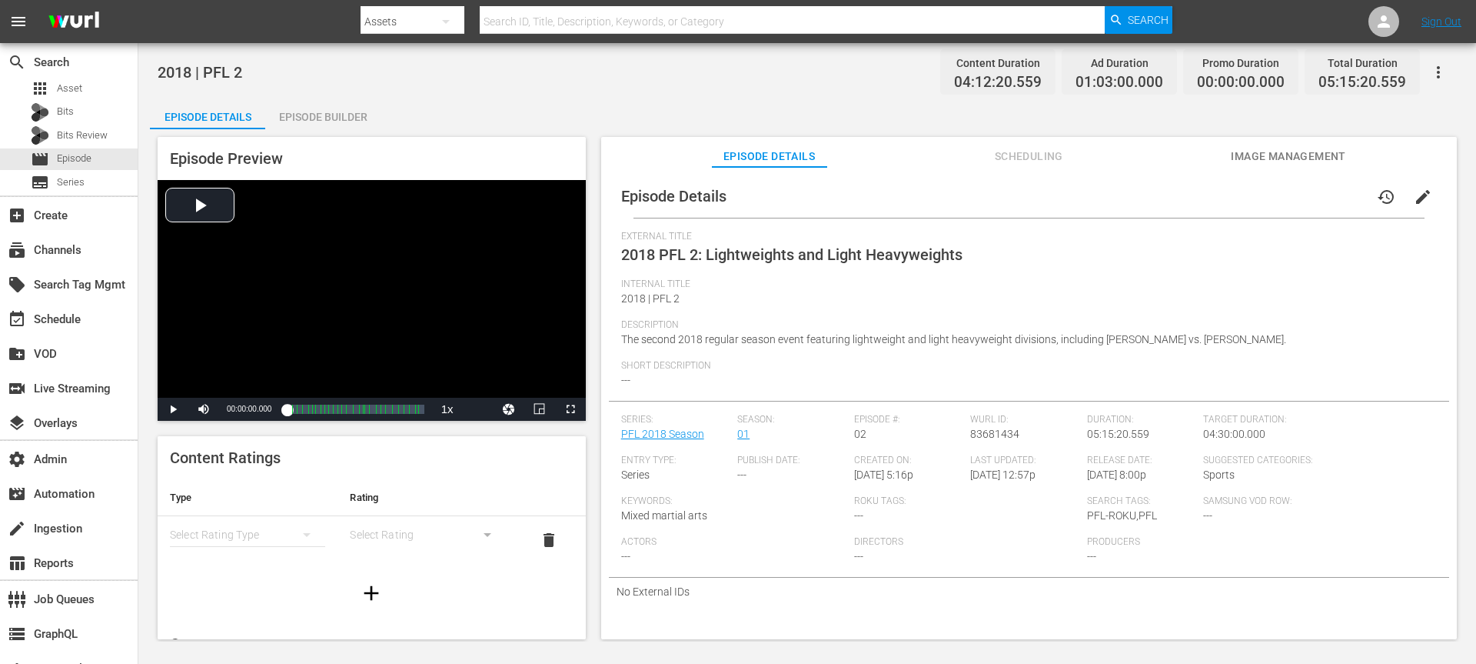
click at [1107, 184] on button "edit" at bounding box center [1423, 196] width 37 height 37
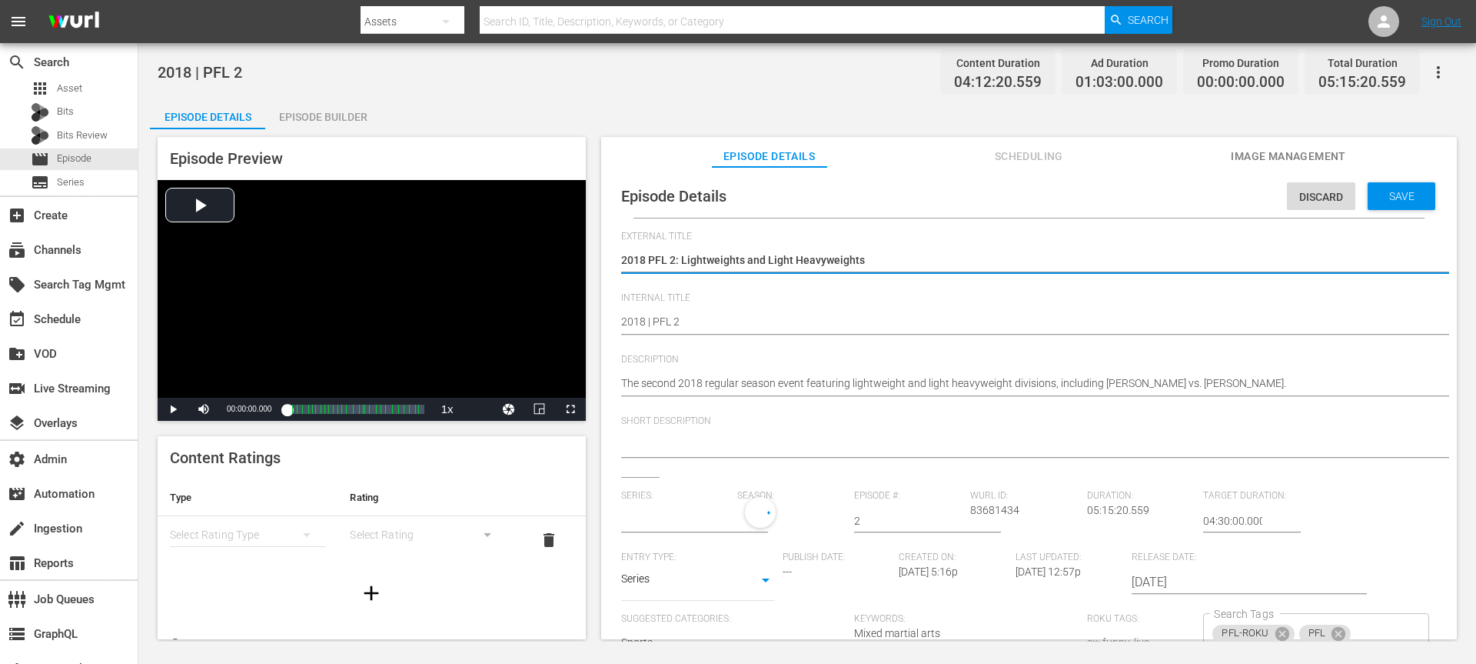
type input "PFL 2018 Season"
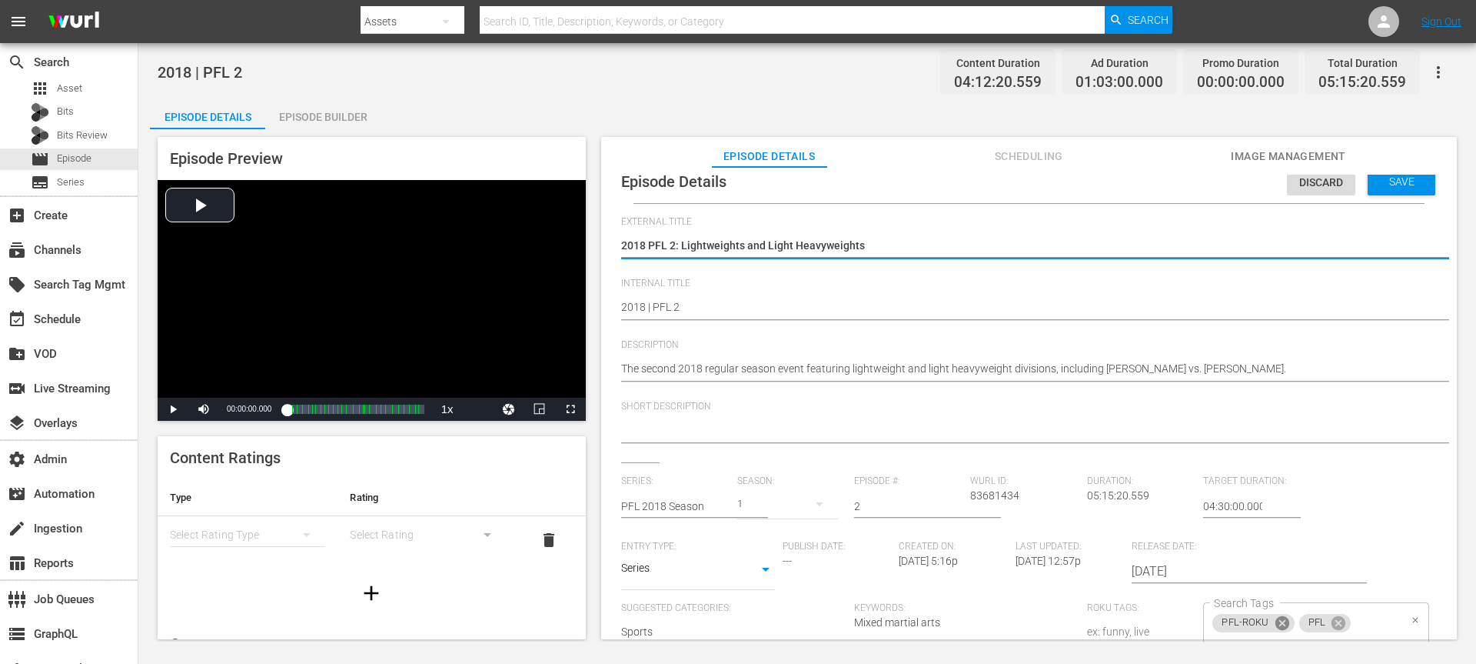
click at [1107, 497] on icon at bounding box center [1282, 623] width 14 height 14
click at [1107, 185] on span "Save" at bounding box center [1402, 181] width 50 height 12
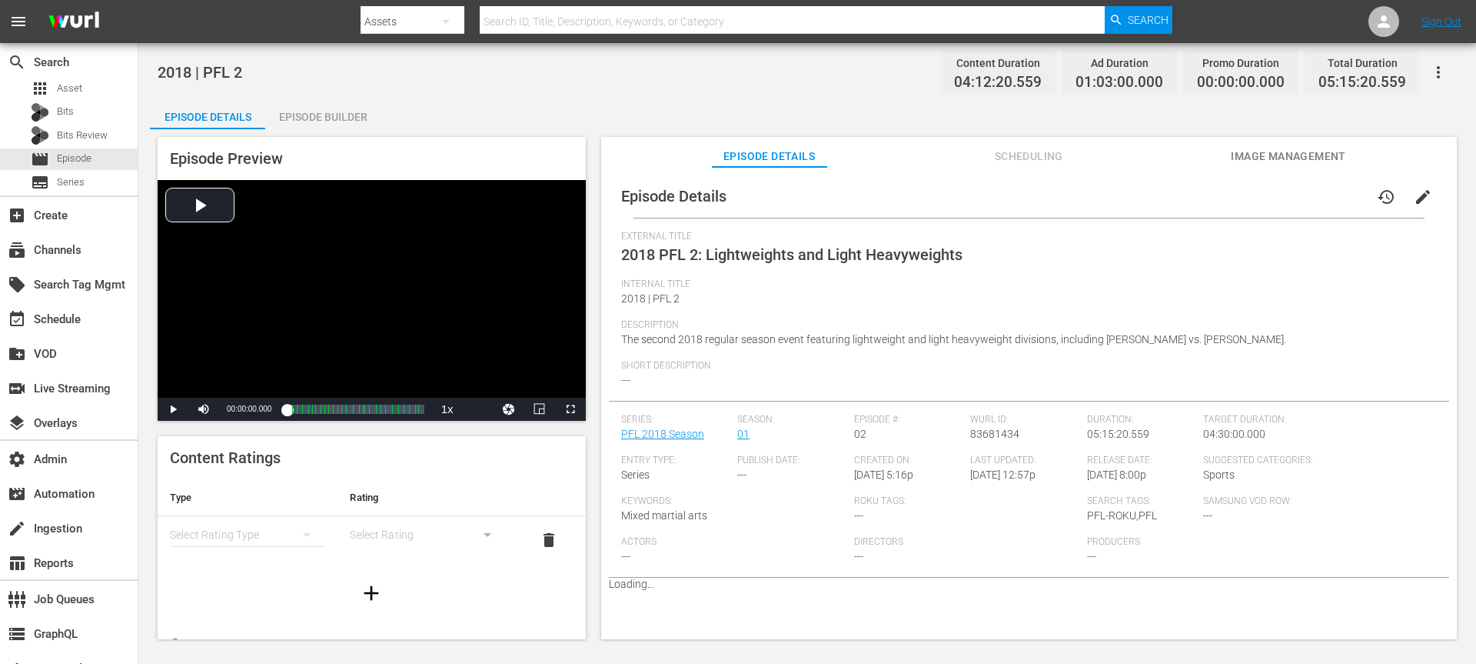
scroll to position [0, 0]
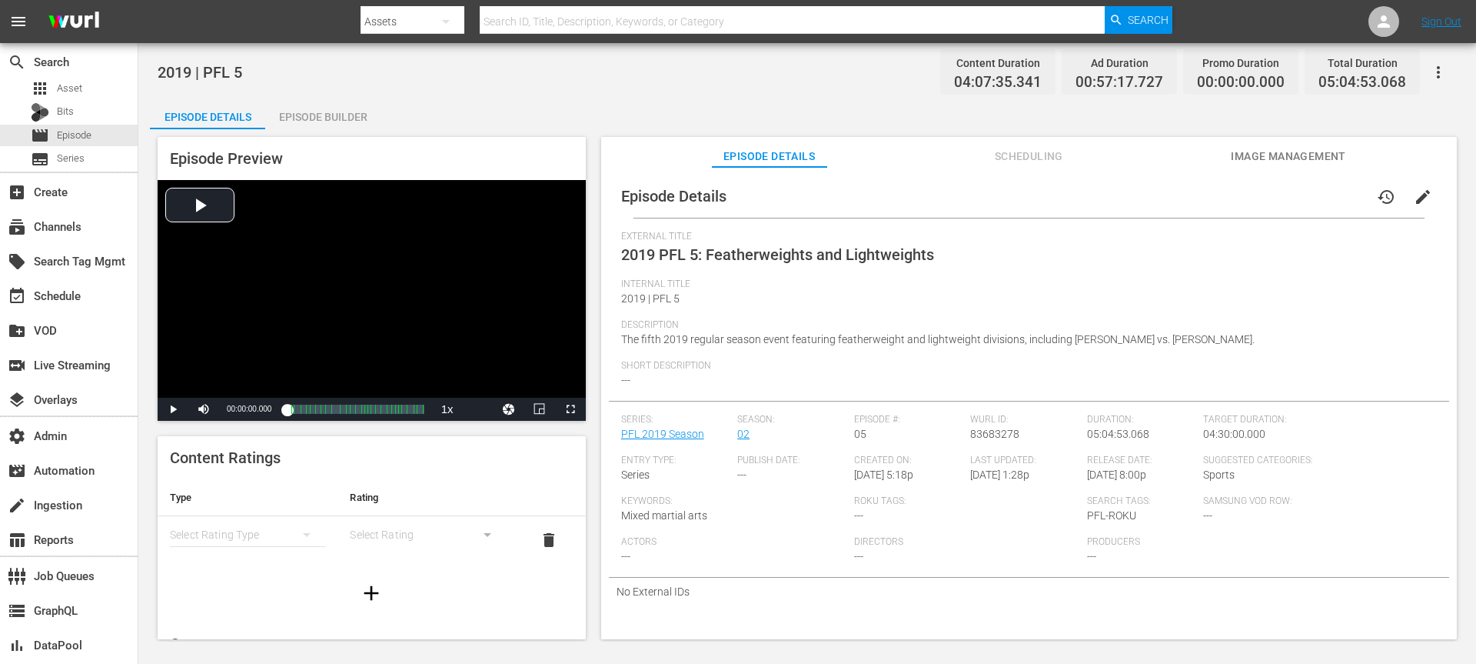
click at [1065, 164] on span "Scheduling" at bounding box center [1028, 156] width 115 height 19
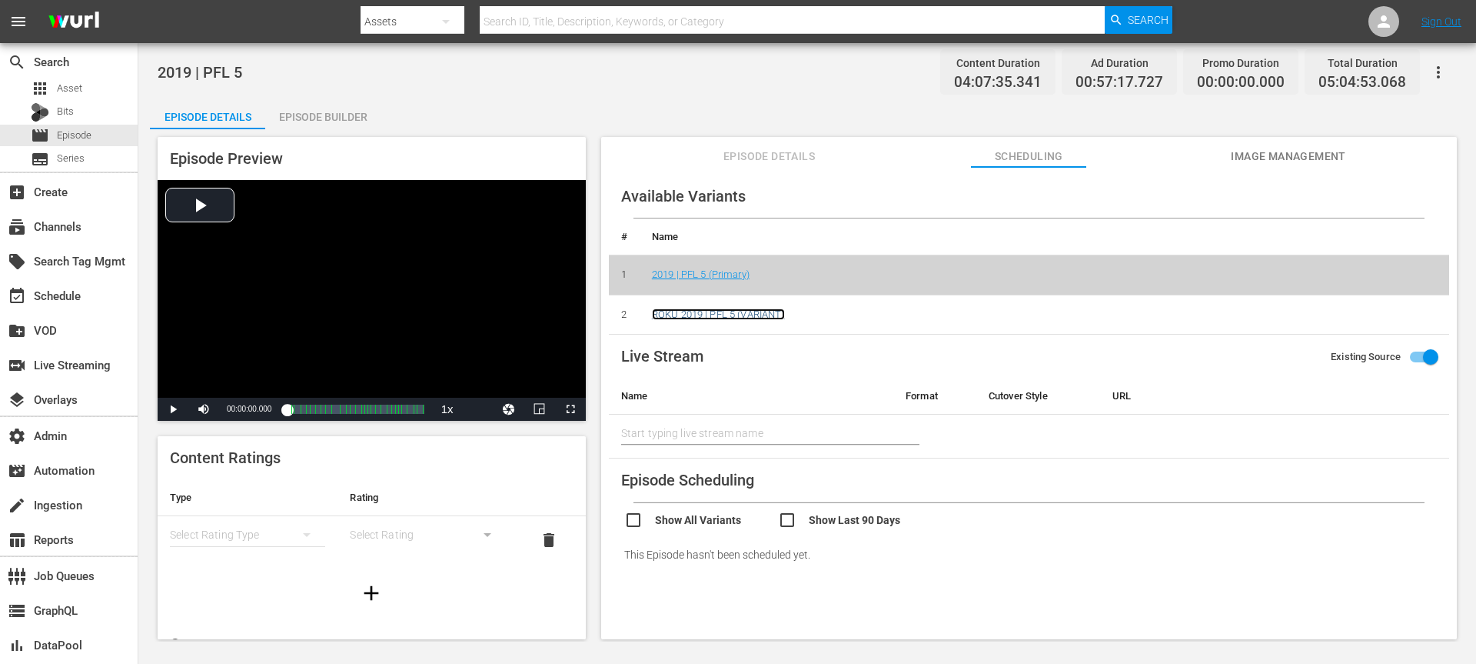
click at [740, 308] on link "ROKU 2019 | PFL 5 (VARIANT)" at bounding box center [718, 314] width 133 height 12
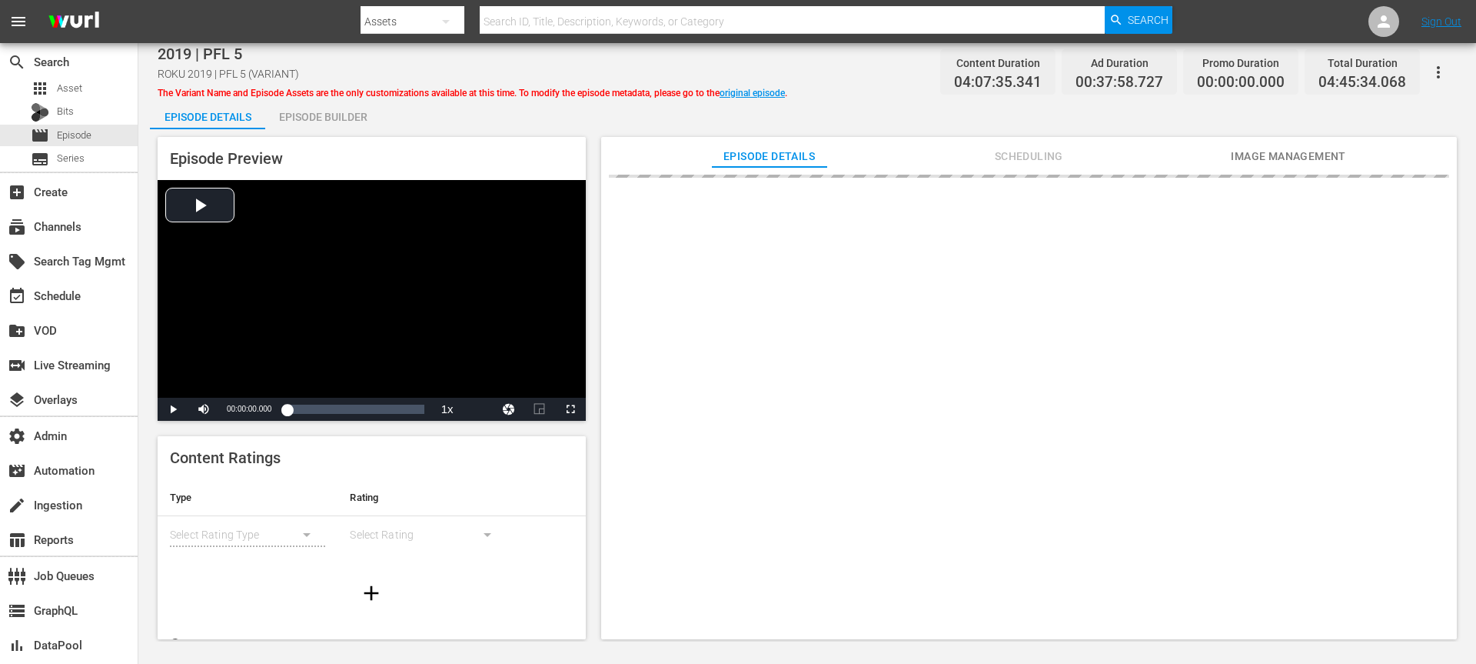
click at [1037, 159] on span "Scheduling" at bounding box center [1028, 156] width 115 height 19
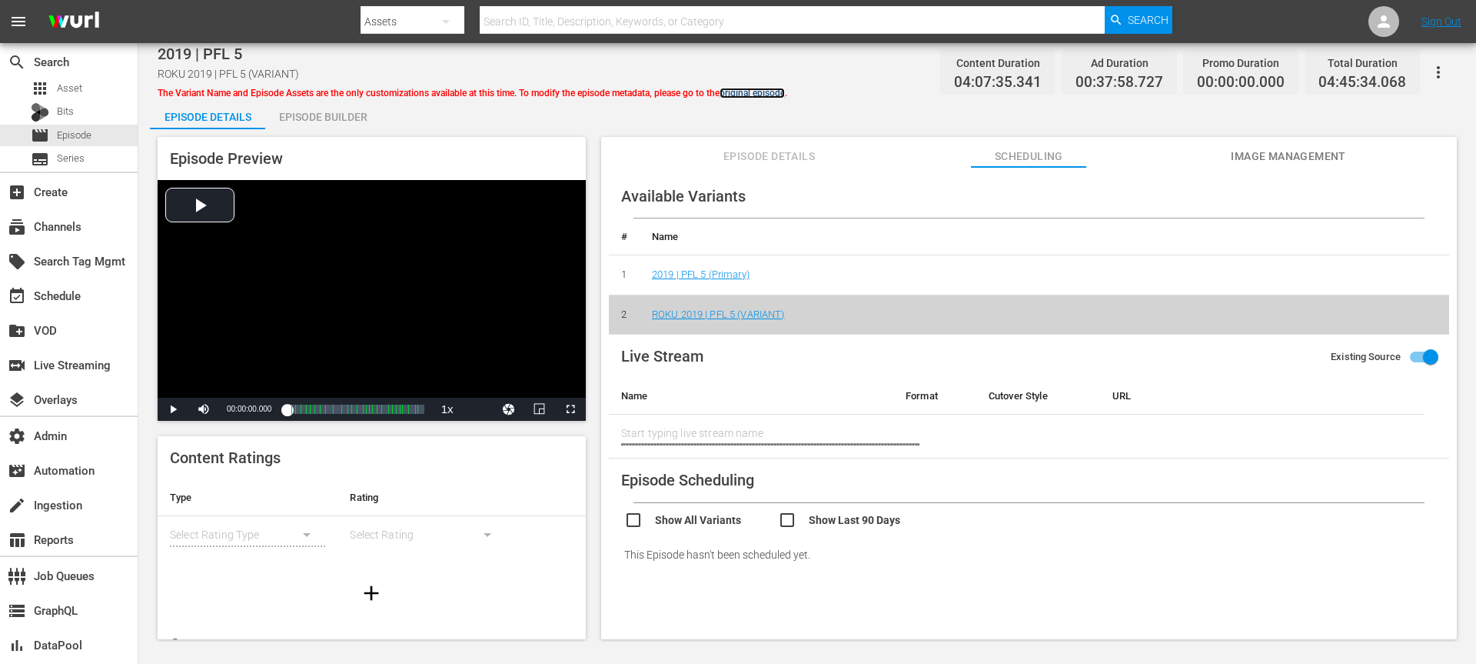
click at [754, 90] on link "original episode" at bounding box center [752, 93] width 65 height 11
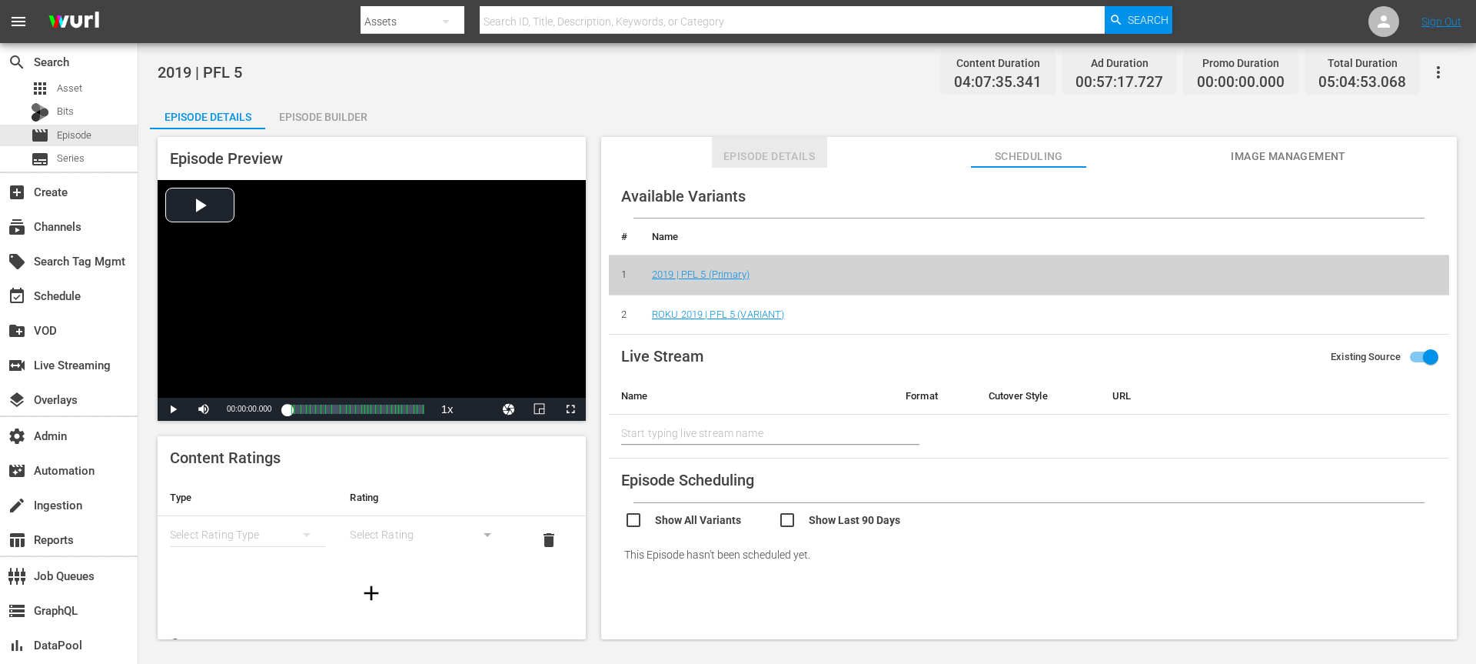
click at [786, 151] on span "Episode Details" at bounding box center [769, 156] width 115 height 19
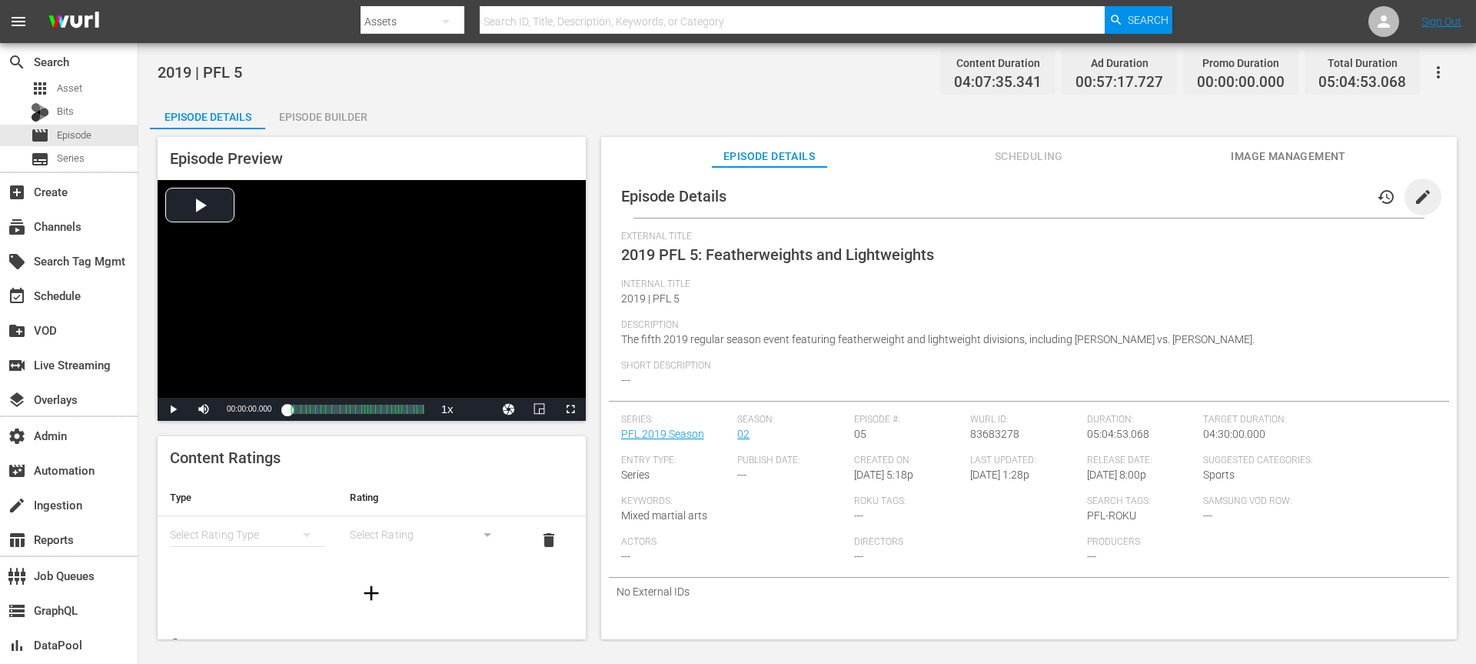
click at [1107, 201] on span "edit" at bounding box center [1423, 197] width 18 height 18
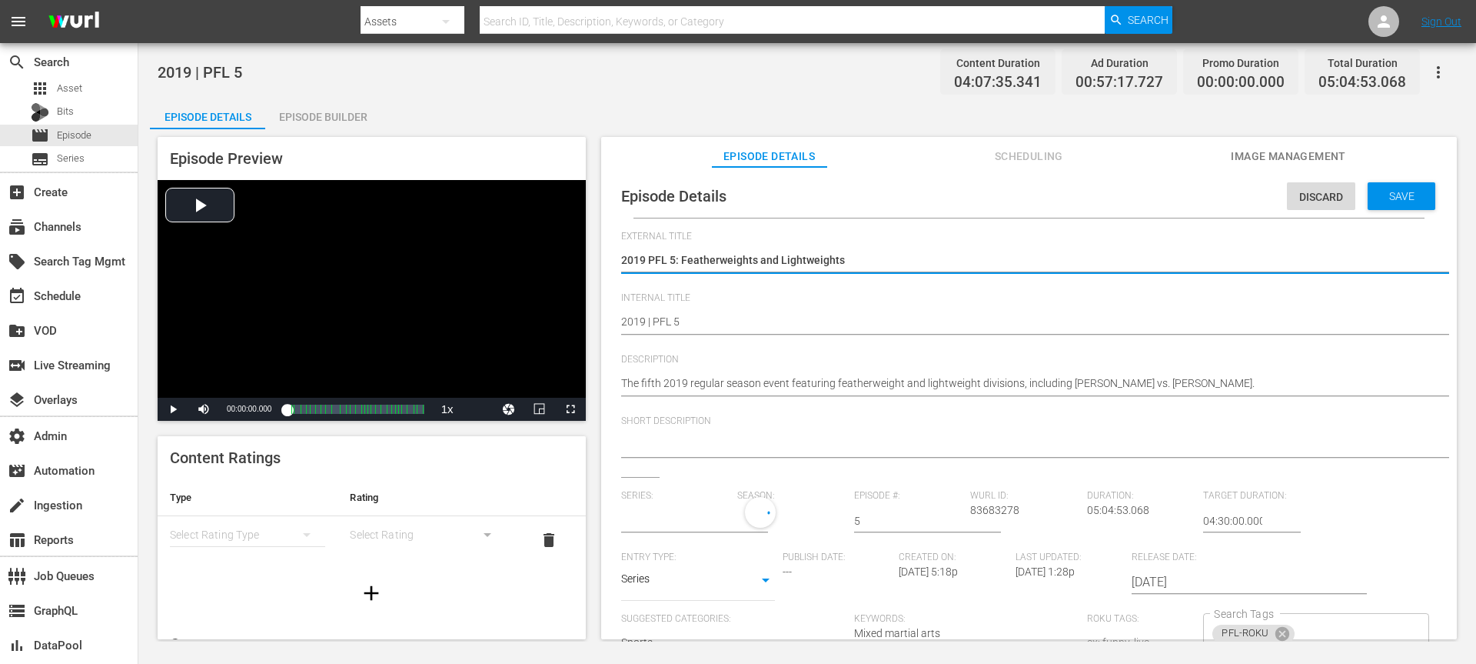
type input "PFL 2019 Season"
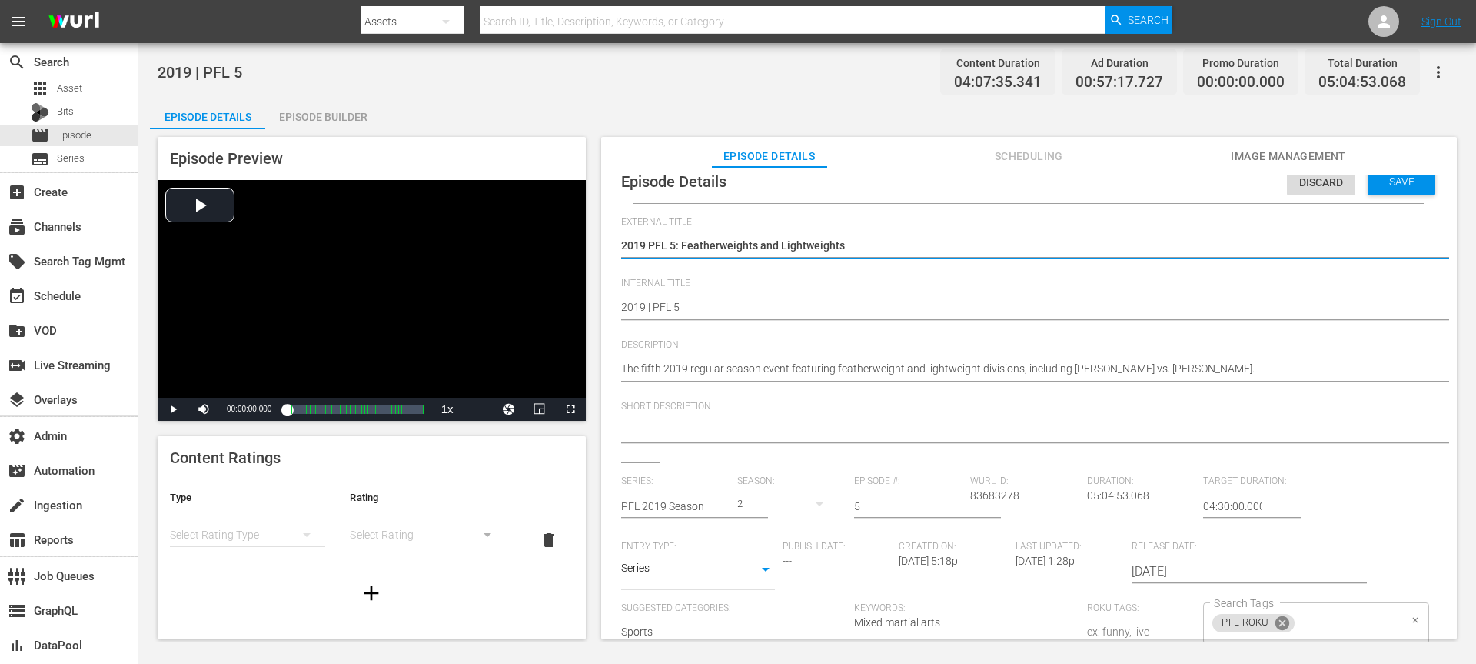
click at [1107, 497] on icon at bounding box center [1282, 622] width 17 height 17
click at [1107, 188] on div "Save" at bounding box center [1402, 182] width 68 height 28
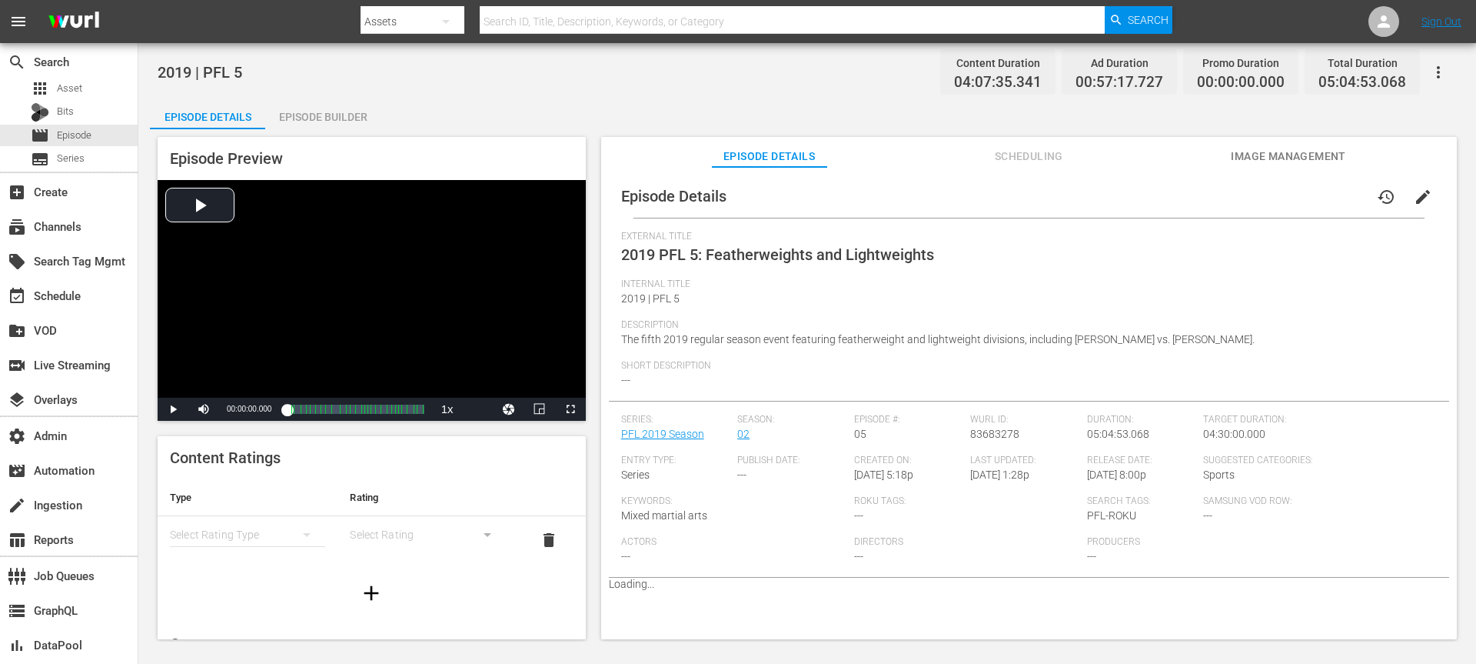
scroll to position [0, 0]
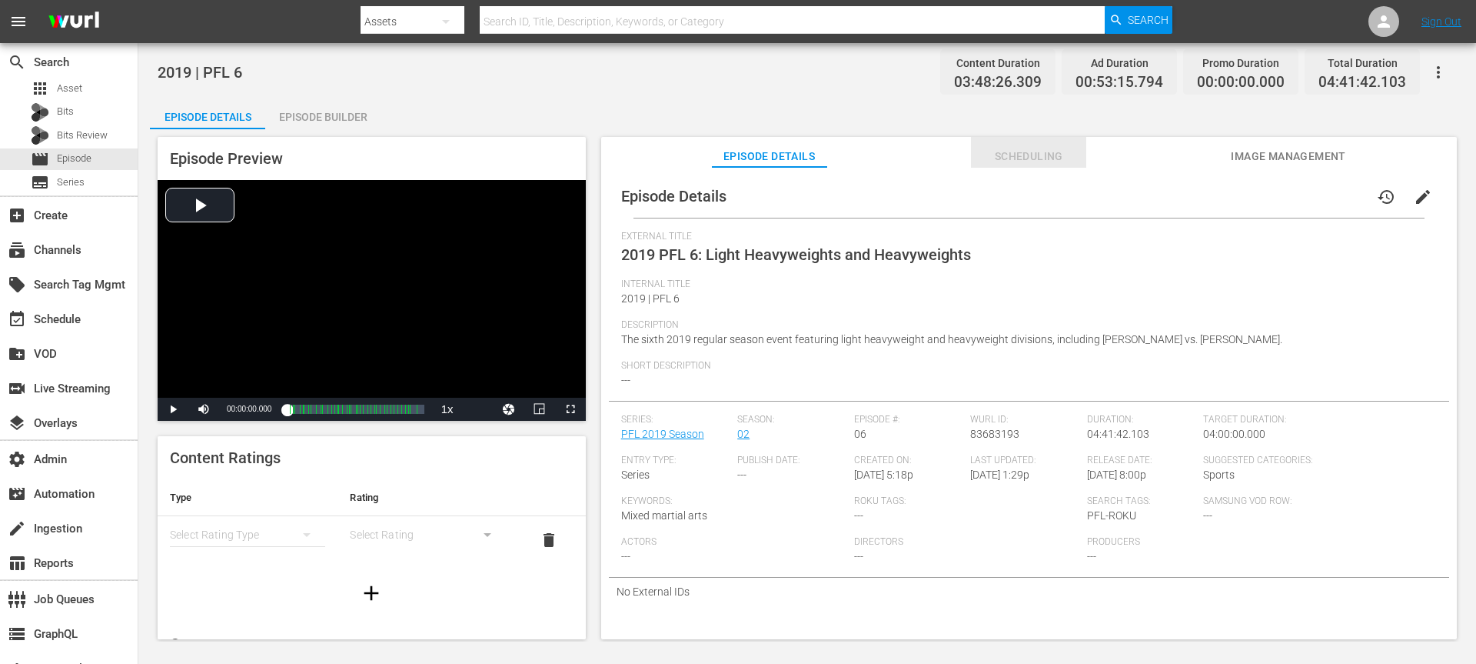
click at [1019, 155] on span "Scheduling" at bounding box center [1028, 156] width 115 height 19
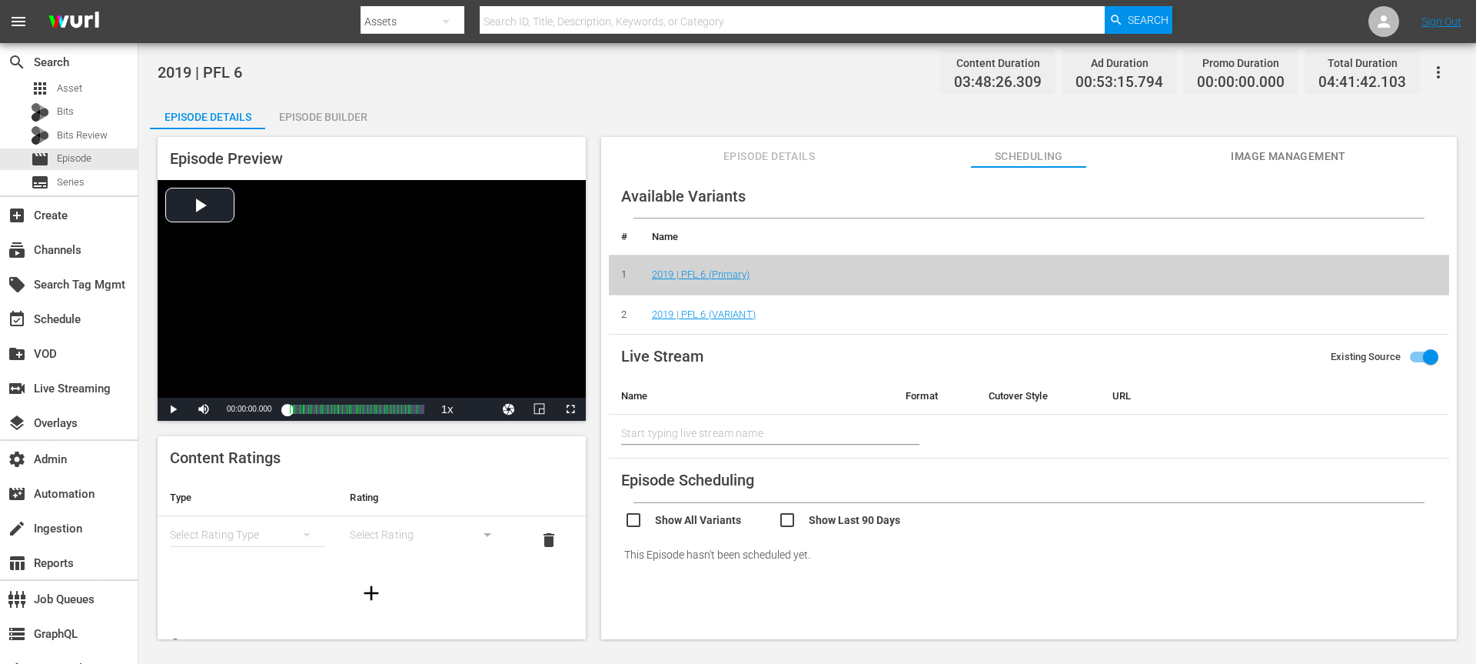
click at [727, 322] on td "2019 | PFL 6 (VARIANT)" at bounding box center [1045, 315] width 810 height 40
click at [729, 311] on link "2019 | PFL 6 (VARIANT)" at bounding box center [704, 314] width 104 height 12
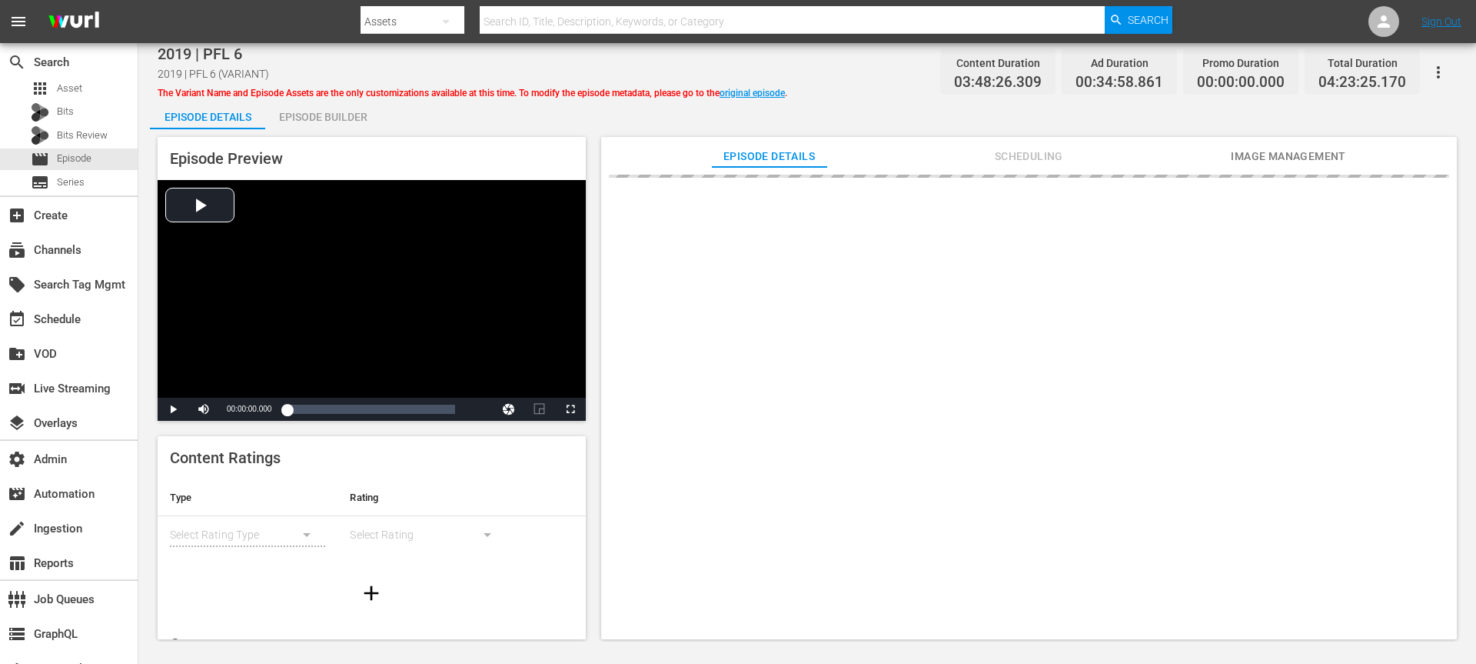
click at [1029, 152] on span "Scheduling" at bounding box center [1028, 156] width 115 height 19
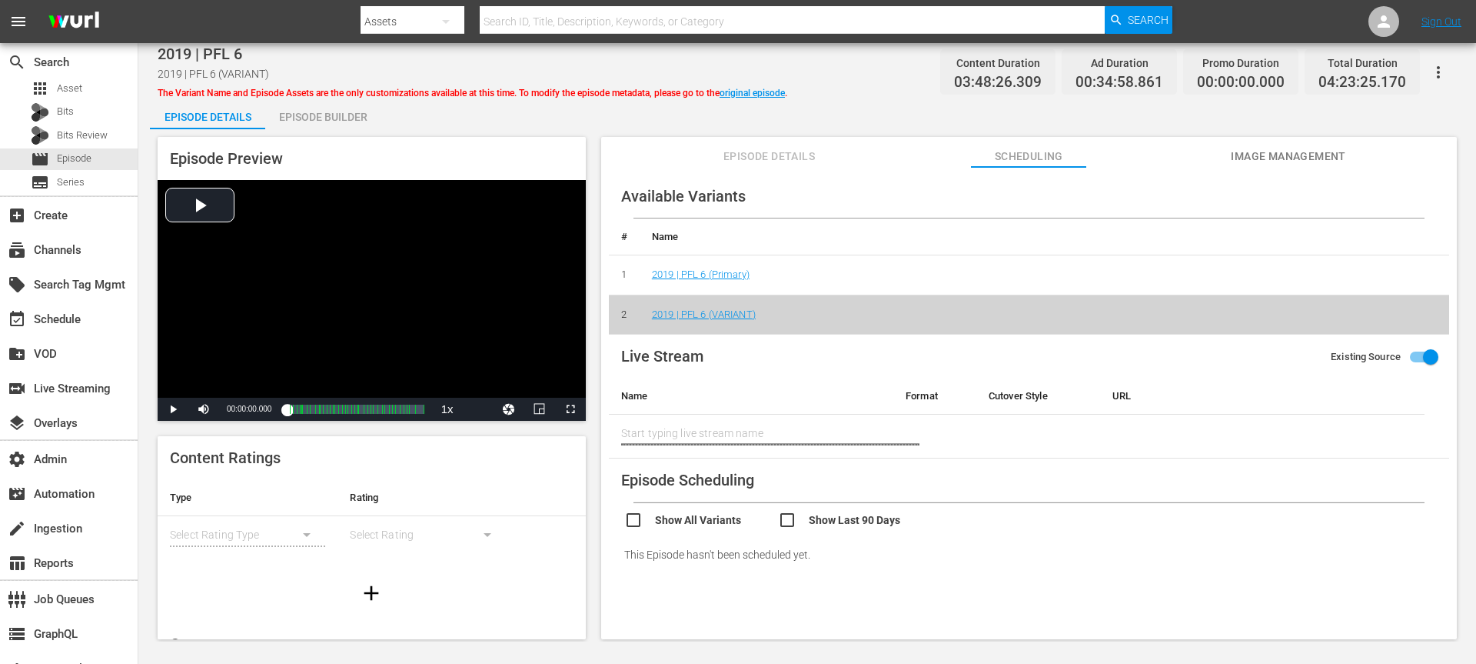
click at [757, 85] on div "The Variant Name and Episode Assets are the only customizations available at th…" at bounding box center [473, 91] width 630 height 18
click at [757, 91] on link "original episode" at bounding box center [752, 93] width 65 height 11
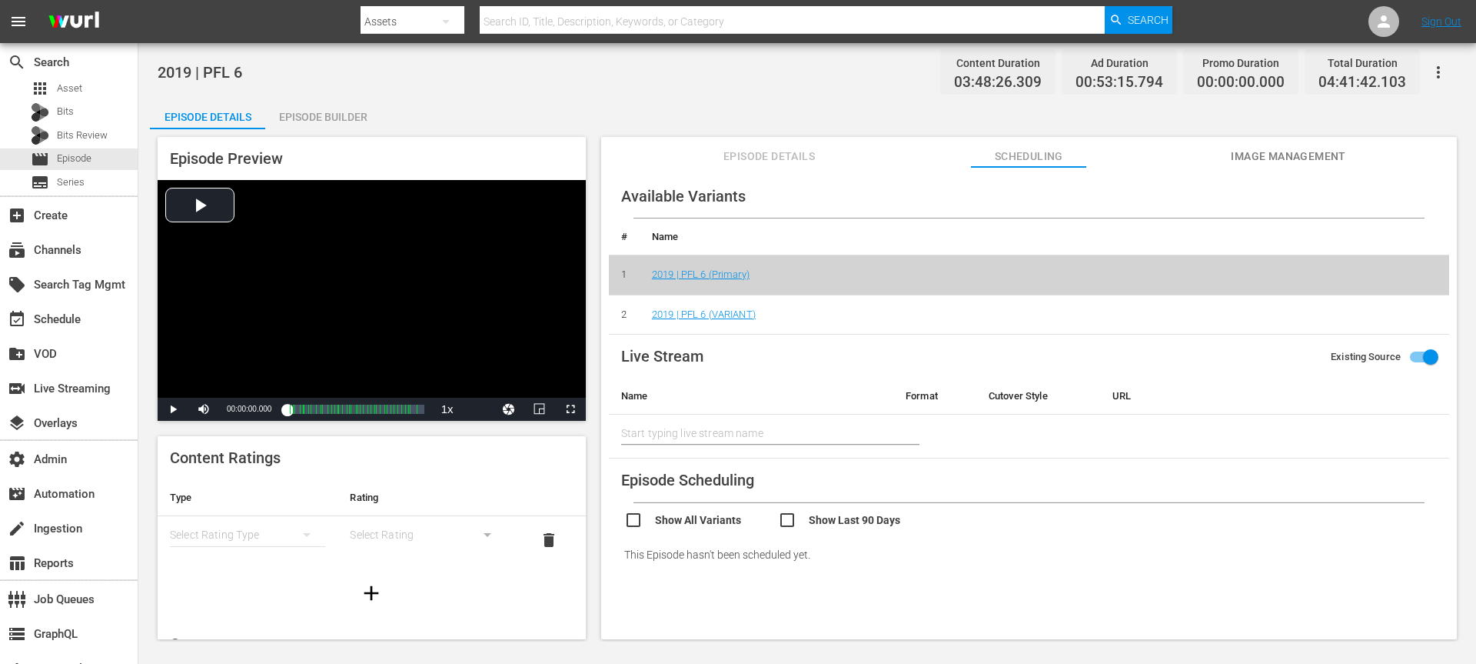
click at [810, 169] on div "Available Variants # Name 1 2019 | PFL 6 (Primary) 2 2019 | PFL 6 (VARIANT) Liv…" at bounding box center [1029, 410] width 856 height 487
click at [794, 156] on span "Episode Details" at bounding box center [769, 156] width 115 height 19
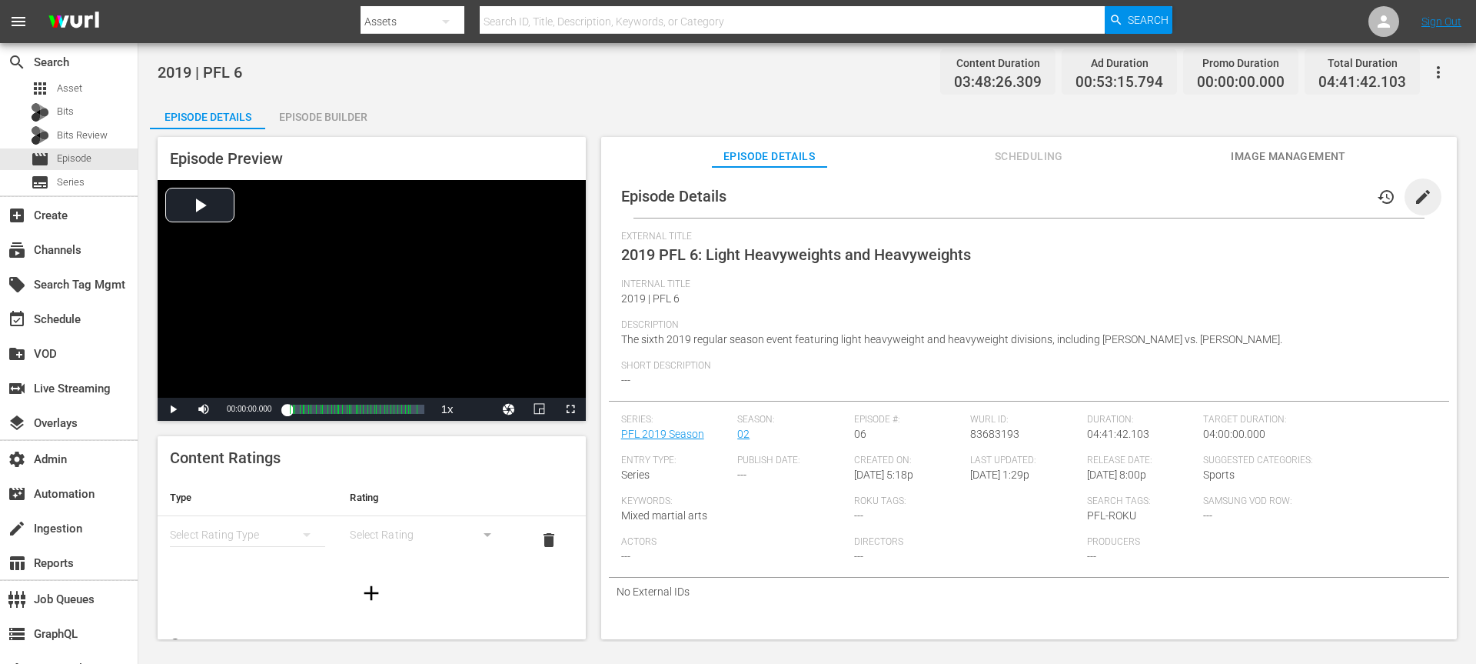
click at [1107, 197] on span "edit" at bounding box center [1423, 197] width 18 height 18
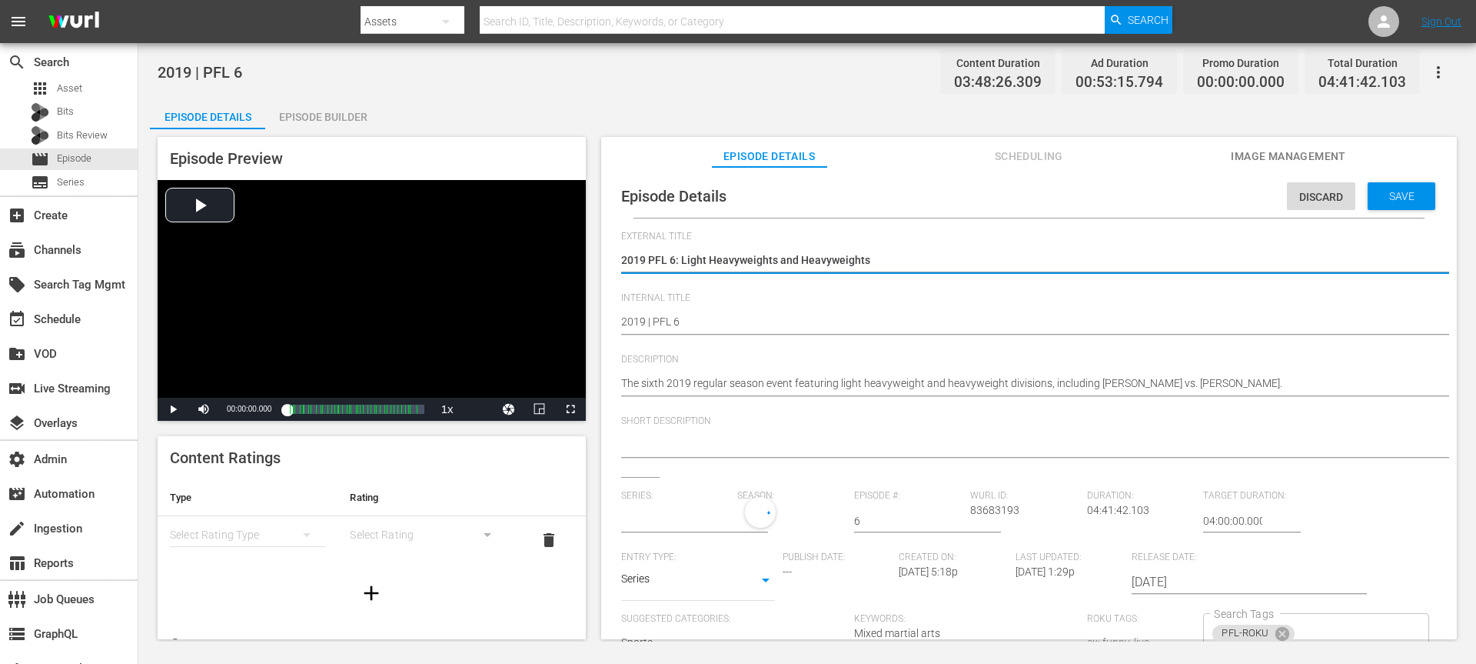
type input "PFL 2019 Season"
click at [1107, 497] on icon at bounding box center [1282, 638] width 14 height 14
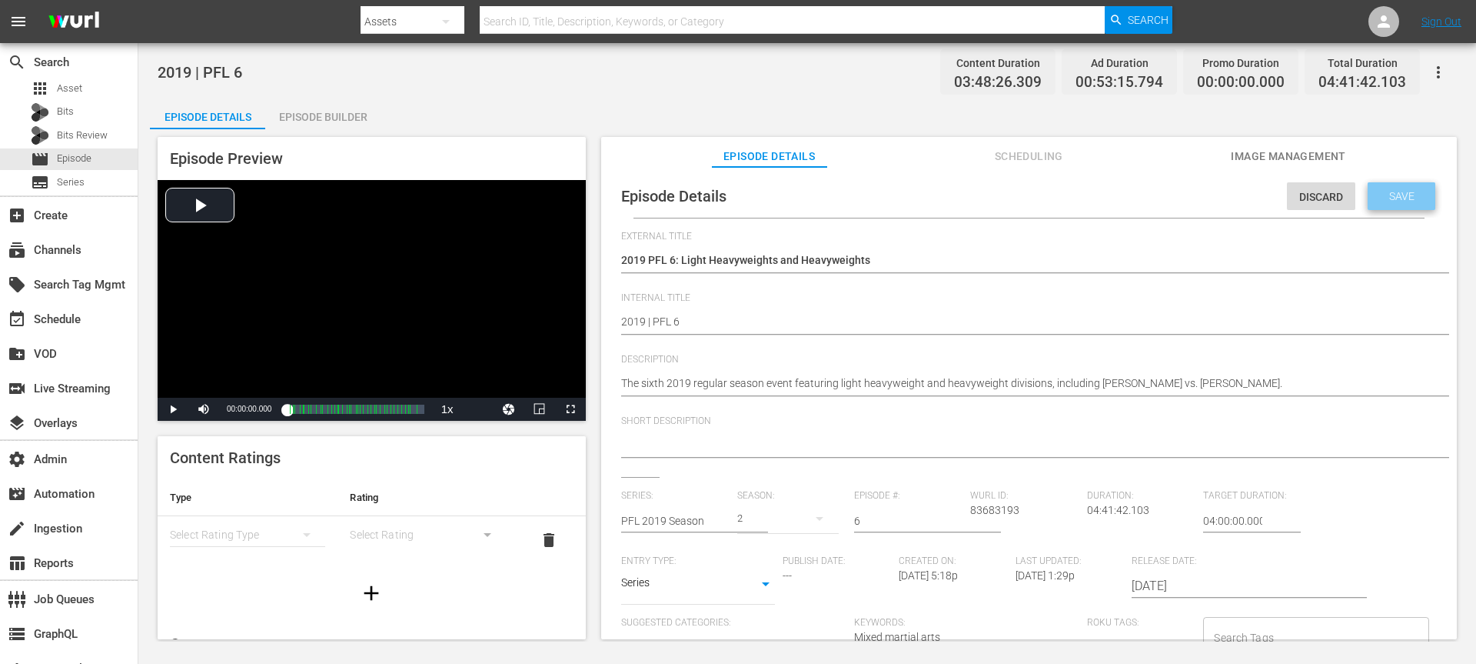
click at [1107, 197] on span "Save" at bounding box center [1402, 196] width 50 height 12
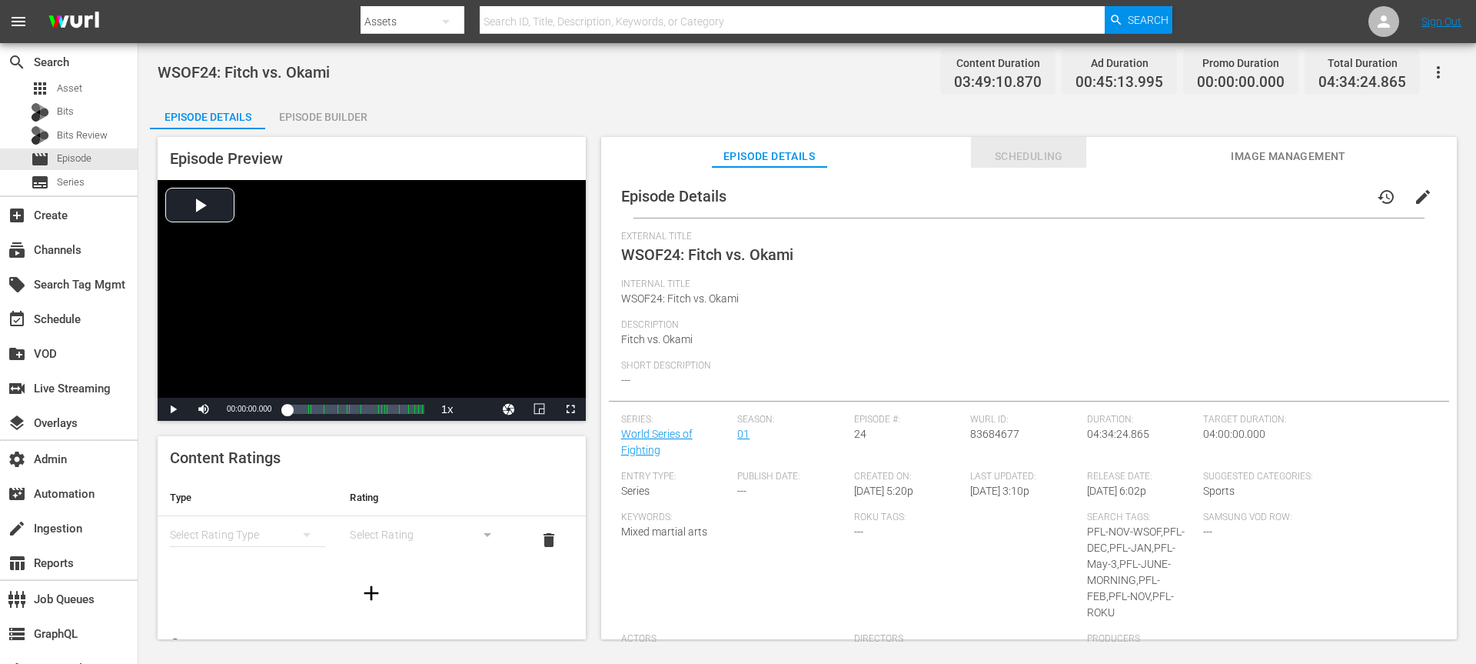
click at [1008, 165] on span "Scheduling" at bounding box center [1028, 156] width 115 height 19
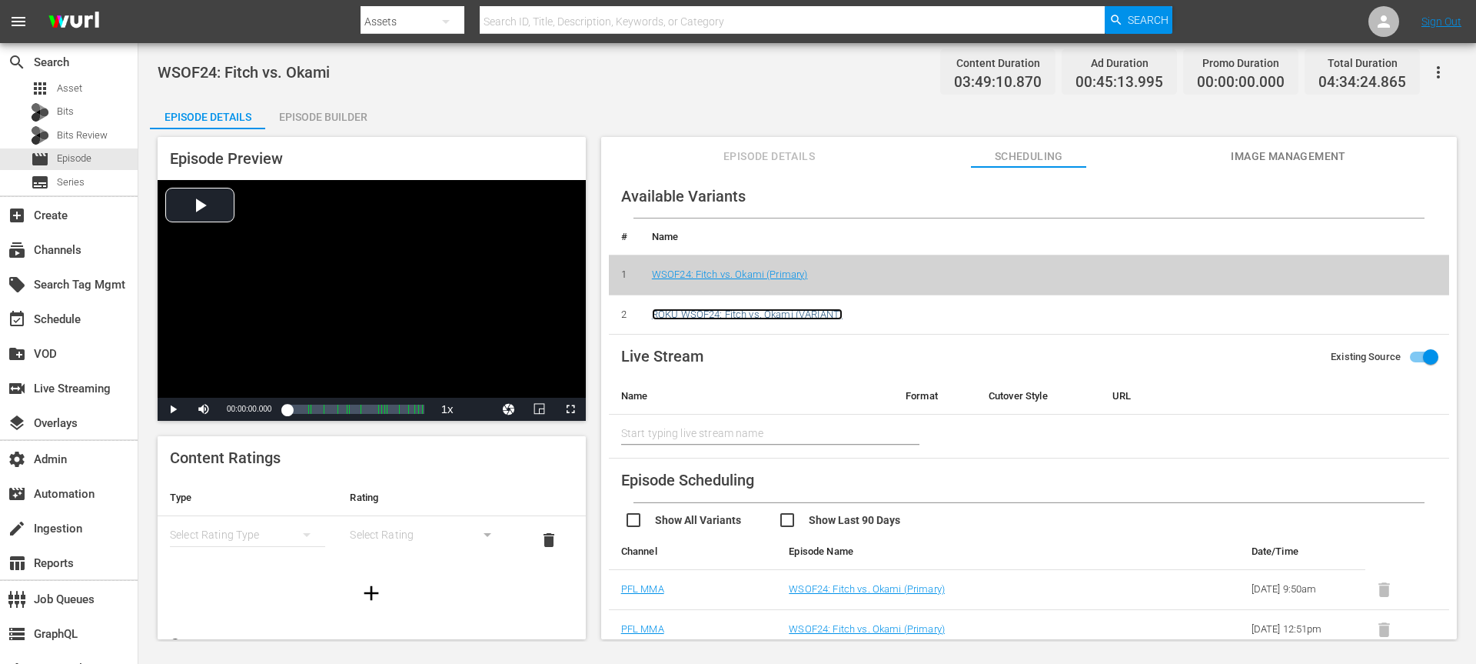
click at [782, 318] on link "ROKU WSOF24: Fitch vs. Okami (VARIANT)" at bounding box center [747, 314] width 191 height 12
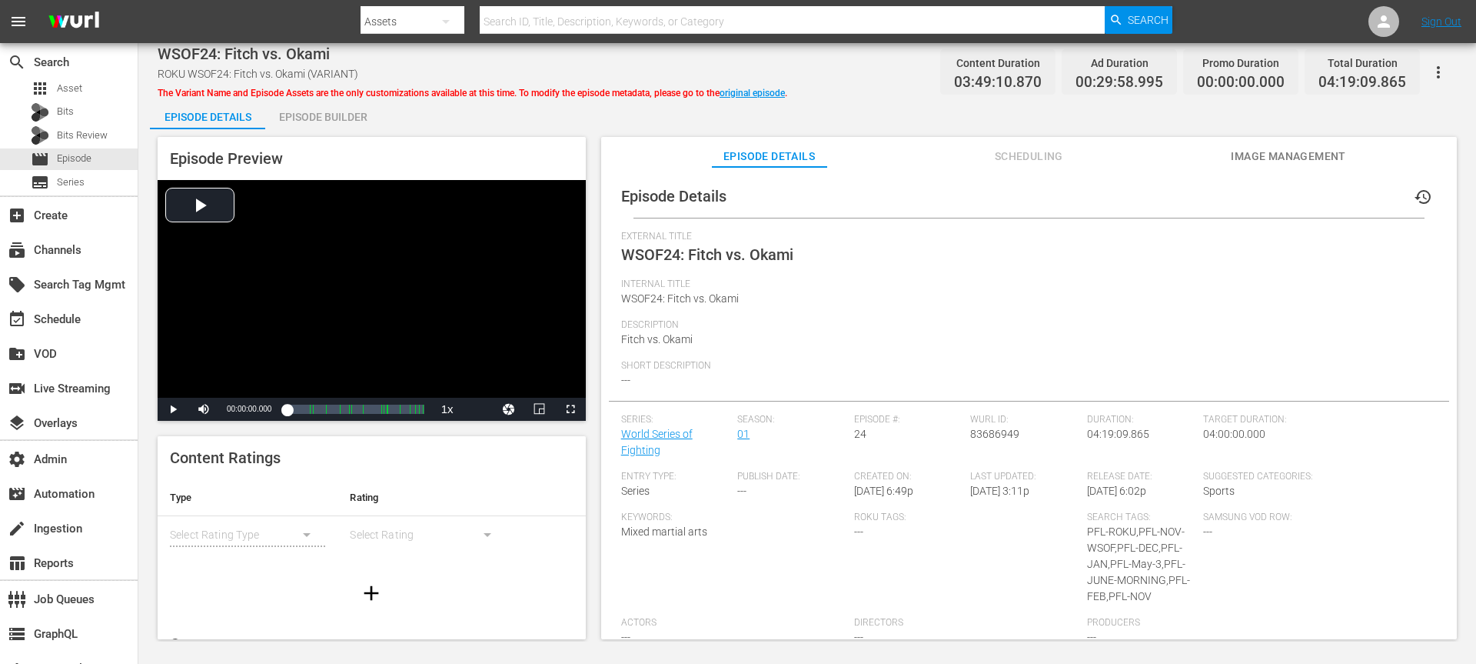
click at [1026, 155] on span "Scheduling" at bounding box center [1028, 156] width 115 height 19
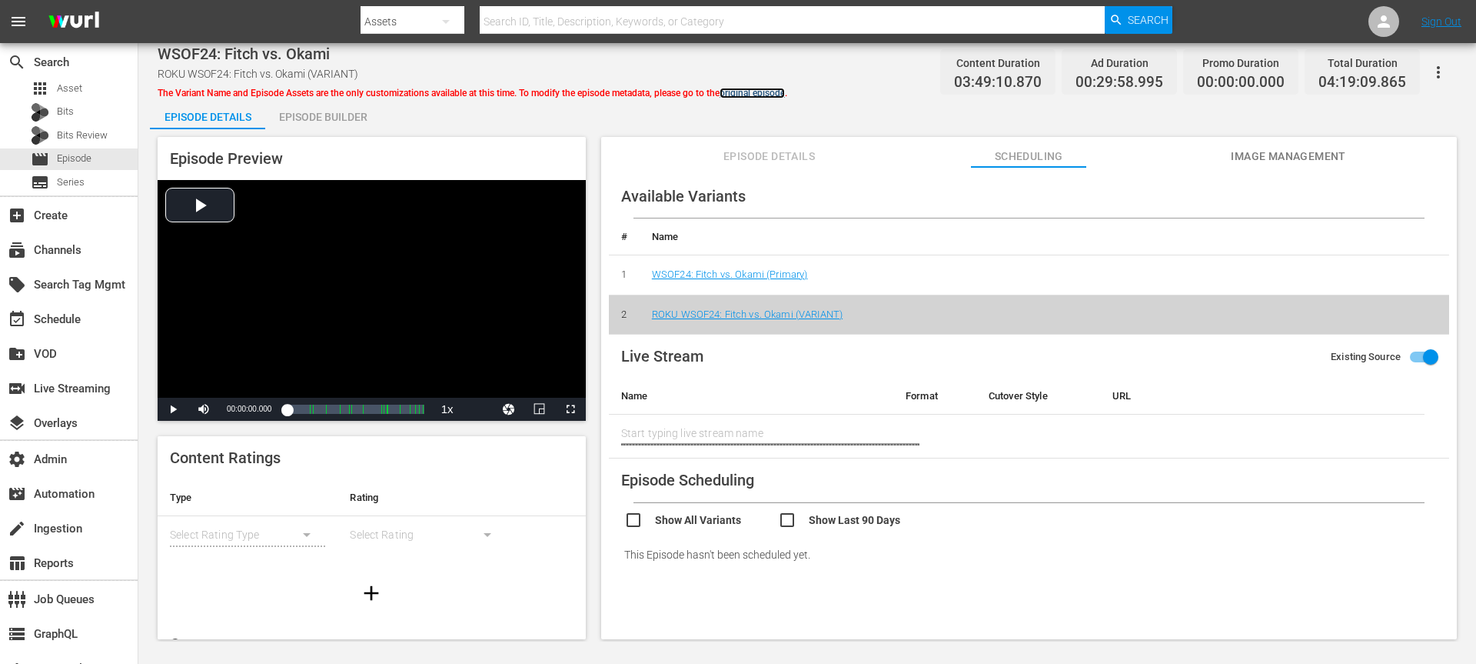
click at [770, 89] on link "original episode" at bounding box center [752, 93] width 65 height 11
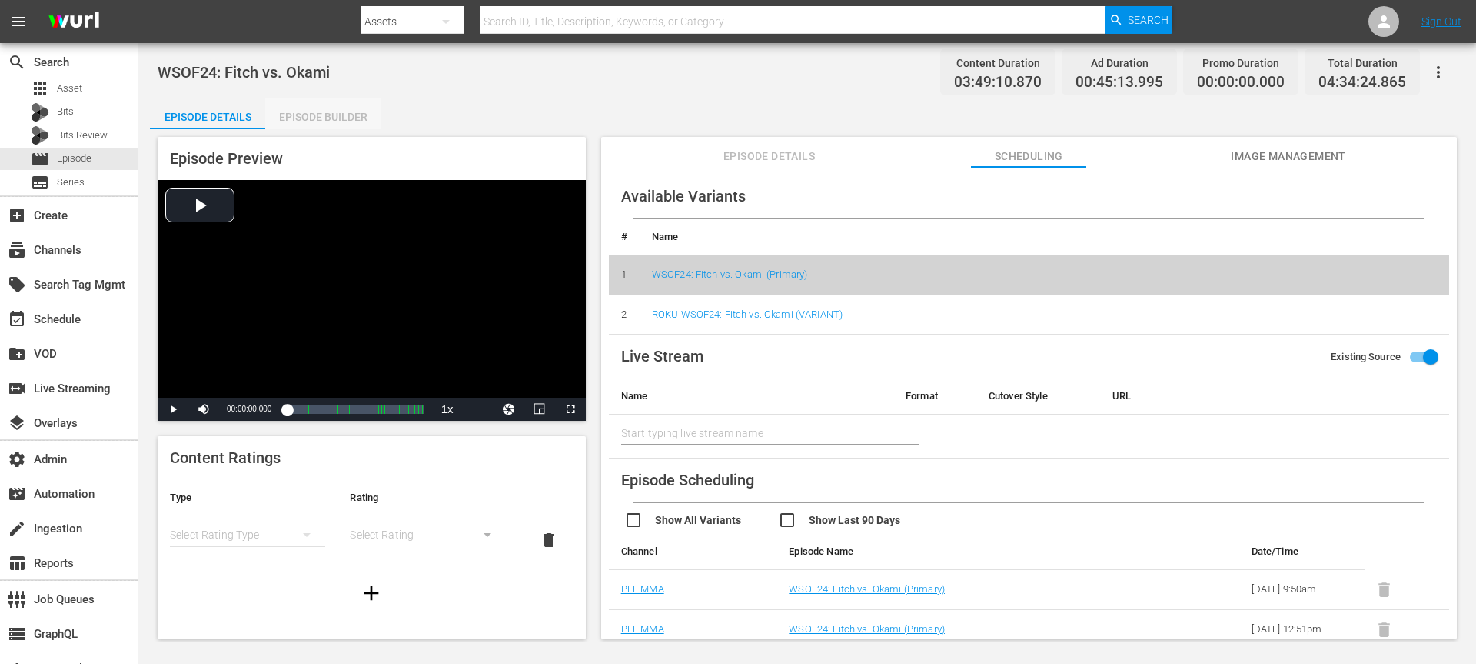
click at [346, 111] on div "Episode Builder" at bounding box center [322, 116] width 115 height 37
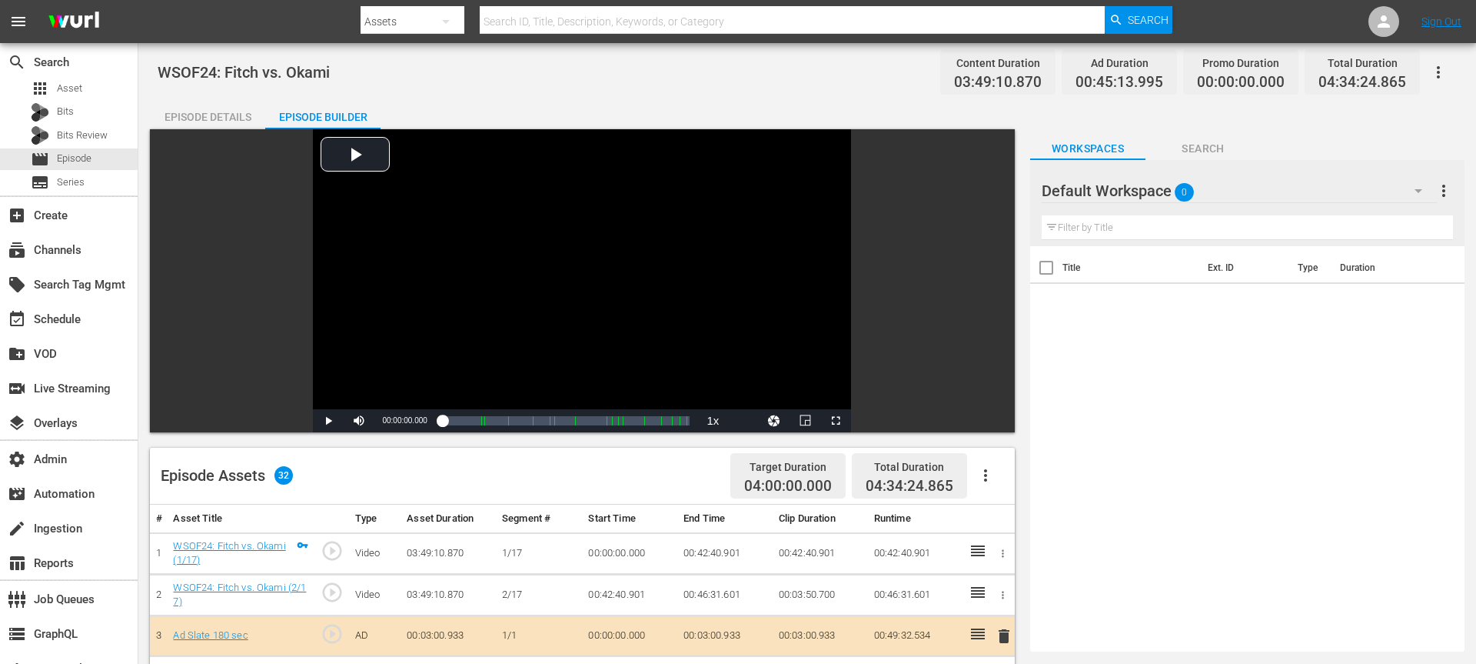
click at [172, 102] on div "Episode Details" at bounding box center [207, 116] width 115 height 37
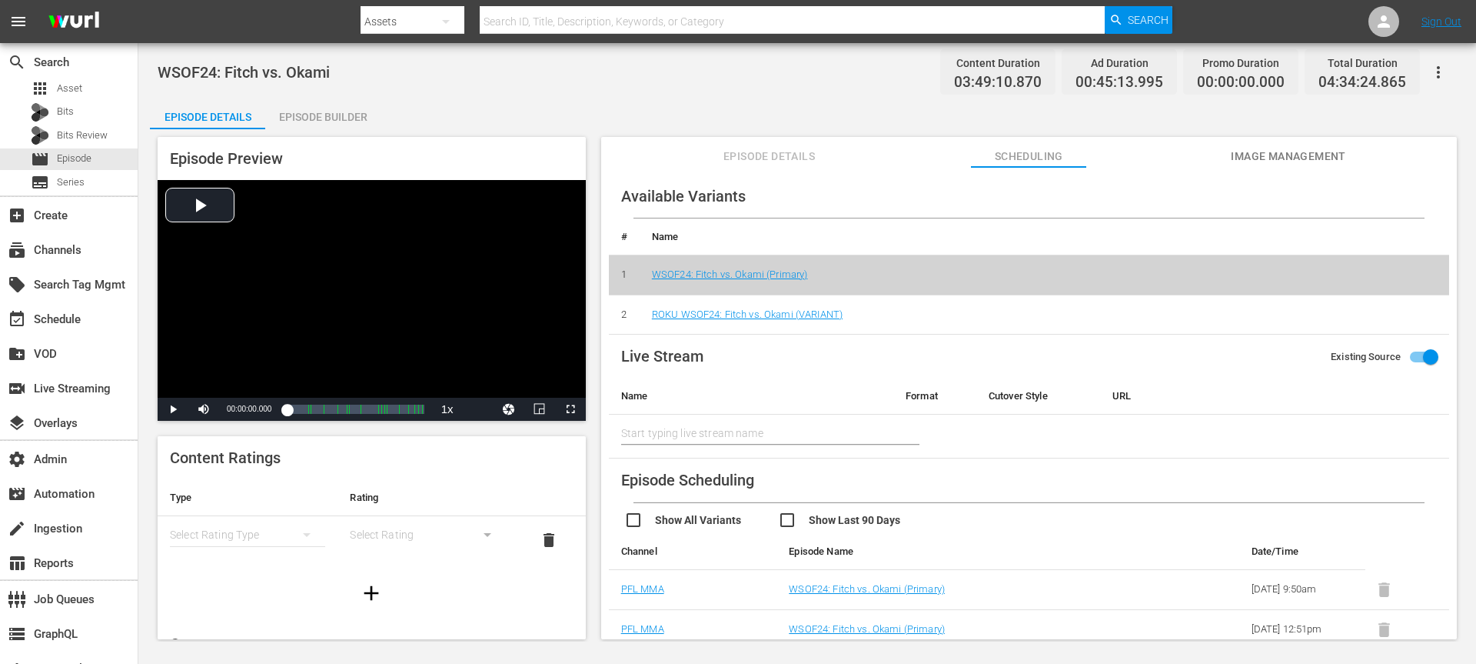
click at [1107, 68] on div "WSOF24: Fitch vs. Okami Content Duration 03:49:10.870 Ad Duration 00:45:13.995 …" at bounding box center [807, 342] width 1338 height 598
click at [1107, 70] on icon "button" at bounding box center [1438, 72] width 18 height 18
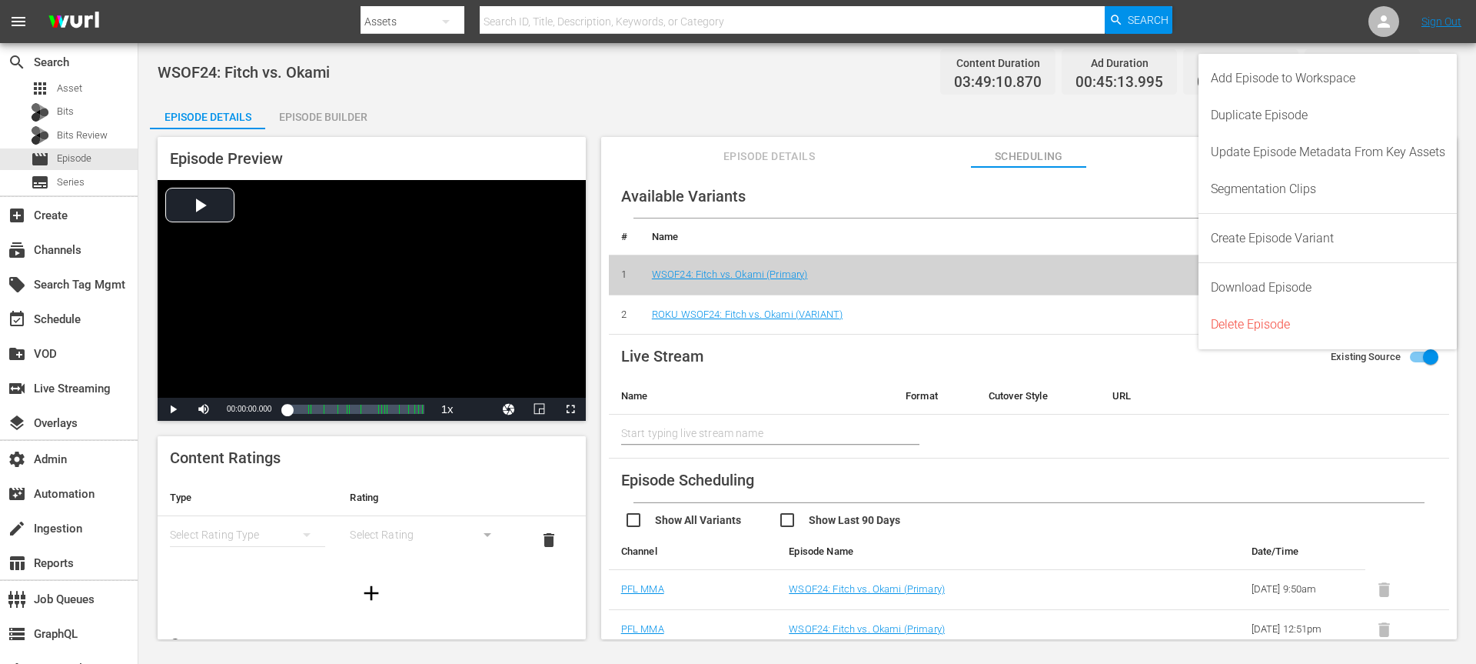
click at [930, 129] on div "Episode Preview Video Player is loading. Play Video Play Mute Current Time 00:0…" at bounding box center [807, 390] width 1315 height 522
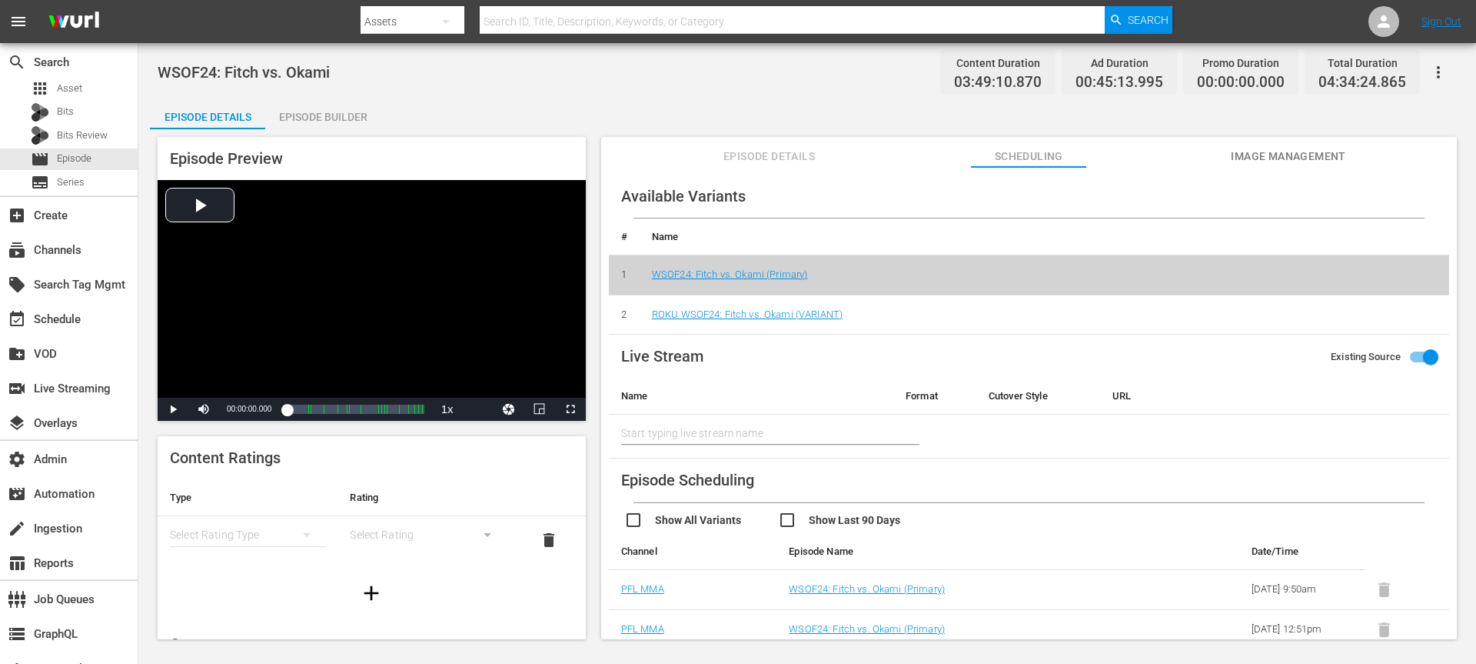
click at [774, 153] on span "Episode Details" at bounding box center [769, 156] width 115 height 19
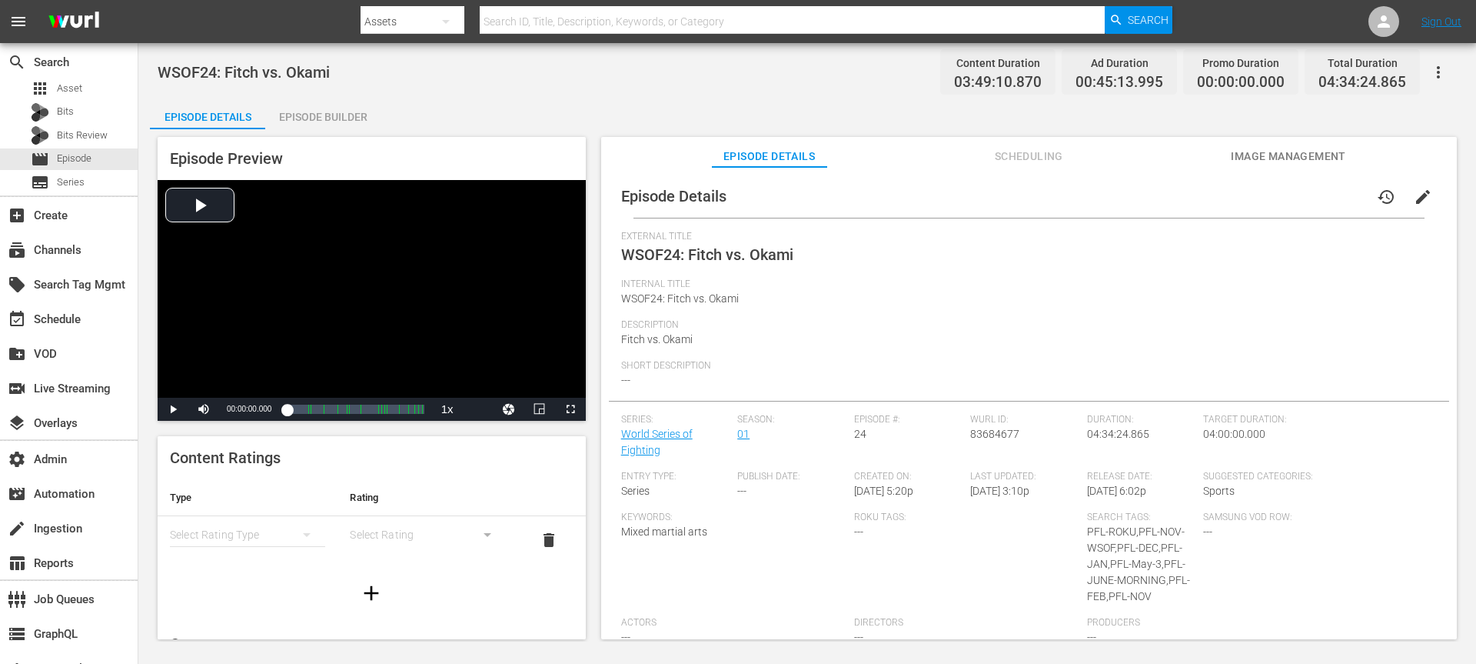
click at [1107, 188] on span "edit" at bounding box center [1423, 197] width 18 height 18
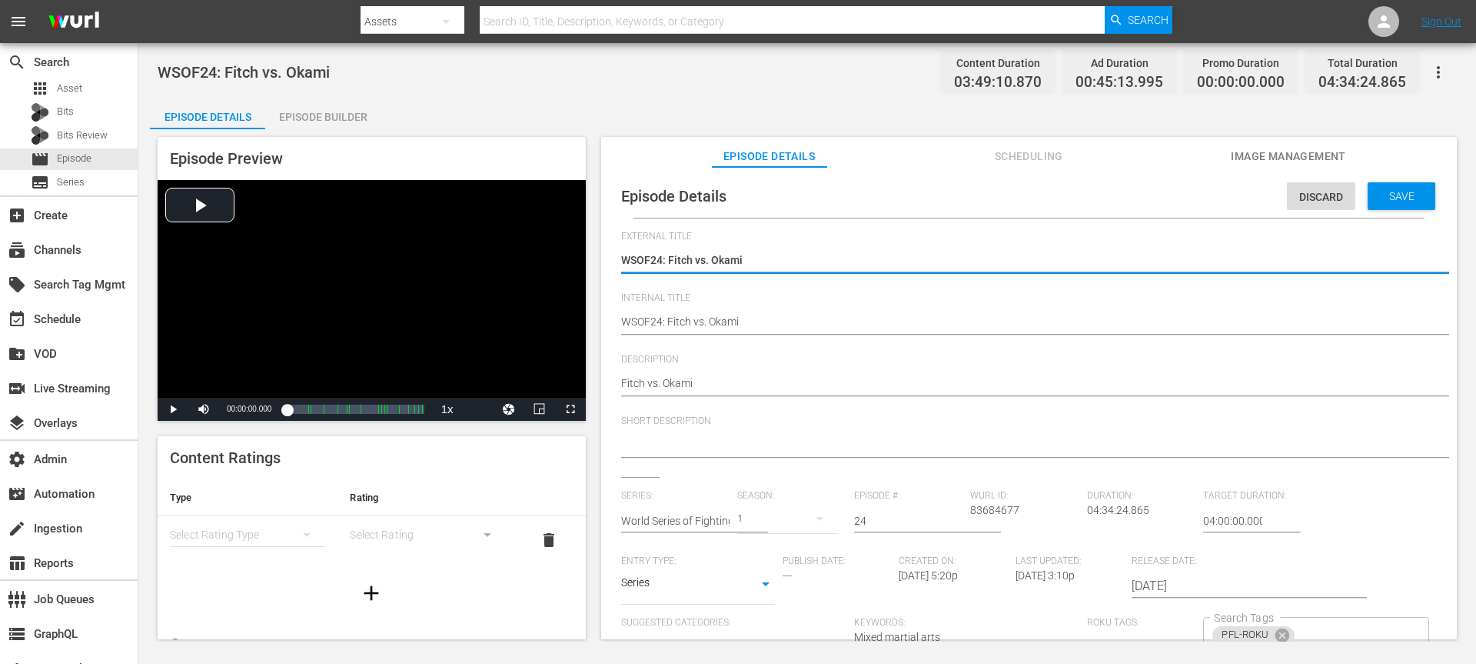
scroll to position [15, 0]
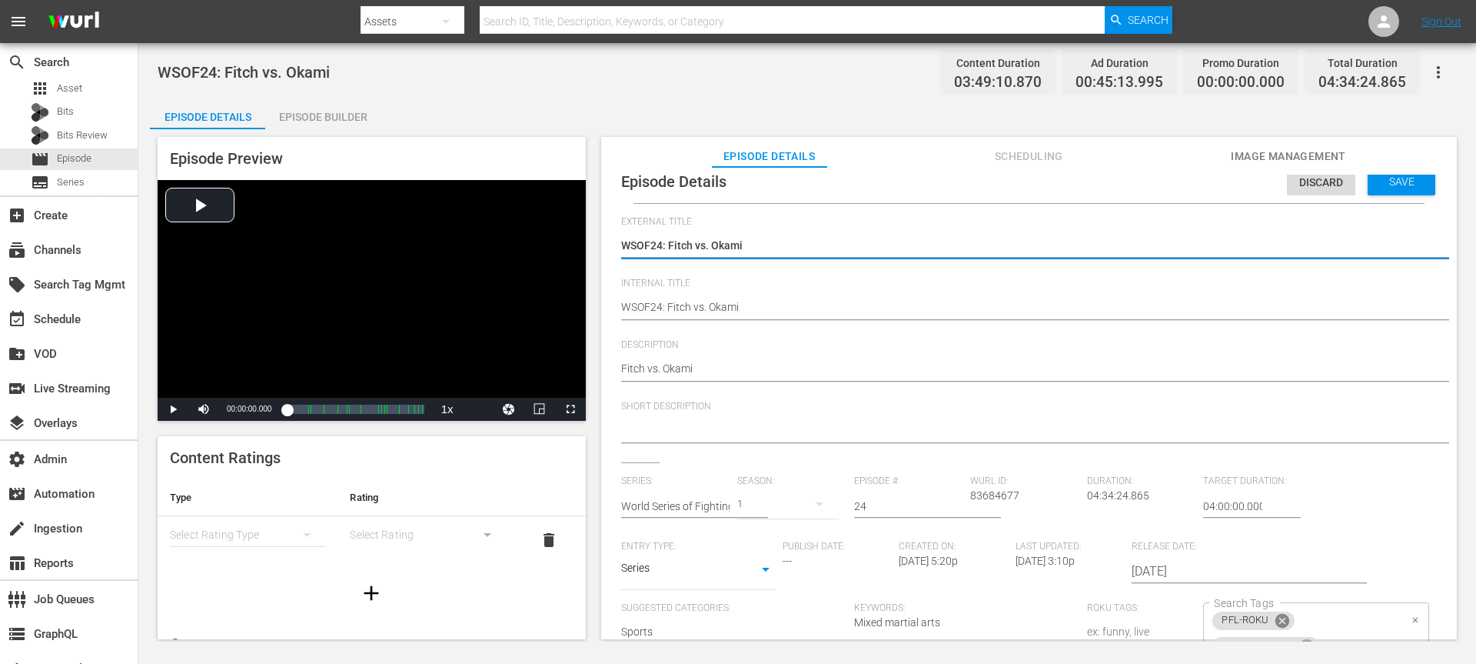
click at [1107, 497] on icon at bounding box center [1282, 620] width 17 height 17
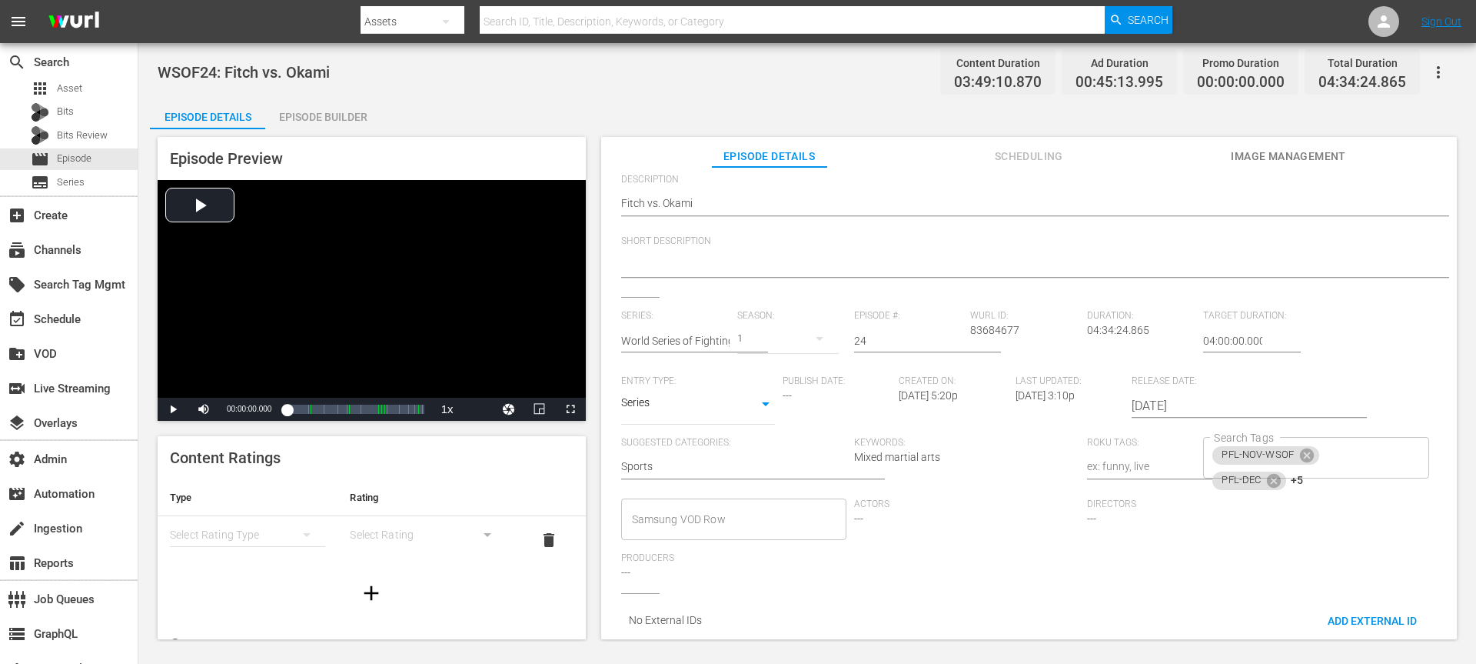
scroll to position [0, 0]
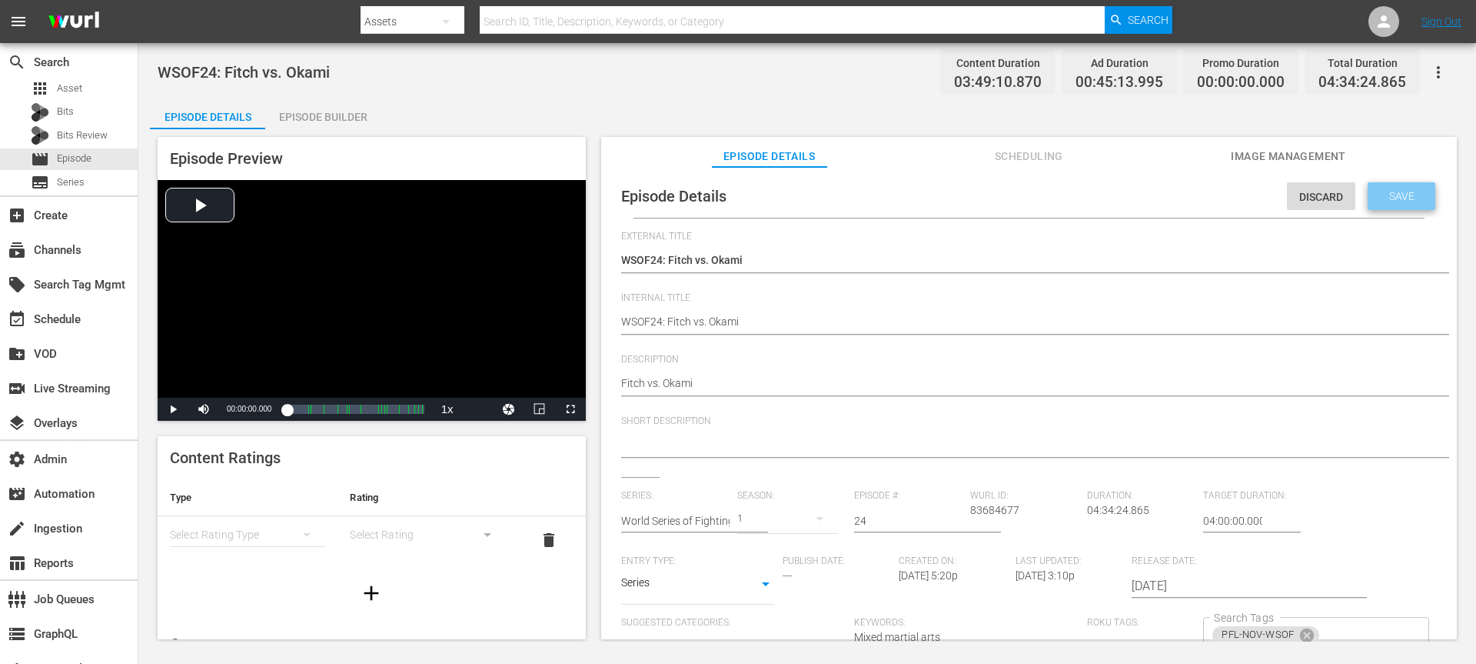
click at [1107, 185] on div "Save" at bounding box center [1402, 196] width 68 height 28
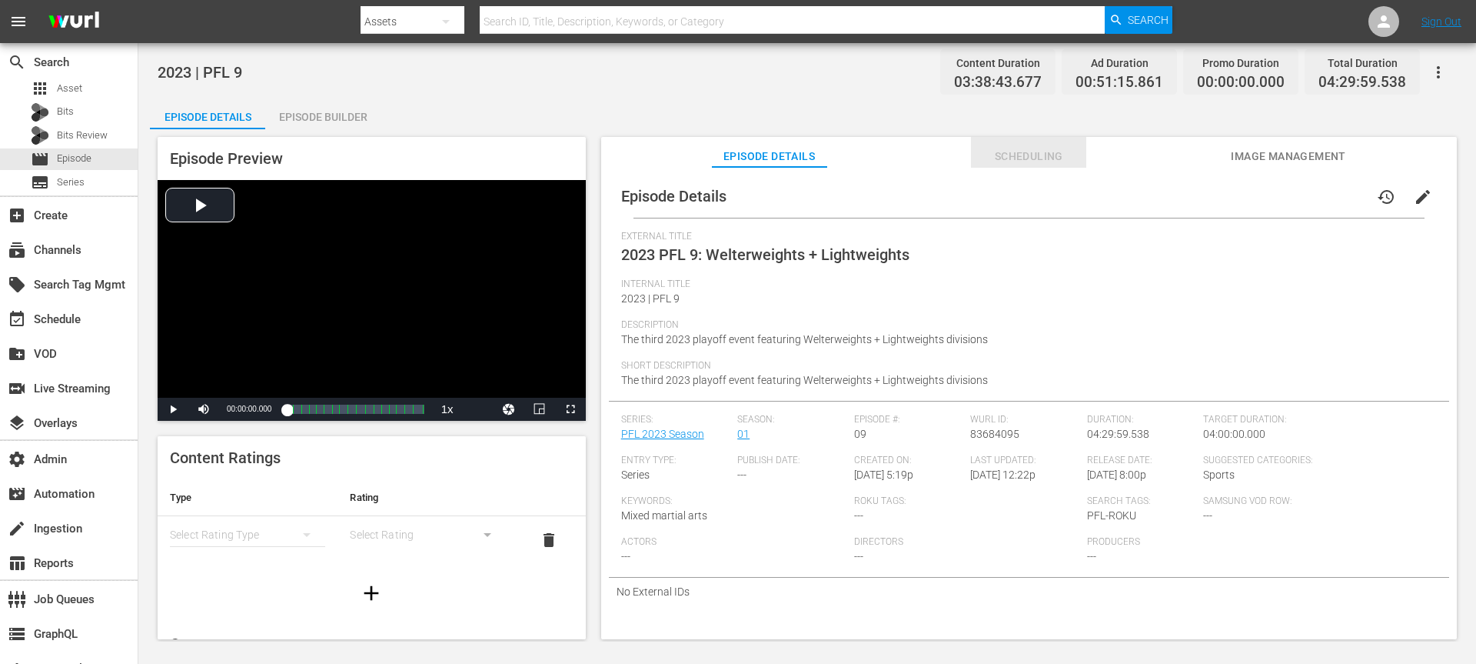
click at [994, 148] on span "Scheduling" at bounding box center [1028, 156] width 115 height 19
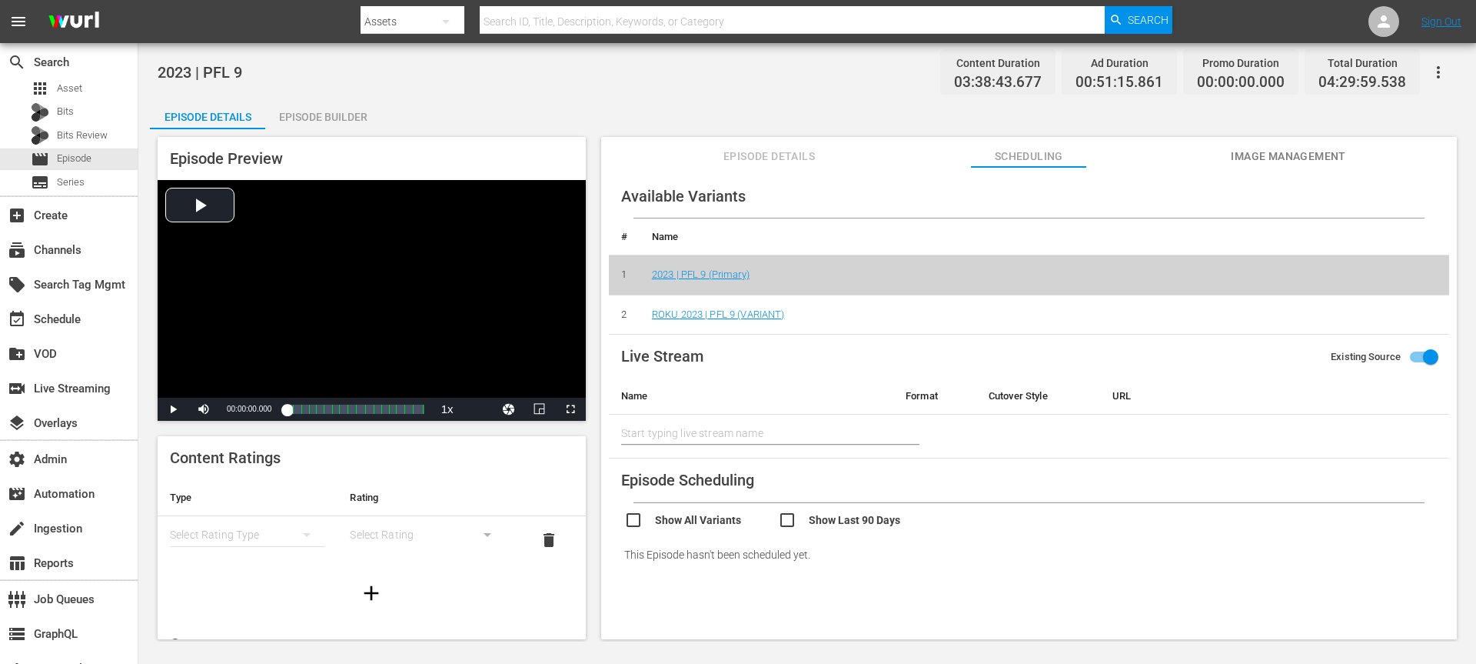
click at [724, 321] on td "ROKU 2023 | PFL 9 (VARIANT)" at bounding box center [1045, 315] width 810 height 40
click at [724, 315] on link "ROKU 2023 | PFL 9 (VARIANT)" at bounding box center [718, 314] width 133 height 12
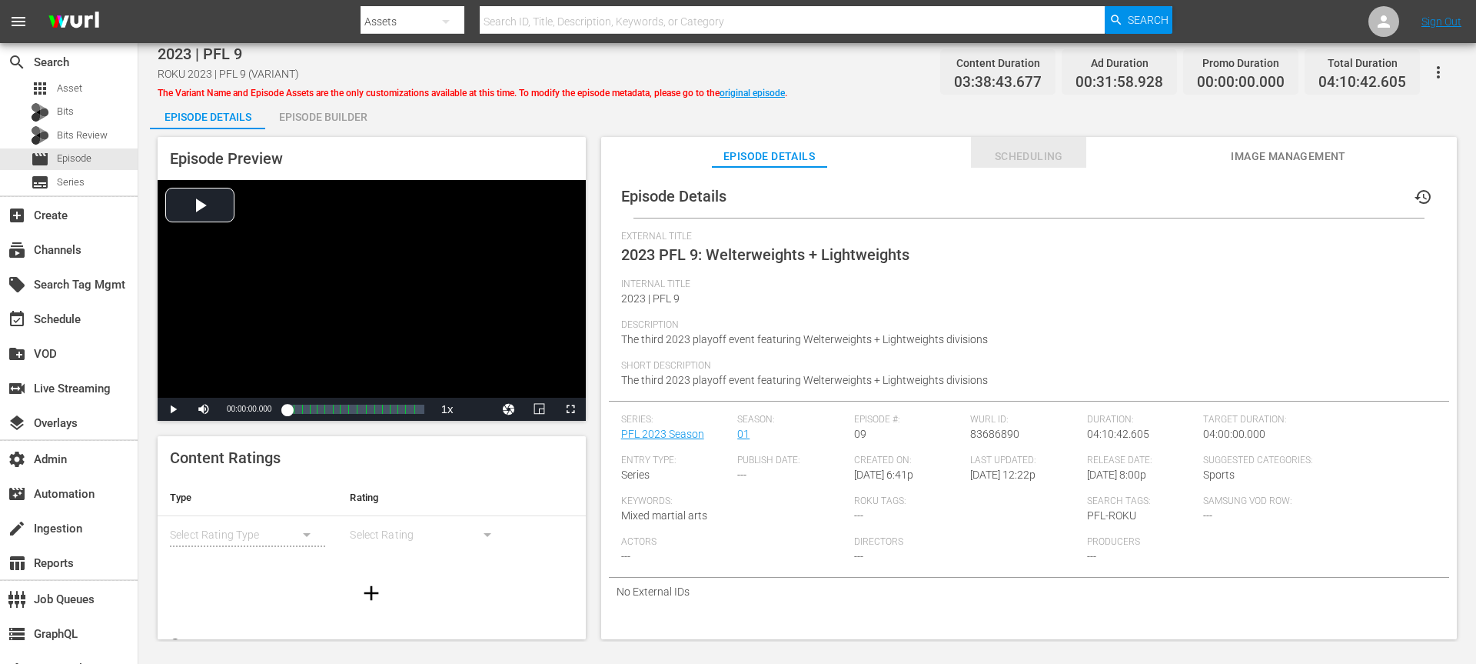
click at [983, 151] on span "Scheduling" at bounding box center [1028, 156] width 115 height 19
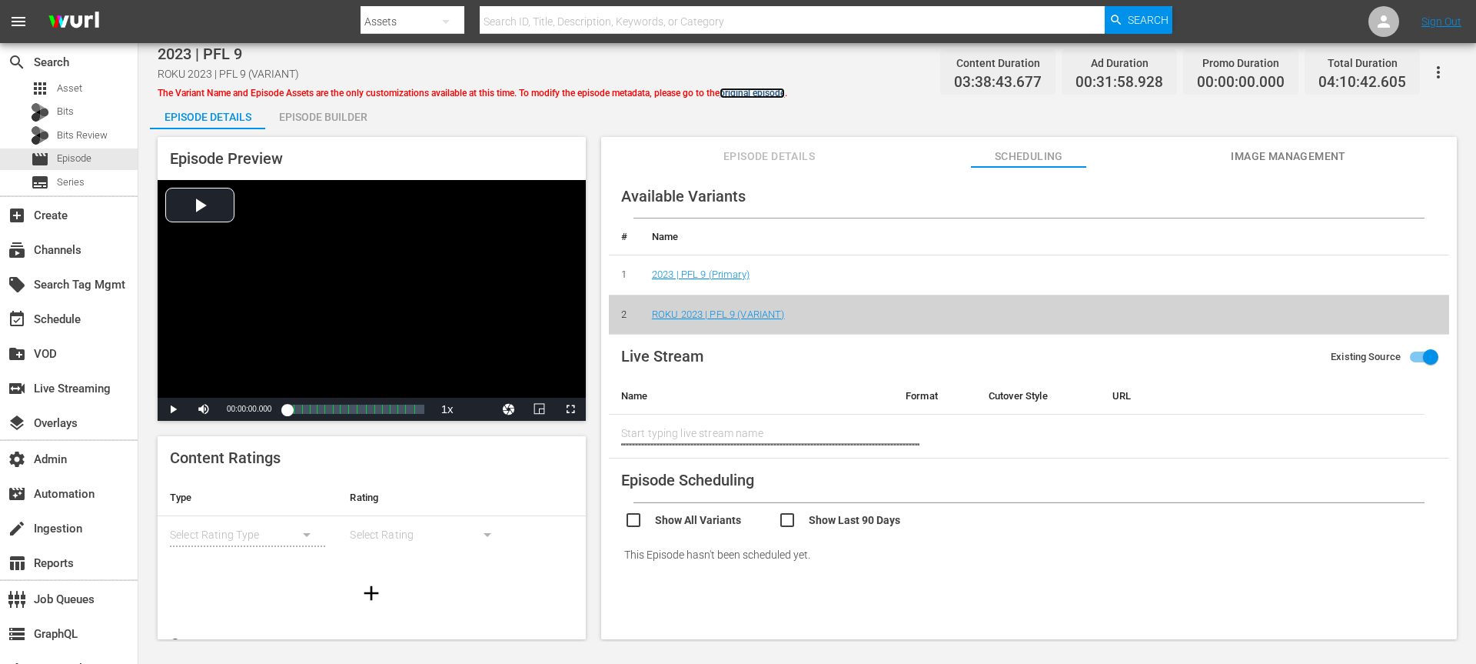
click at [764, 89] on link "original episode" at bounding box center [752, 93] width 65 height 11
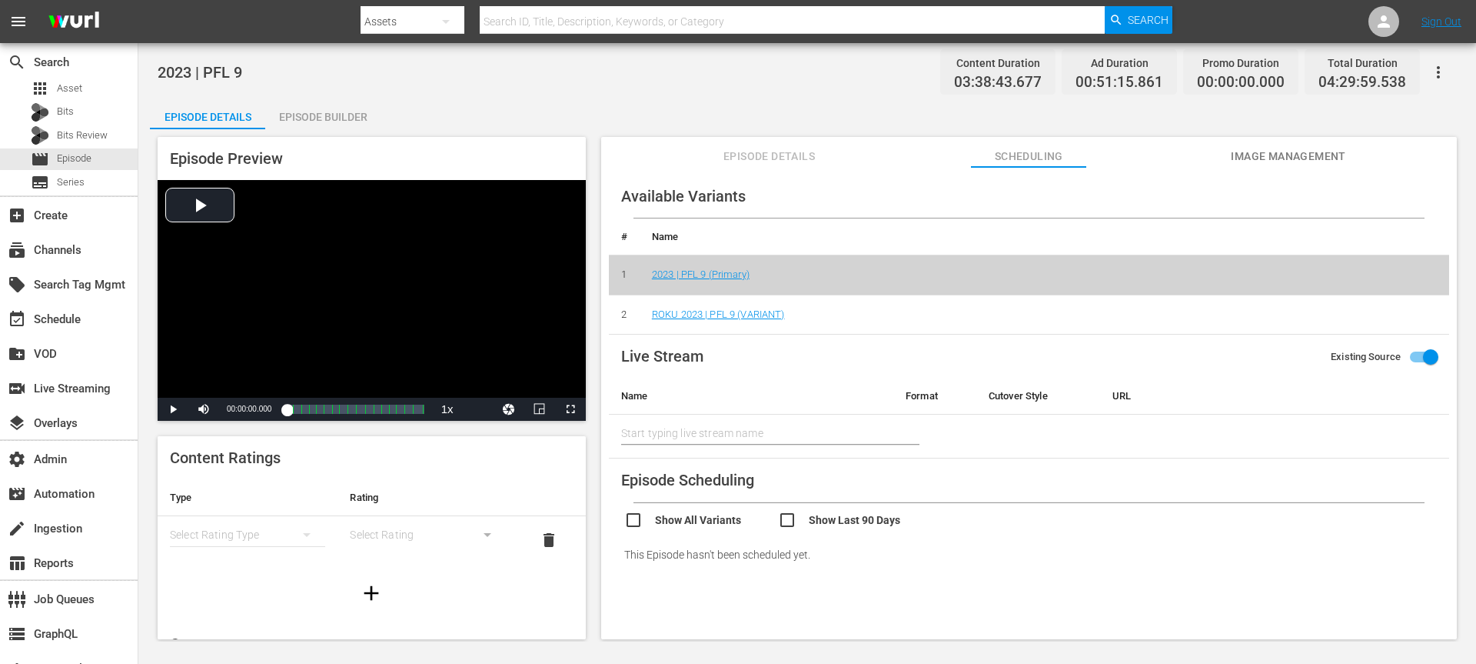
click at [757, 167] on button "Episode Details" at bounding box center [769, 152] width 115 height 31
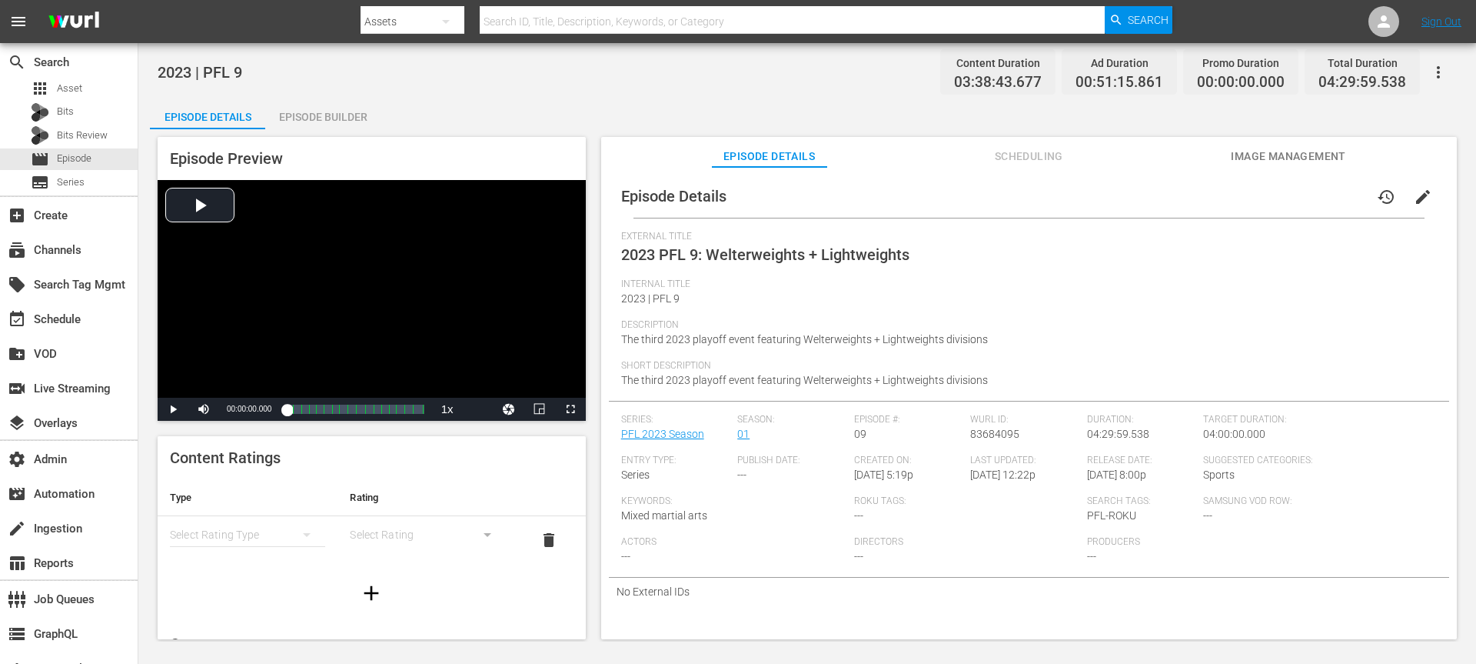
click at [1107, 186] on button "edit" at bounding box center [1423, 196] width 37 height 37
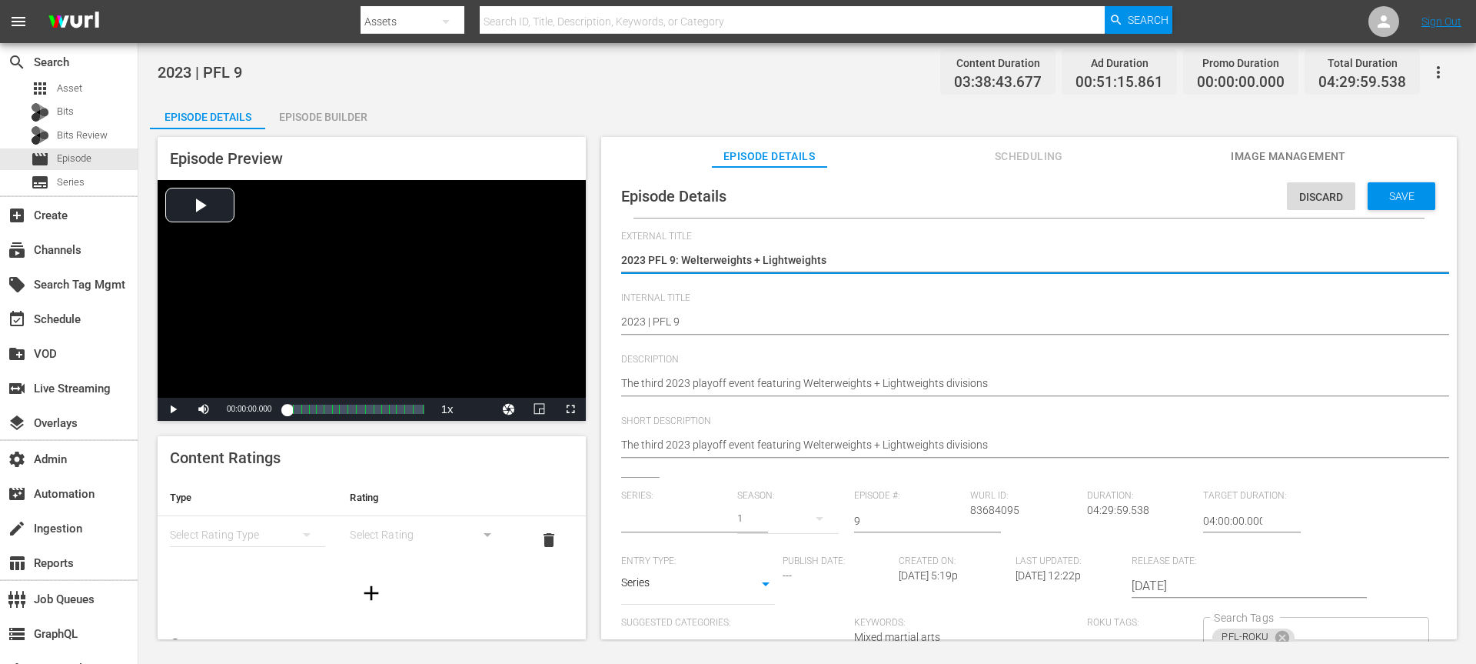
type input "PFL 2023 Season"
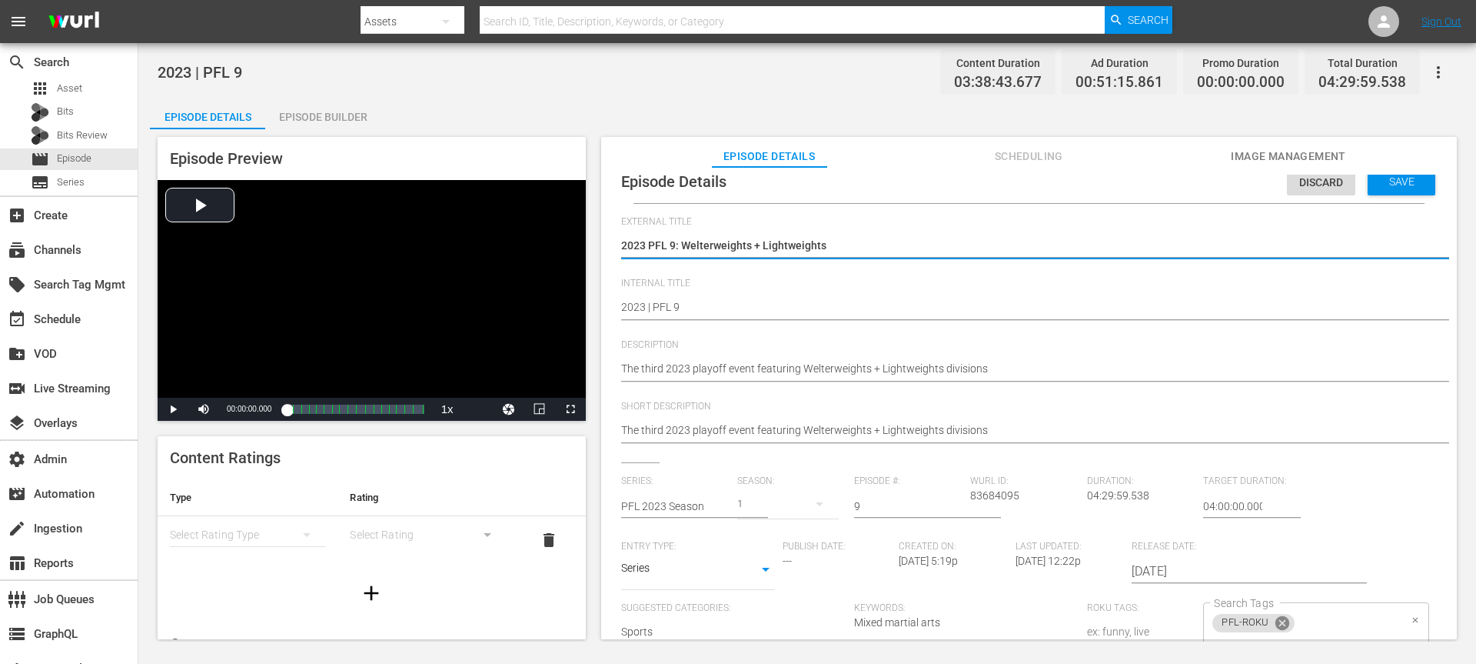
click at [1107, 497] on icon at bounding box center [1282, 623] width 14 height 14
click at [1107, 188] on div "Save" at bounding box center [1402, 182] width 68 height 28
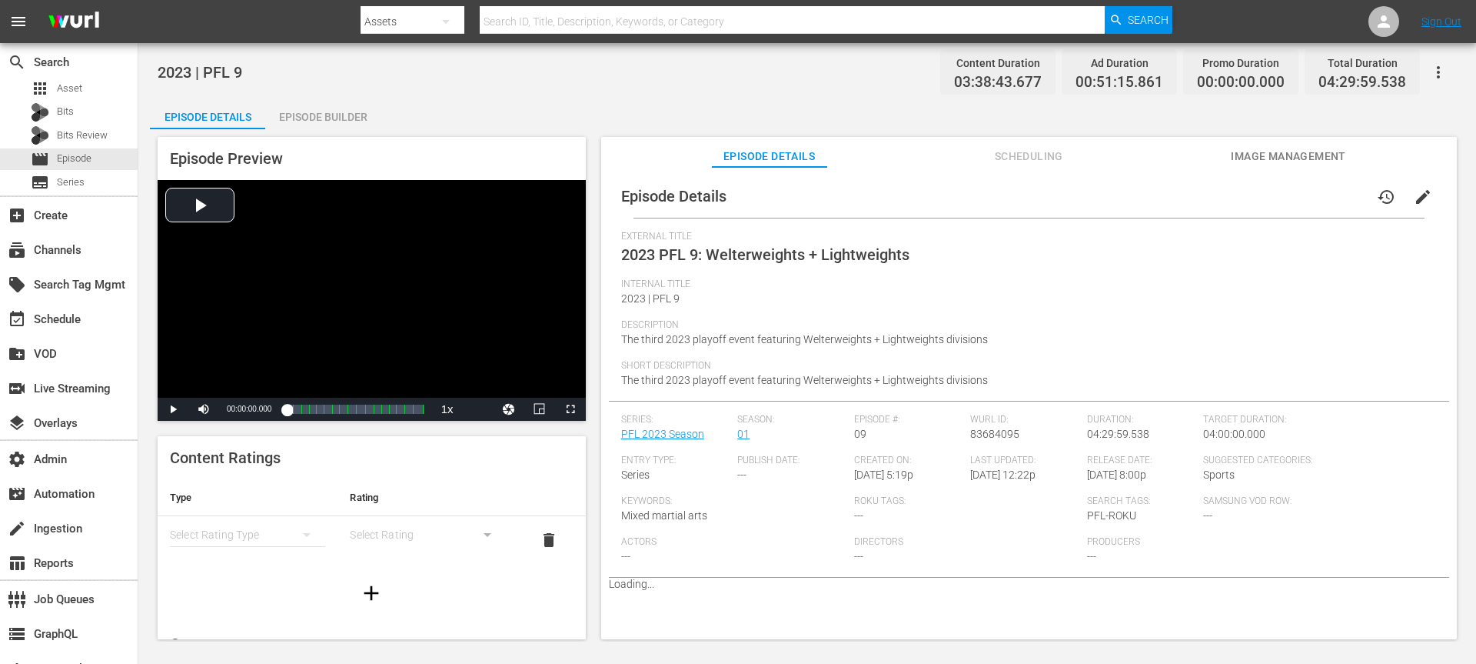
scroll to position [0, 0]
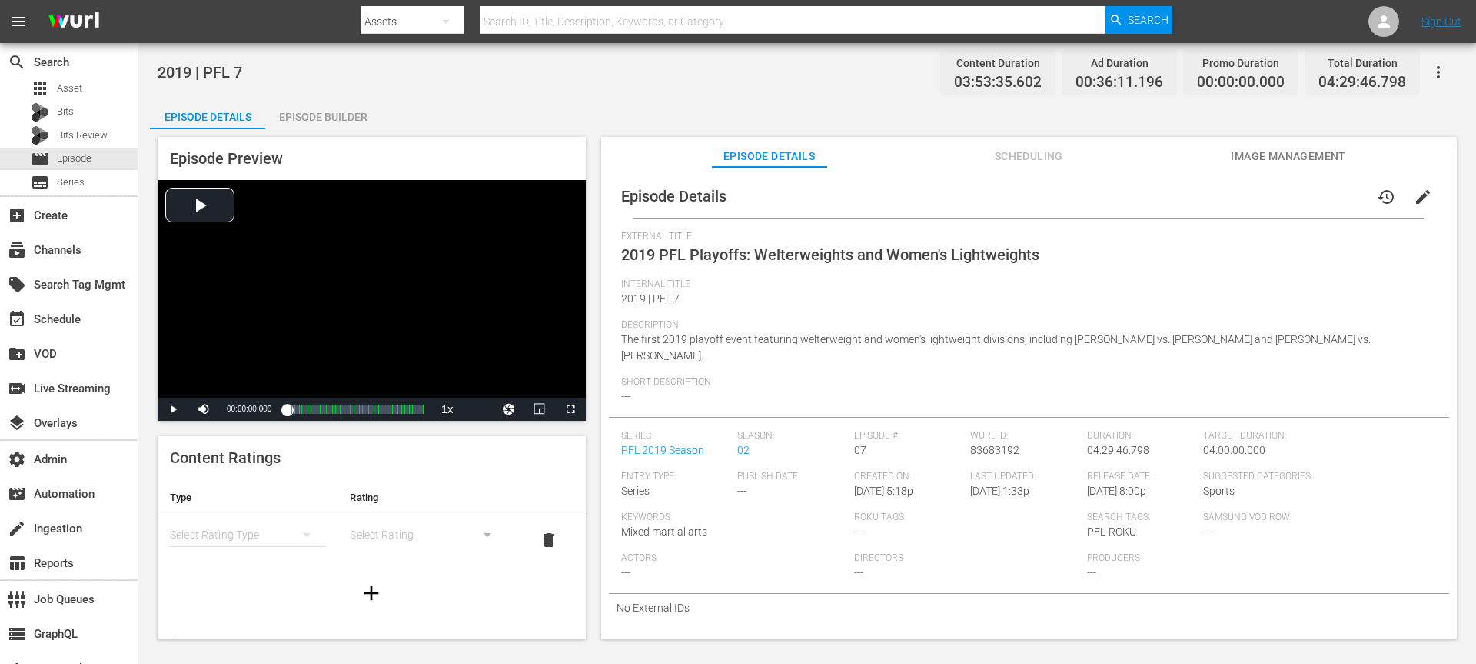
click at [1017, 157] on span "Scheduling" at bounding box center [1028, 156] width 115 height 19
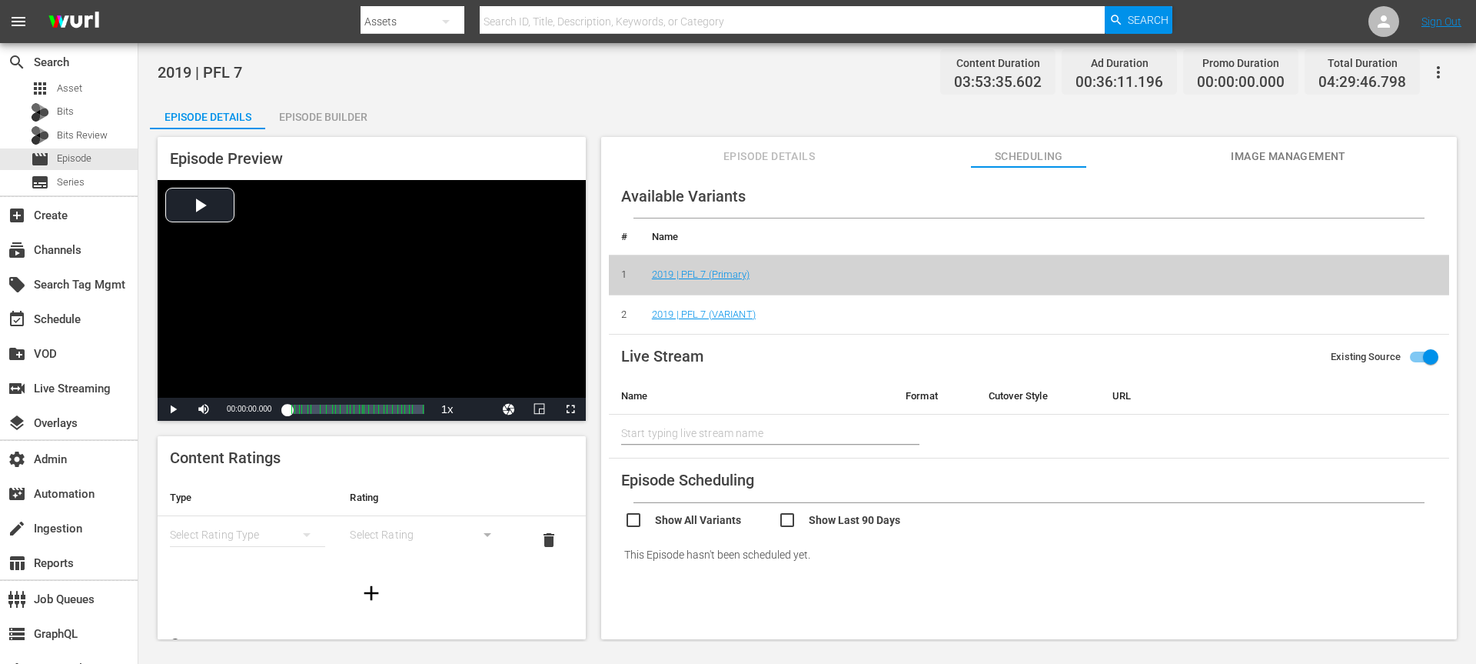
click at [726, 304] on td "2019 | PFL 7 (VARIANT)" at bounding box center [1045, 315] width 810 height 40
click at [726, 309] on link "2019 | PFL 7 (VARIANT)" at bounding box center [704, 314] width 104 height 12
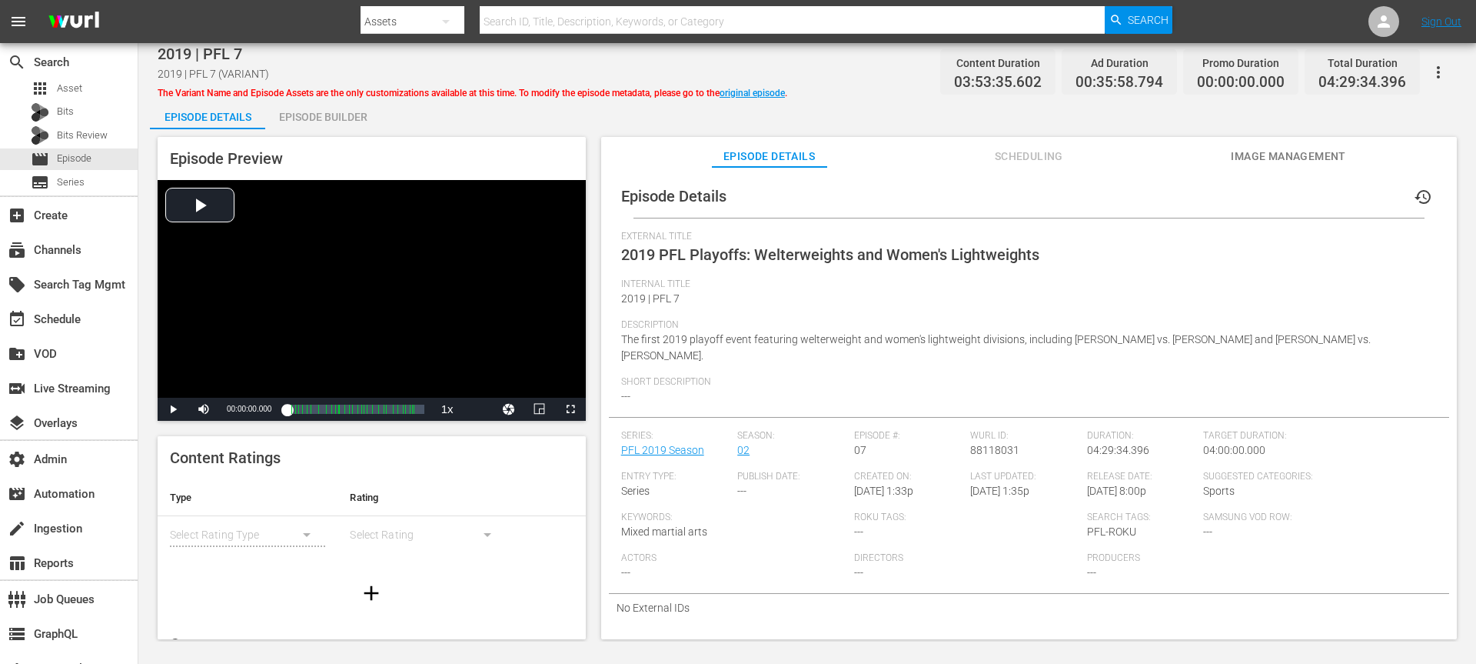
click at [1031, 148] on span "Scheduling" at bounding box center [1028, 156] width 115 height 19
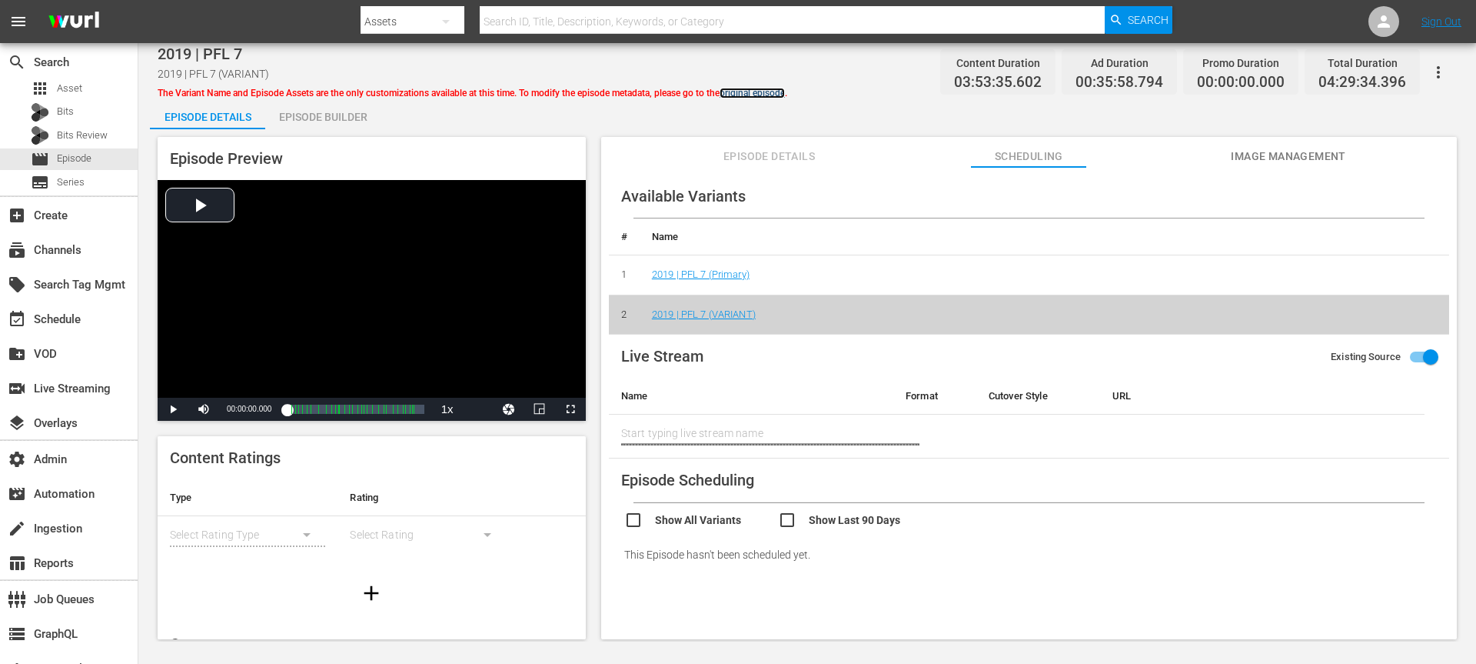
click at [749, 88] on link "original episode" at bounding box center [752, 93] width 65 height 11
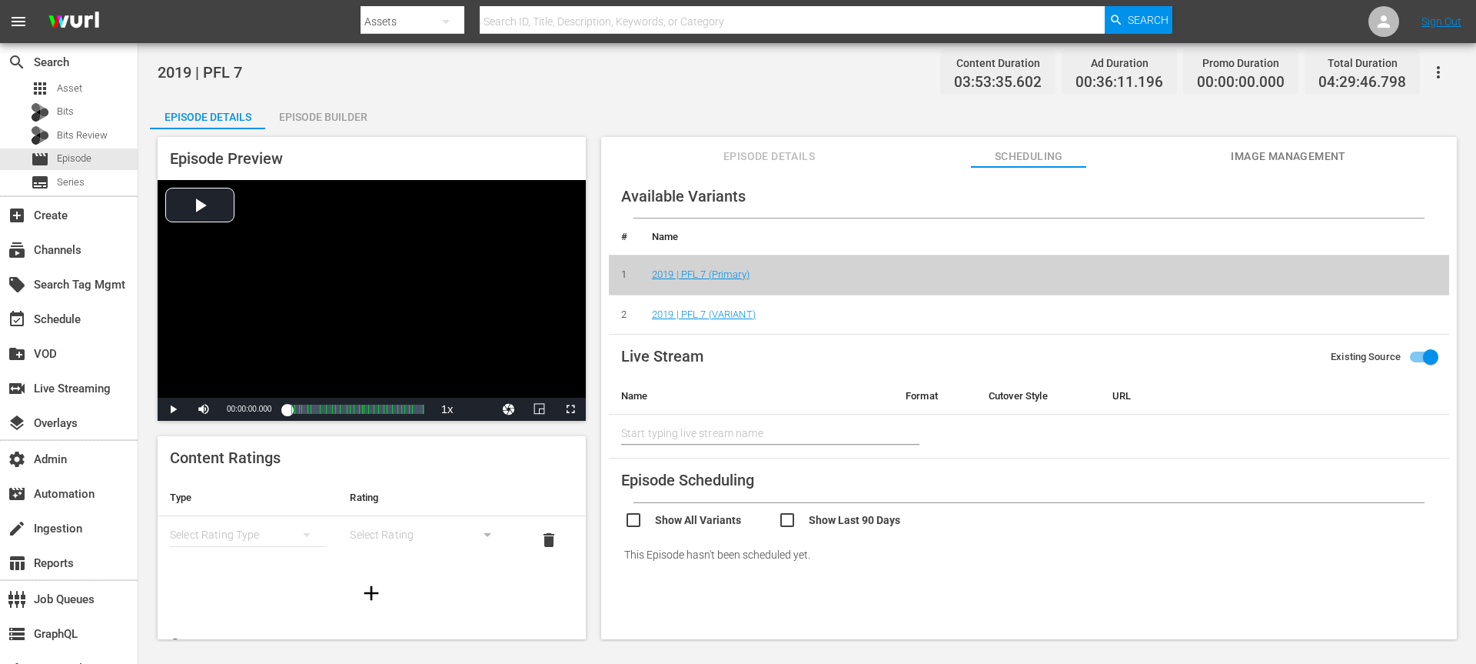
click at [780, 152] on span "Episode Details" at bounding box center [769, 156] width 115 height 19
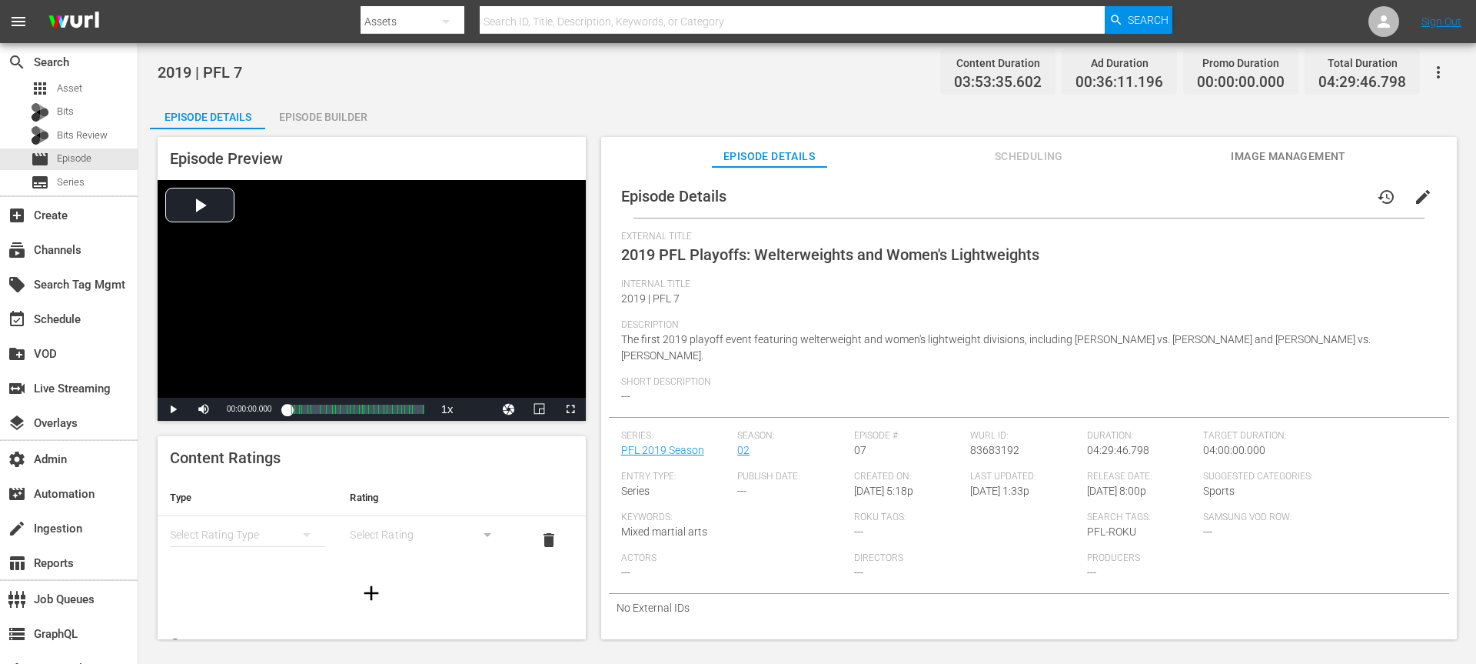
click at [1107, 193] on span "edit" at bounding box center [1423, 197] width 18 height 18
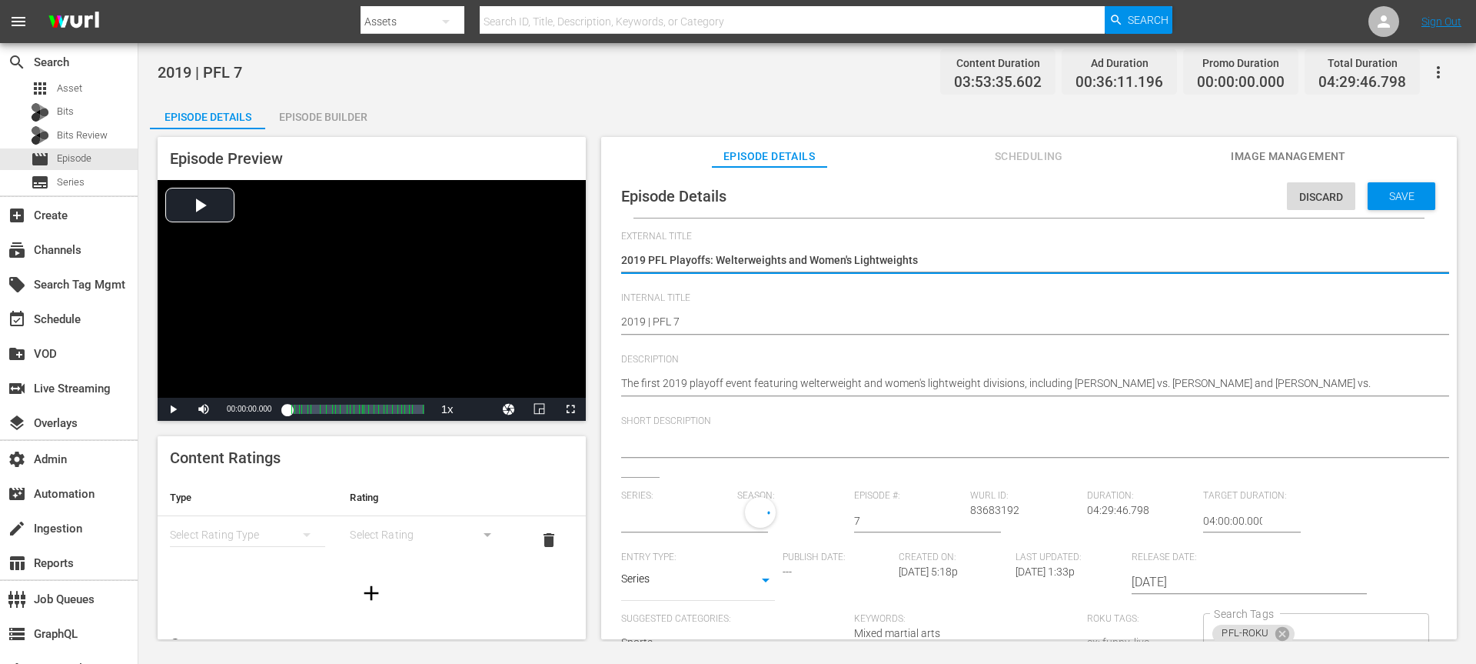
type input "PFL 2019 Season"
click at [1107, 497] on icon at bounding box center [1282, 638] width 14 height 14
click at [1107, 201] on span "Save" at bounding box center [1402, 196] width 50 height 12
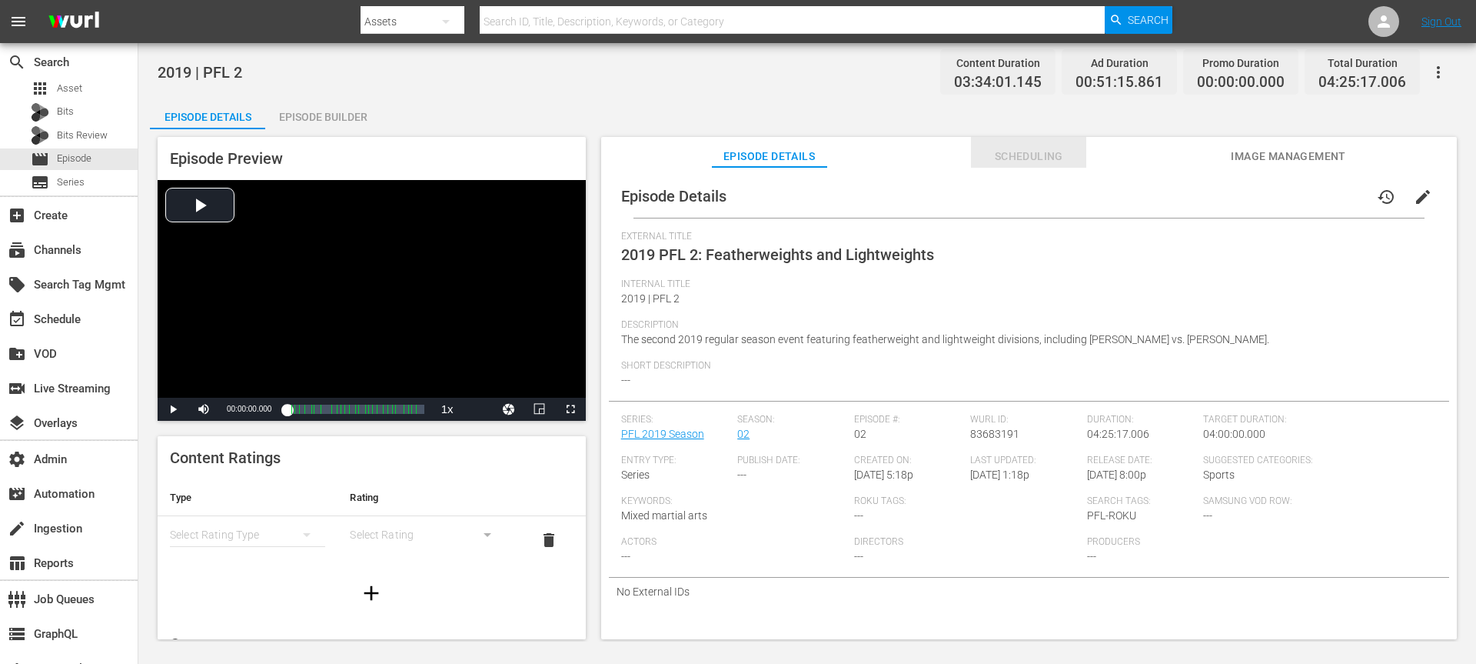
click at [1053, 158] on span "Scheduling" at bounding box center [1028, 156] width 115 height 19
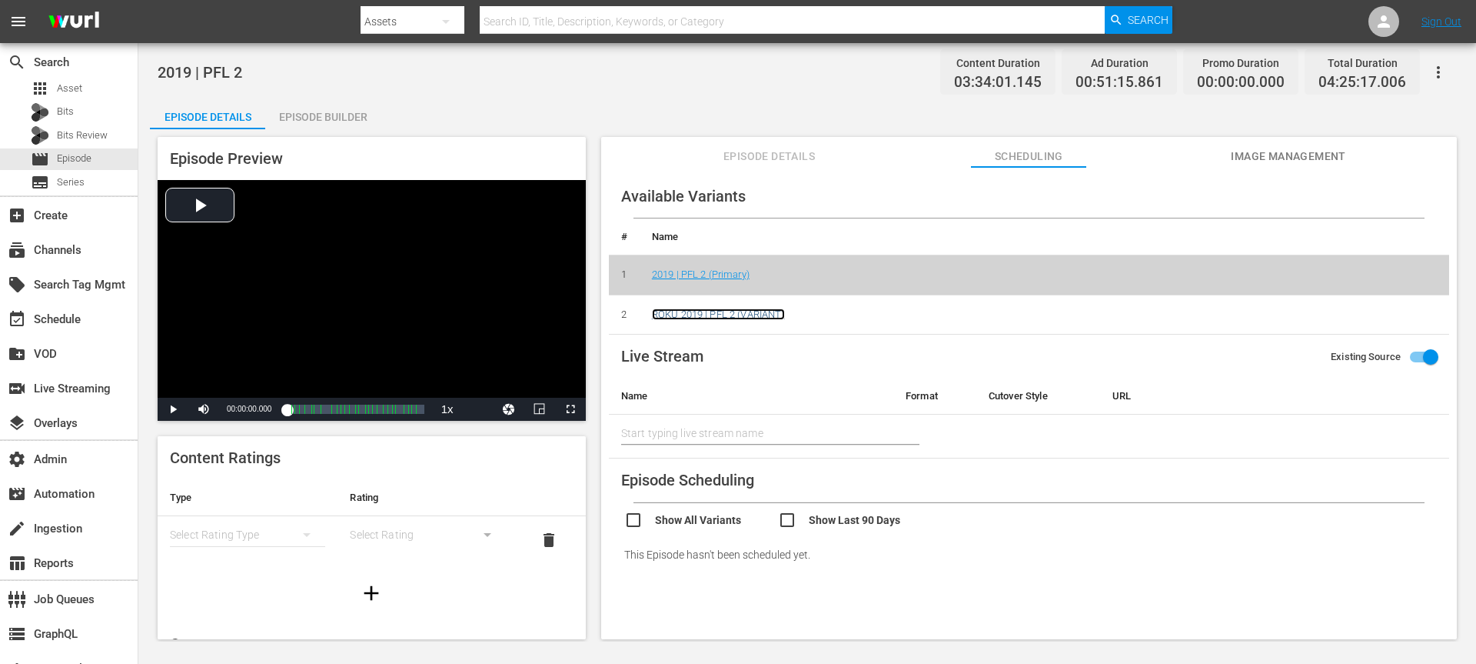
click at [723, 310] on link "ROKU 2019 | PFL 2 (VARIANT)" at bounding box center [718, 314] width 133 height 12
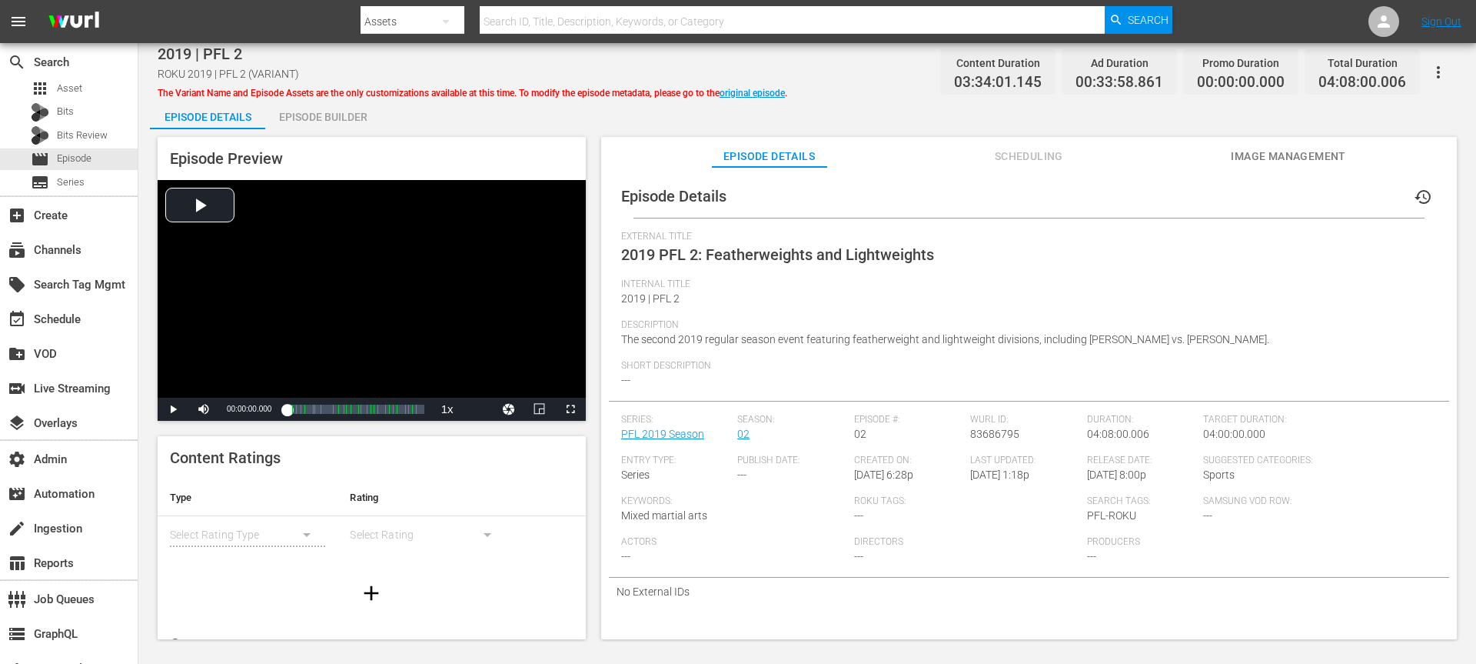
click at [1041, 154] on span "Scheduling" at bounding box center [1028, 156] width 115 height 19
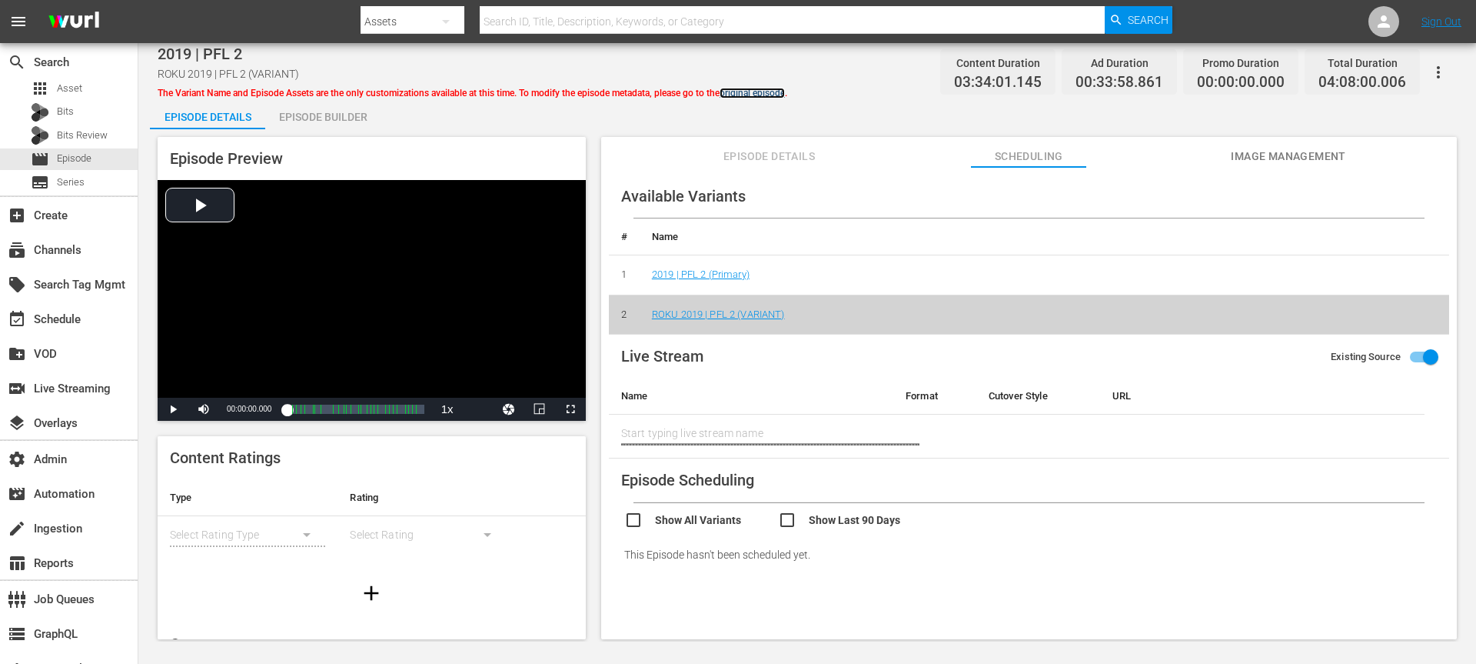
click at [745, 91] on link "original episode" at bounding box center [752, 93] width 65 height 11
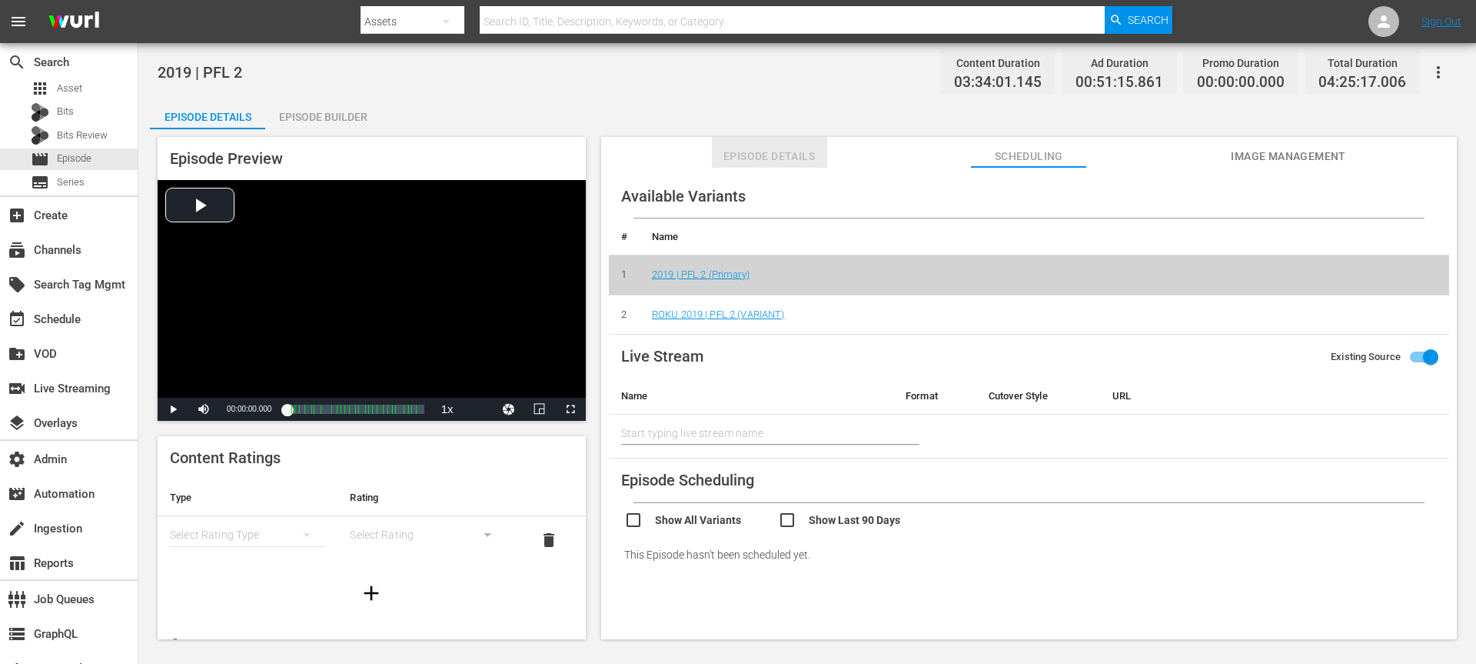
click at [765, 157] on span "Episode Details" at bounding box center [769, 156] width 115 height 19
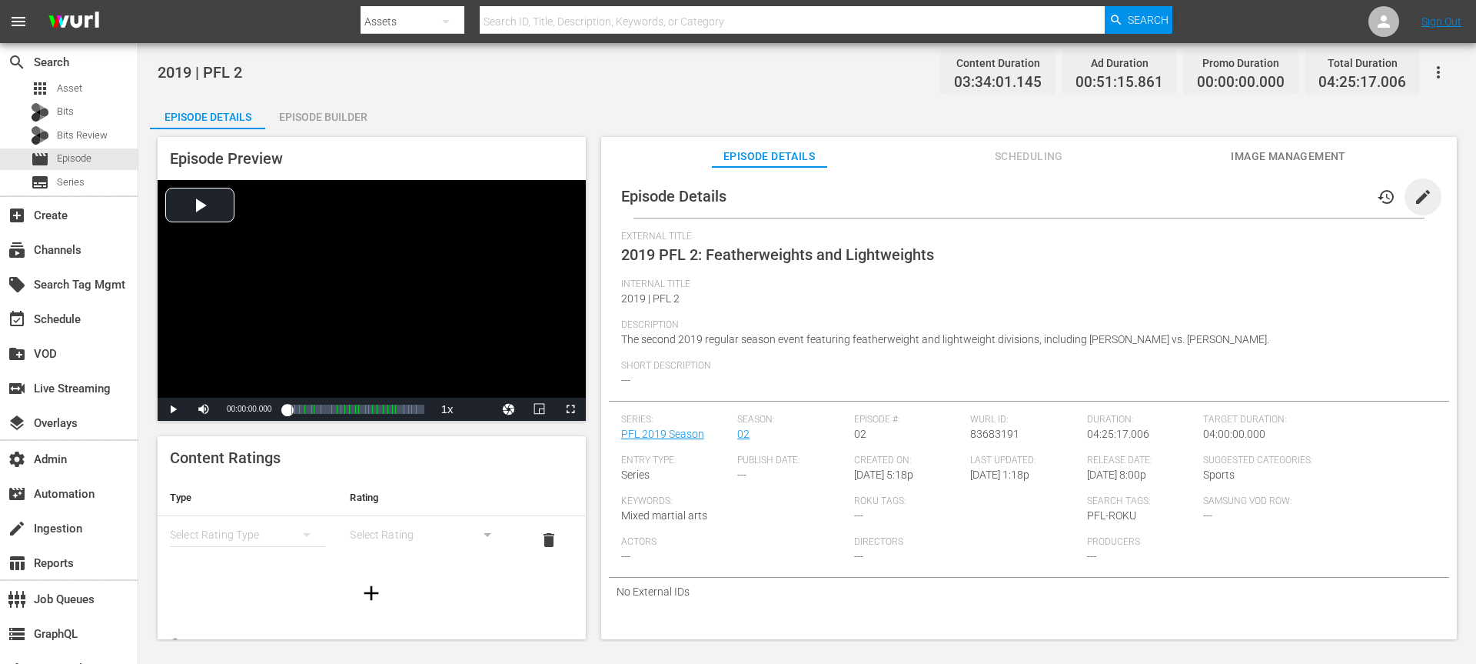
click at [1107, 198] on span "edit" at bounding box center [1423, 197] width 18 height 18
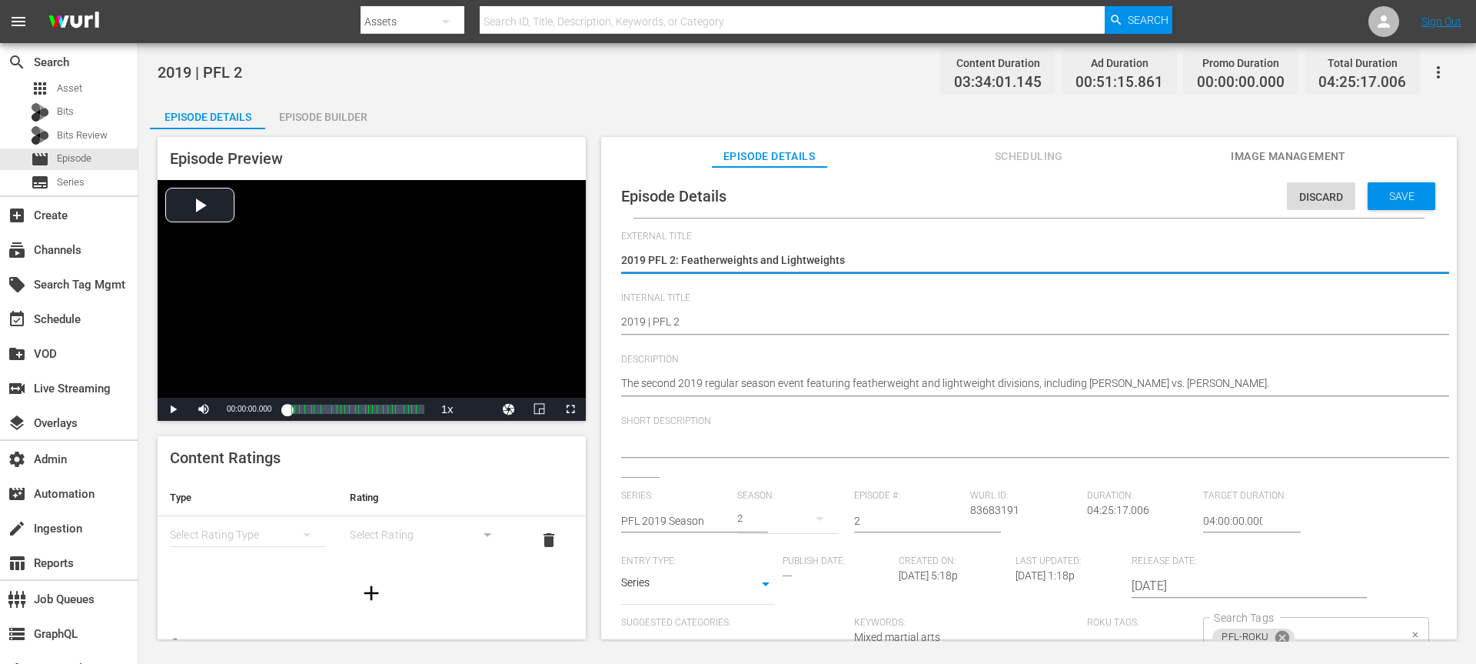
click at [1107, 497] on icon at bounding box center [1282, 638] width 14 height 14
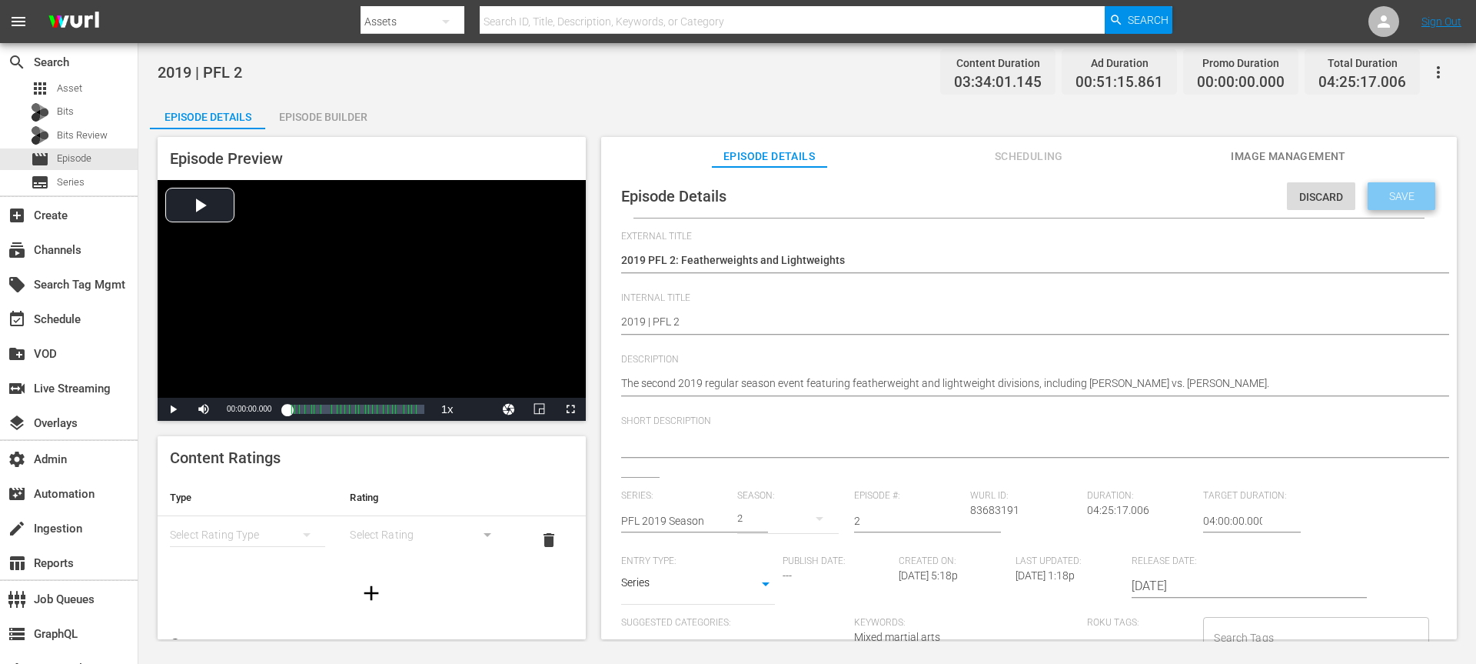
click at [1107, 201] on span "Save" at bounding box center [1402, 196] width 50 height 12
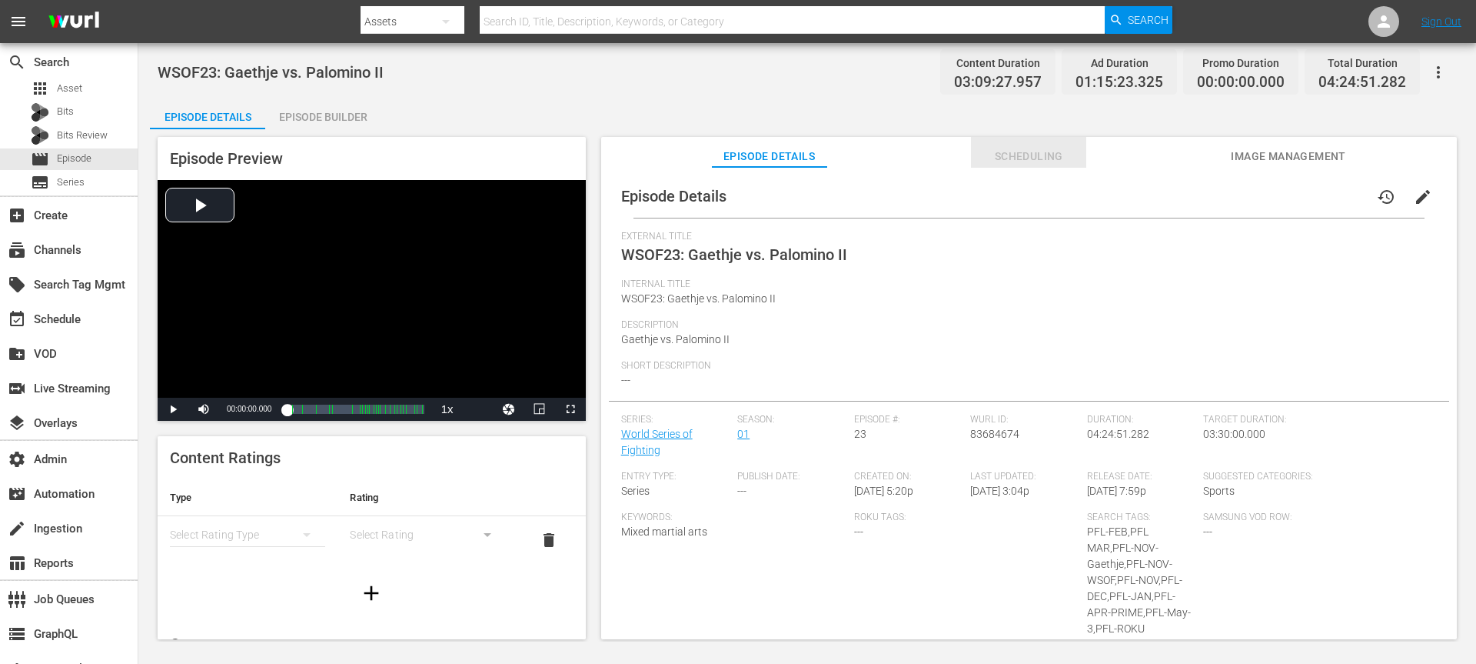
click at [1018, 149] on span "Scheduling" at bounding box center [1028, 156] width 115 height 19
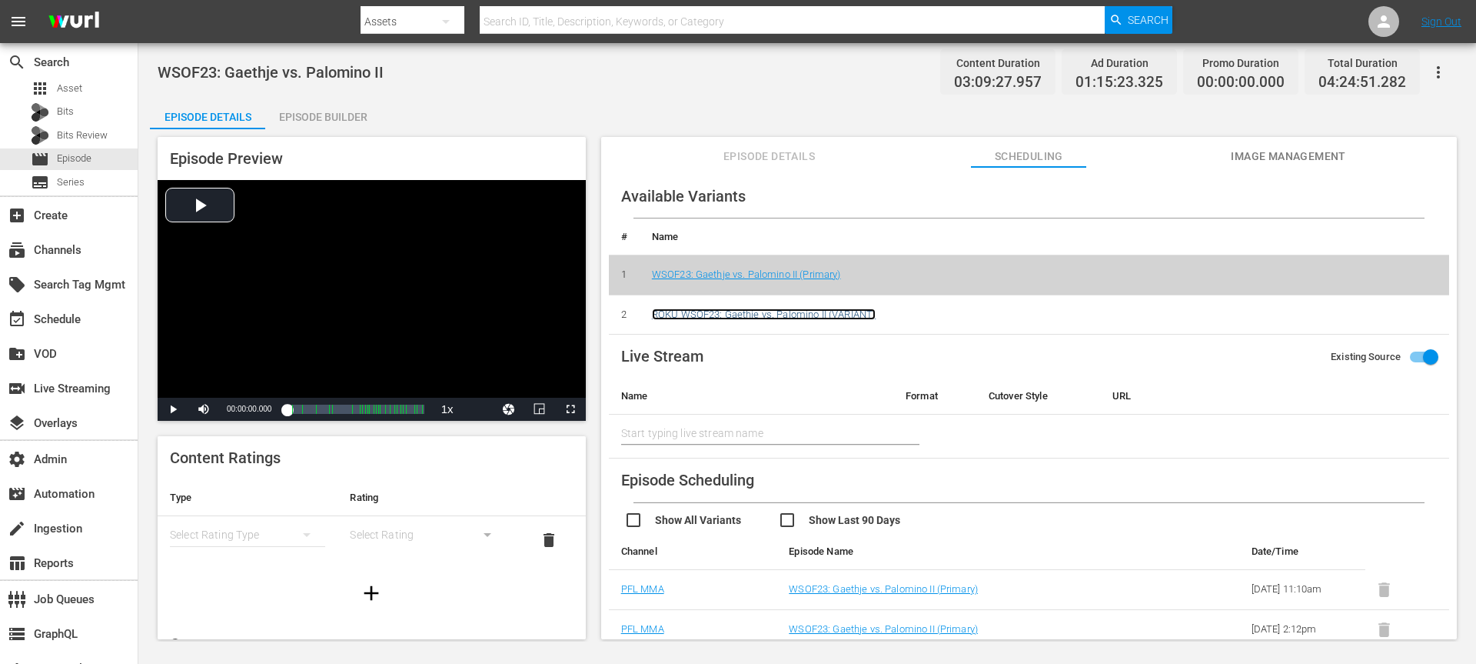
click at [763, 314] on link "ROKU WSOF23: Gaethje vs. Palomino II (VARIANT)" at bounding box center [764, 314] width 224 height 12
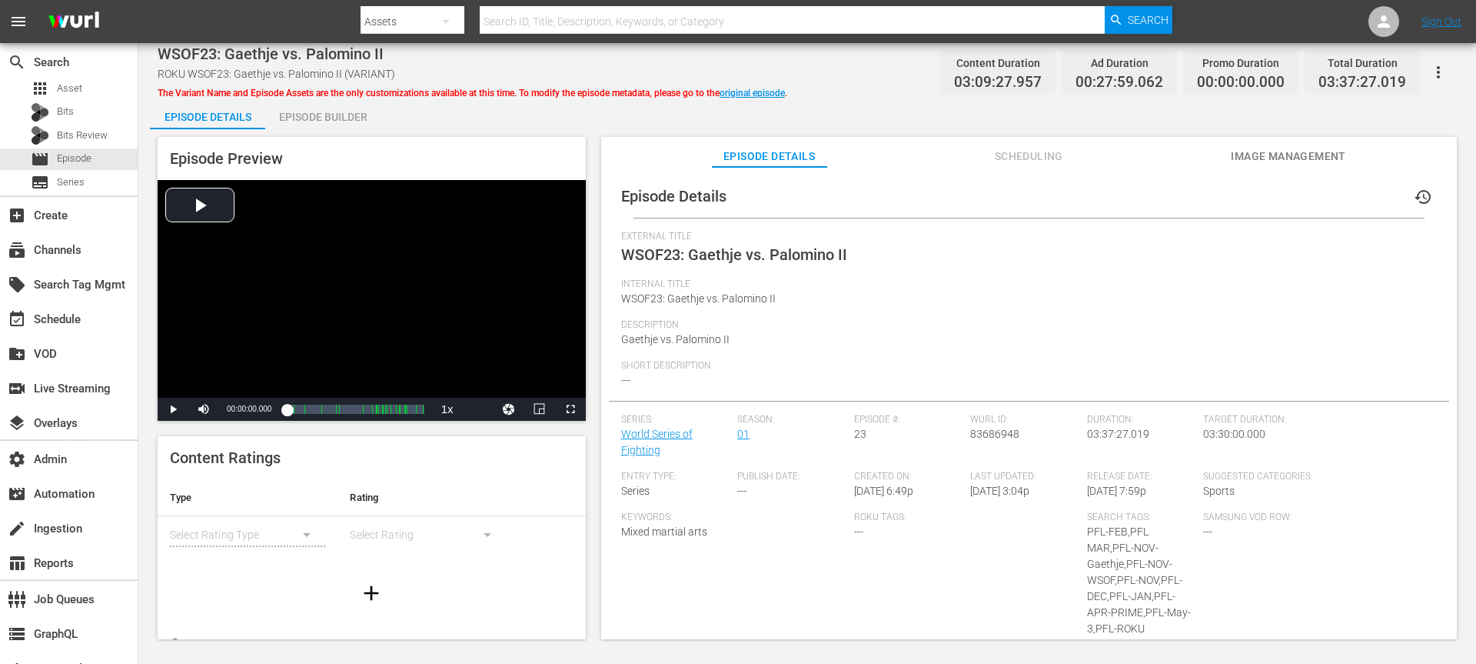
click at [1030, 158] on span "Scheduling" at bounding box center [1028, 156] width 115 height 19
